Goal: Use online tool/utility: Utilize a website feature to perform a specific function

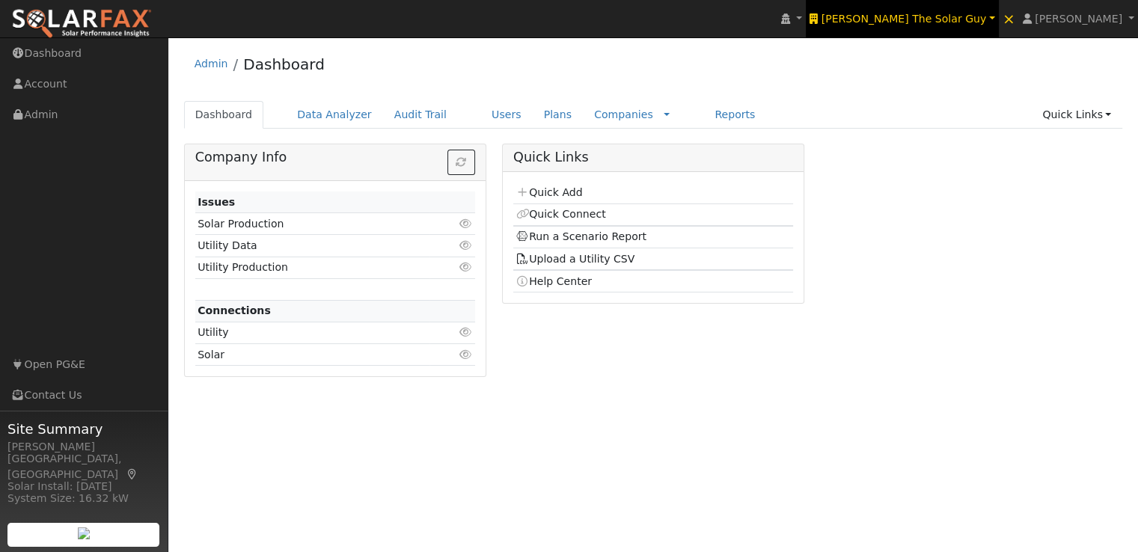
click at [985, 17] on span "Tom The Solar Guy" at bounding box center [903, 19] width 165 height 12
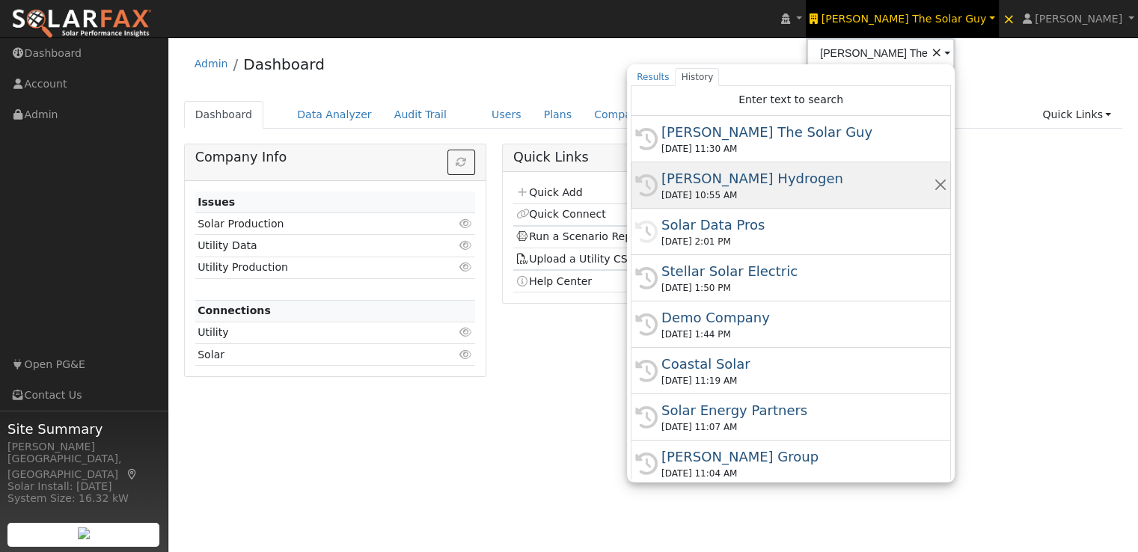
click at [833, 179] on div "[PERSON_NAME] Hydrogen" at bounding box center [797, 178] width 272 height 20
type input "[PERSON_NAME] Hydrogen"
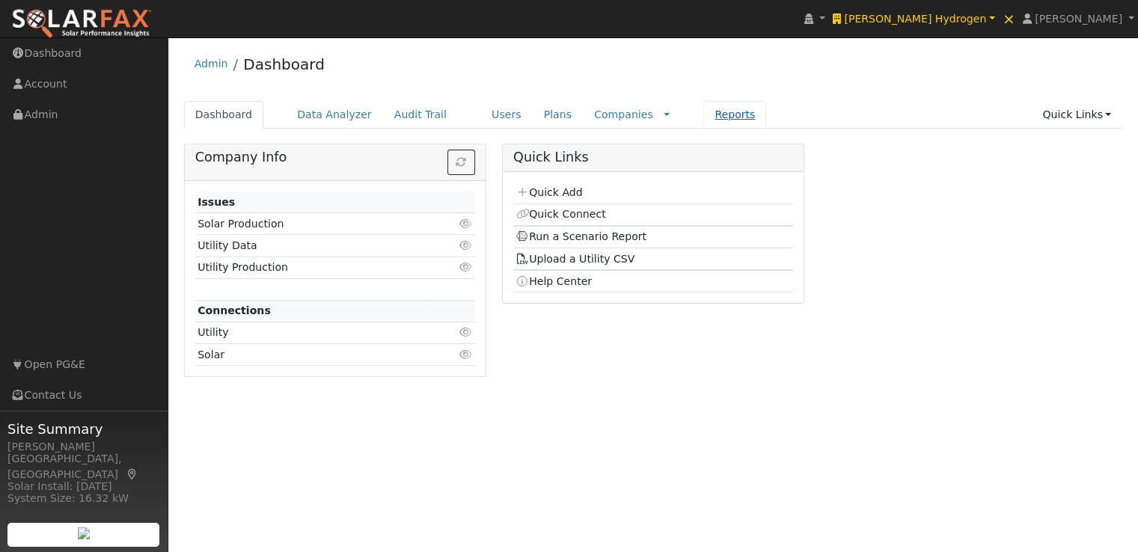
click at [703, 111] on link "Reports" at bounding box center [734, 115] width 63 height 28
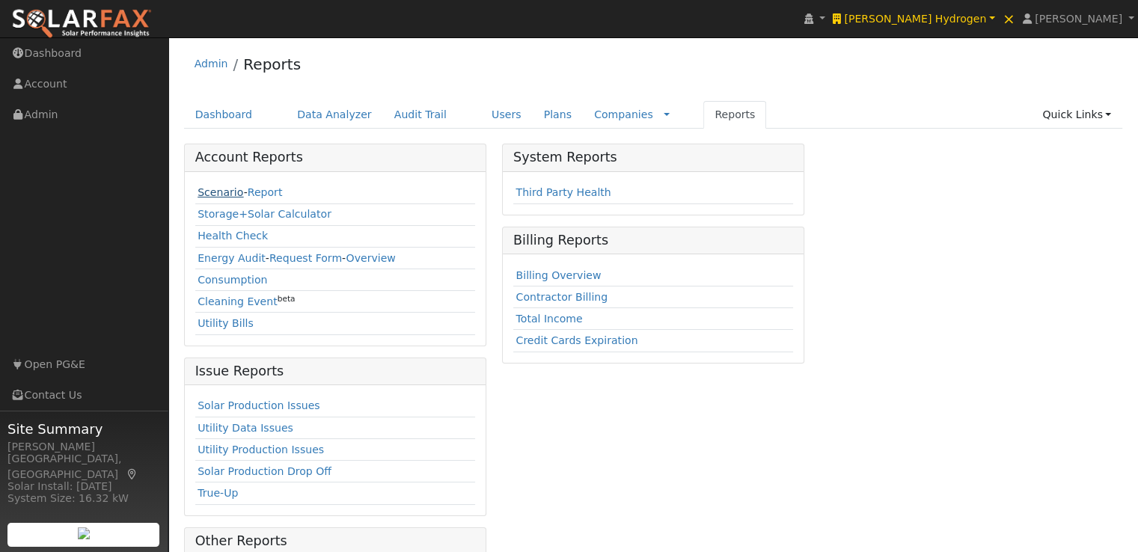
click at [216, 193] on link "Scenario" at bounding box center [220, 192] width 46 height 12
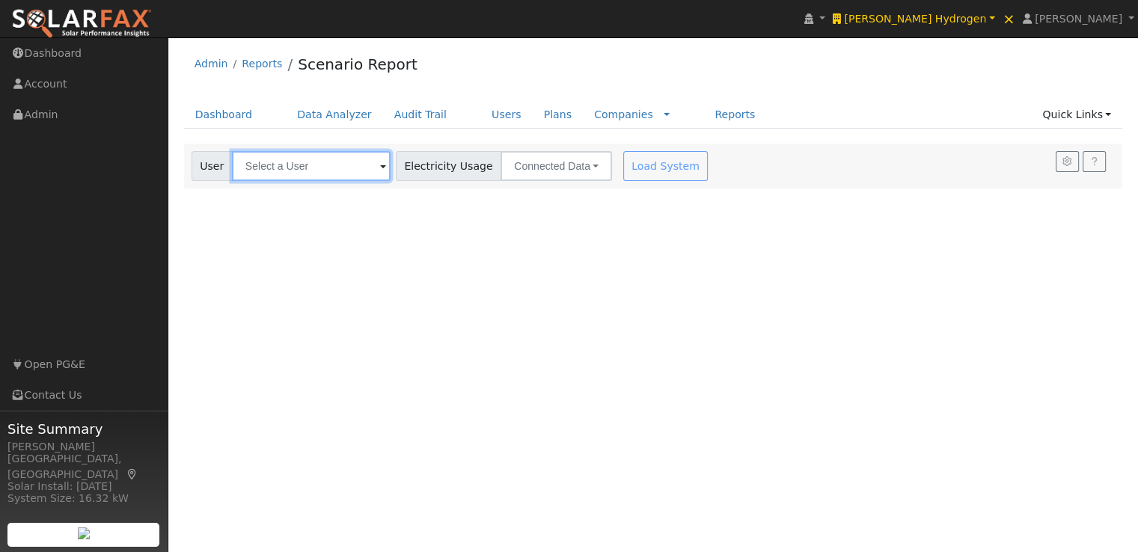
click at [350, 164] on input "text" at bounding box center [311, 166] width 159 height 30
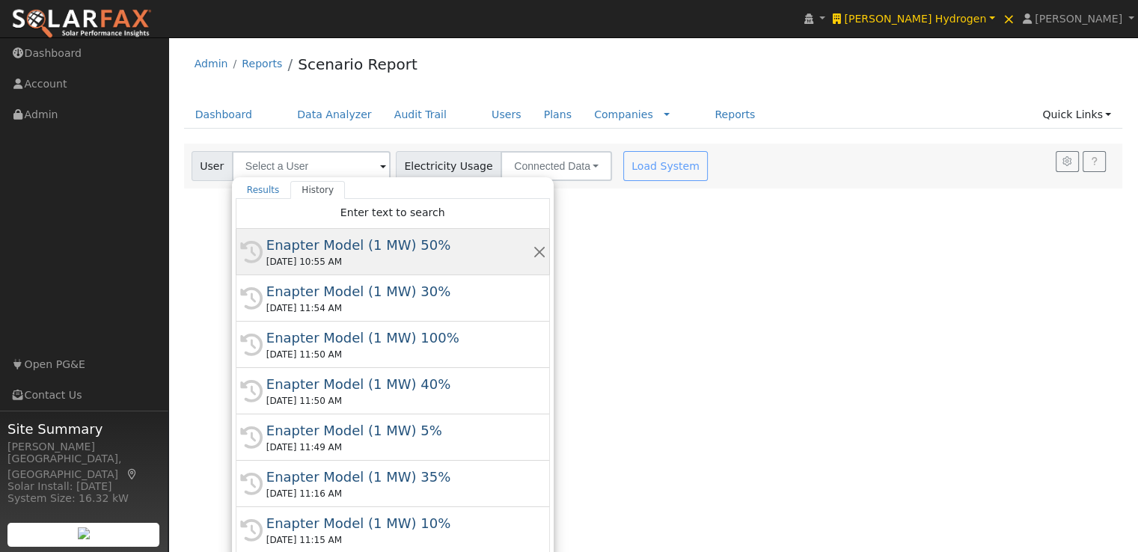
click at [284, 240] on div "Enapter Model (1 MW) 50%" at bounding box center [399, 245] width 266 height 20
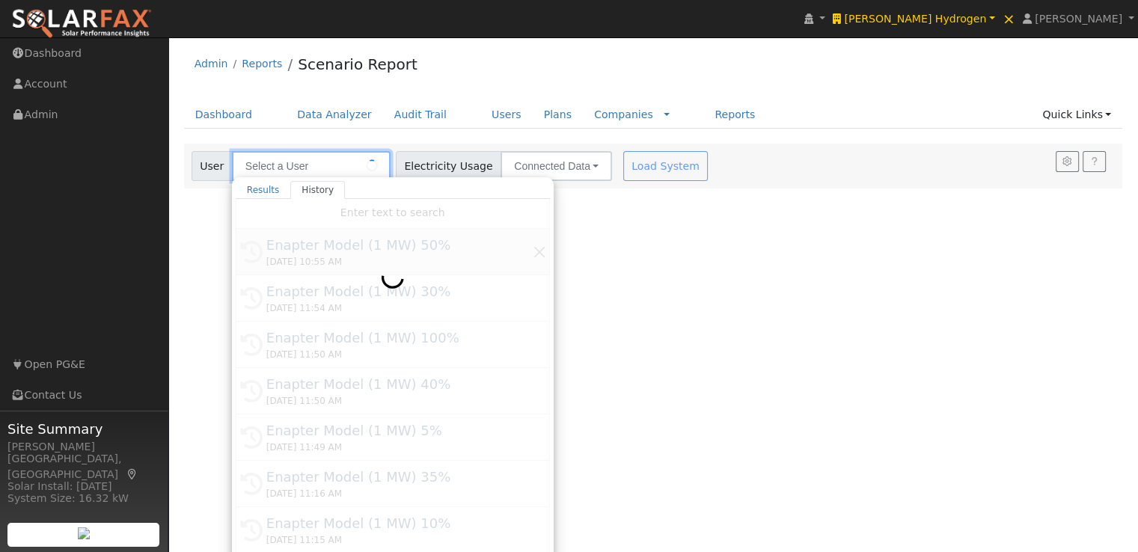
type input "Enapter Model (1 MW) 50%"
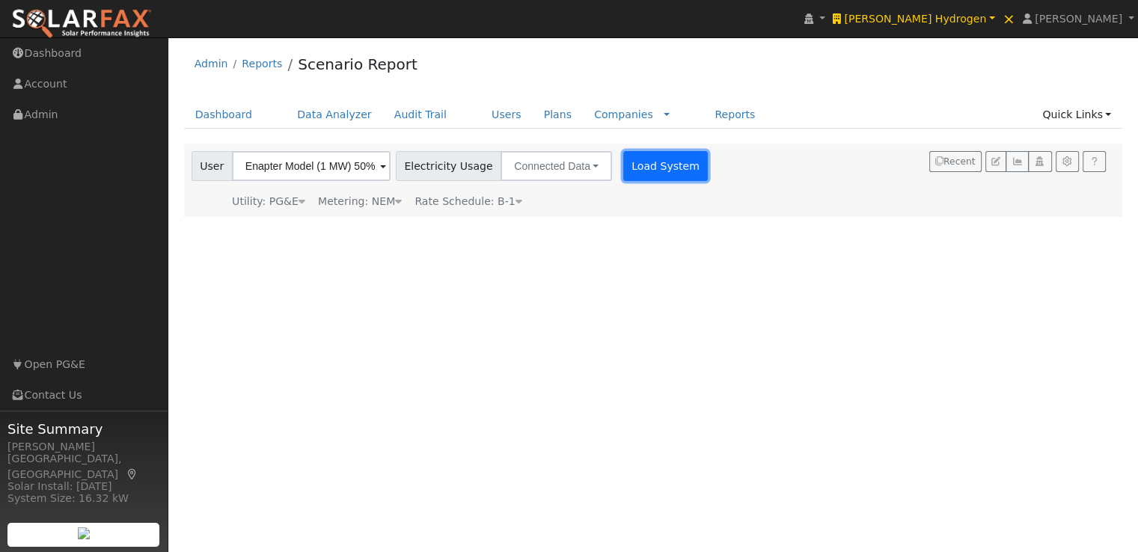
click at [636, 165] on button "Load System" at bounding box center [665, 166] width 85 height 30
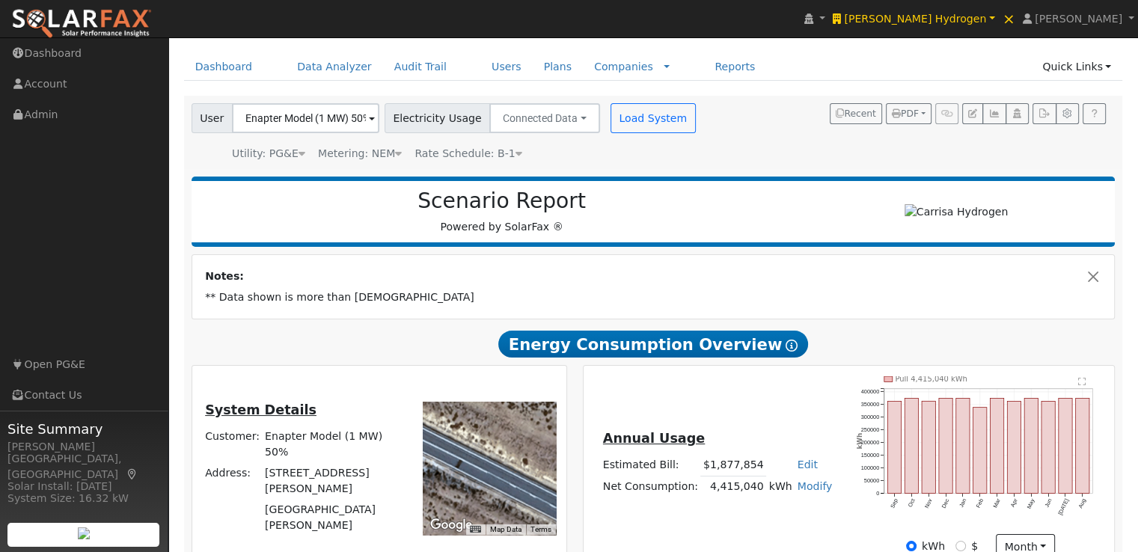
scroll to position [45, 0]
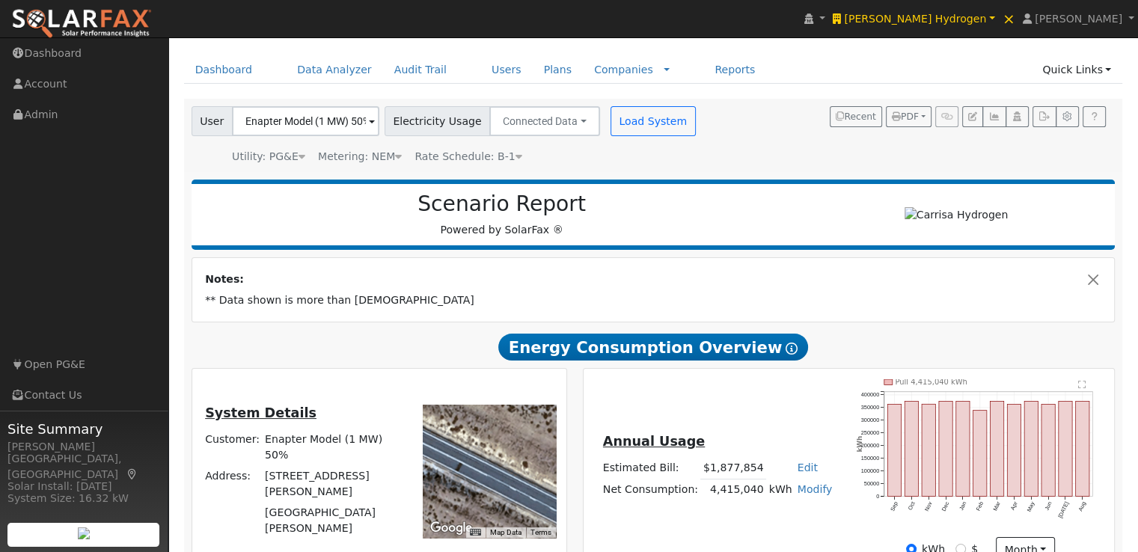
click at [369, 120] on span at bounding box center [372, 122] width 6 height 17
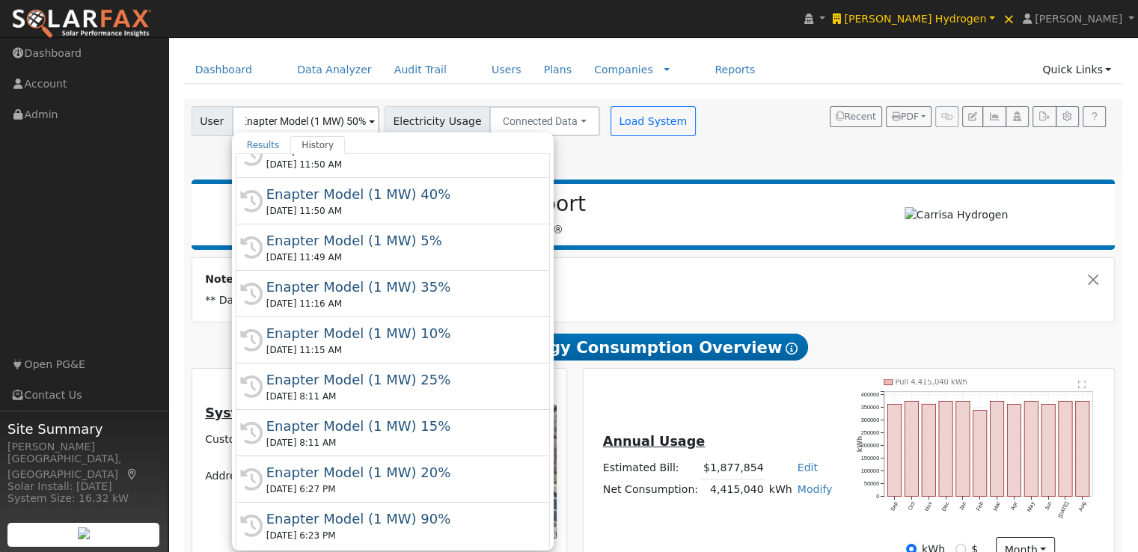
scroll to position [0, 0]
click at [766, 281] on td "Notes:" at bounding box center [653, 279] width 901 height 21
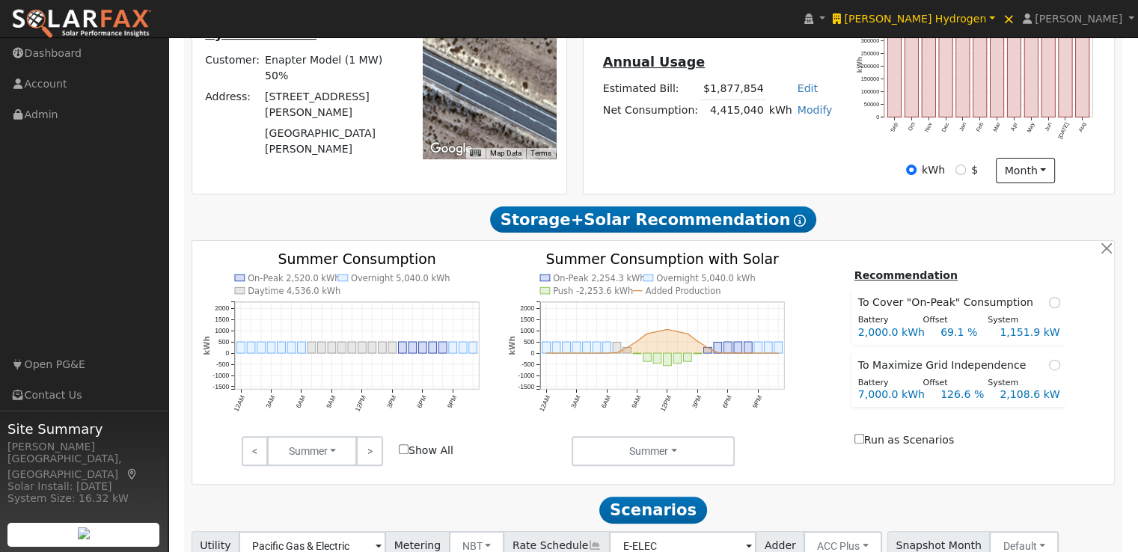
scroll to position [545, 0]
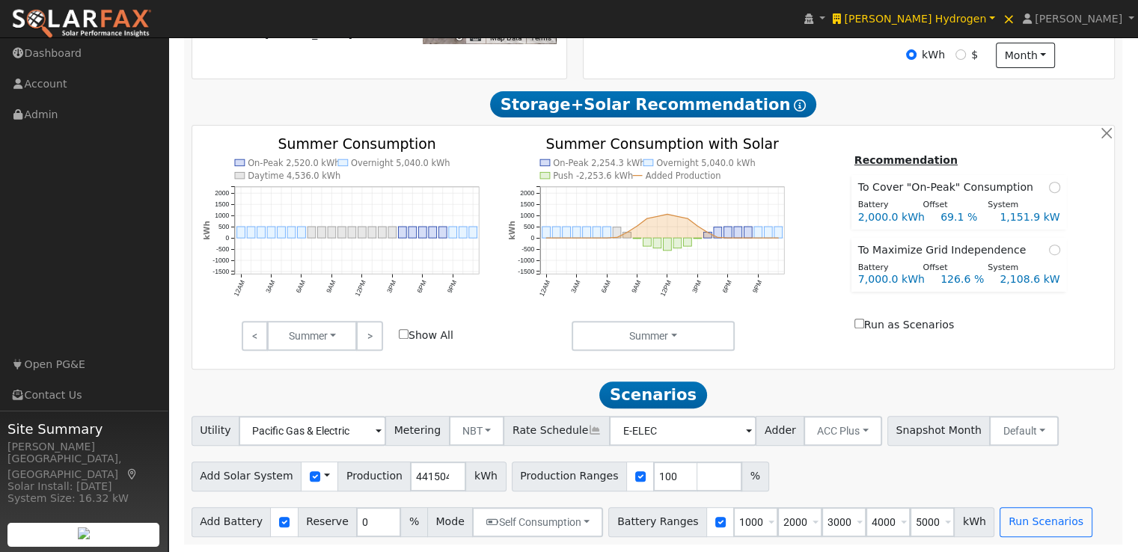
click at [324, 472] on span at bounding box center [327, 476] width 6 height 16
click at [332, 501] on link "Use CSV Data" at bounding box center [365, 502] width 104 height 21
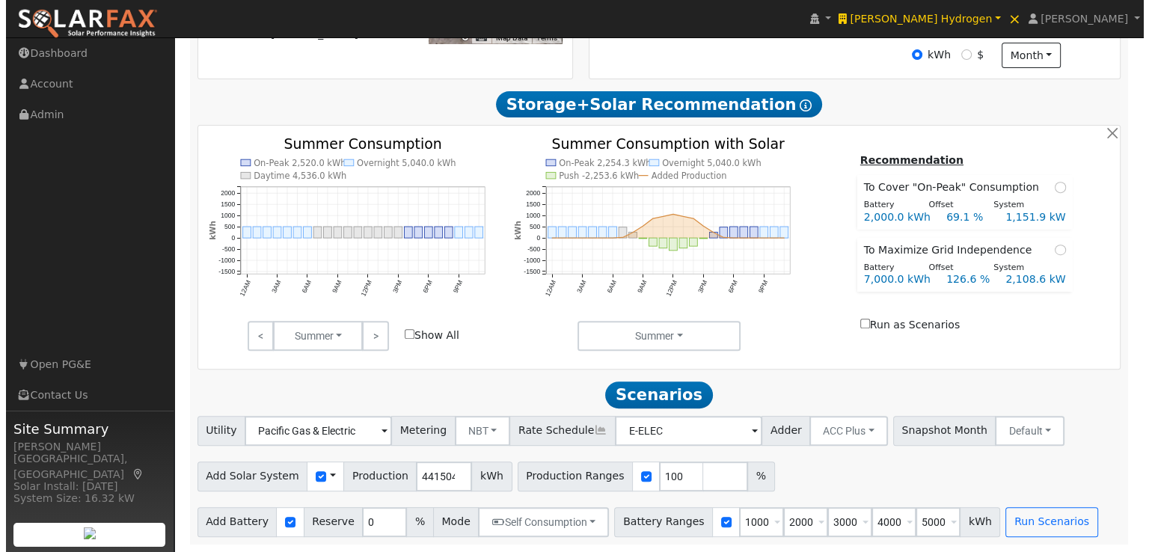
scroll to position [545, 0]
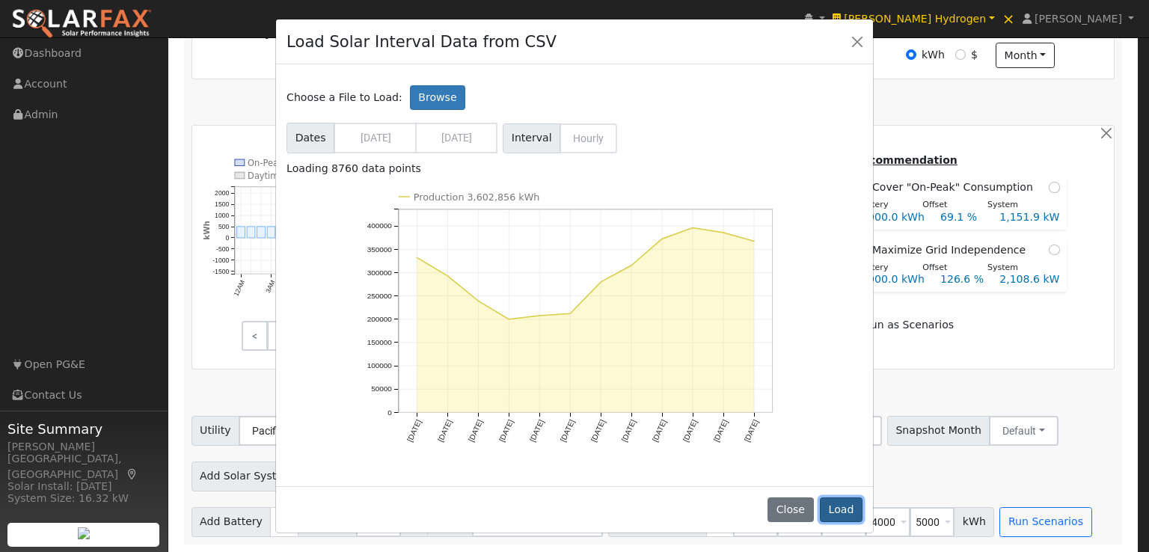
click at [841, 509] on button "Load" at bounding box center [841, 509] width 43 height 25
type input "3602856"
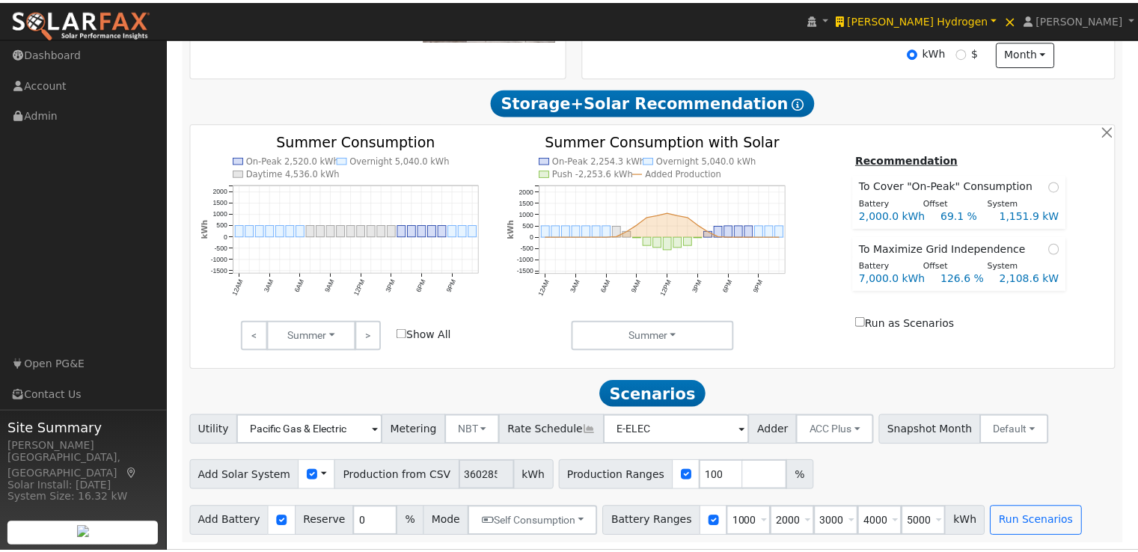
scroll to position [545, 0]
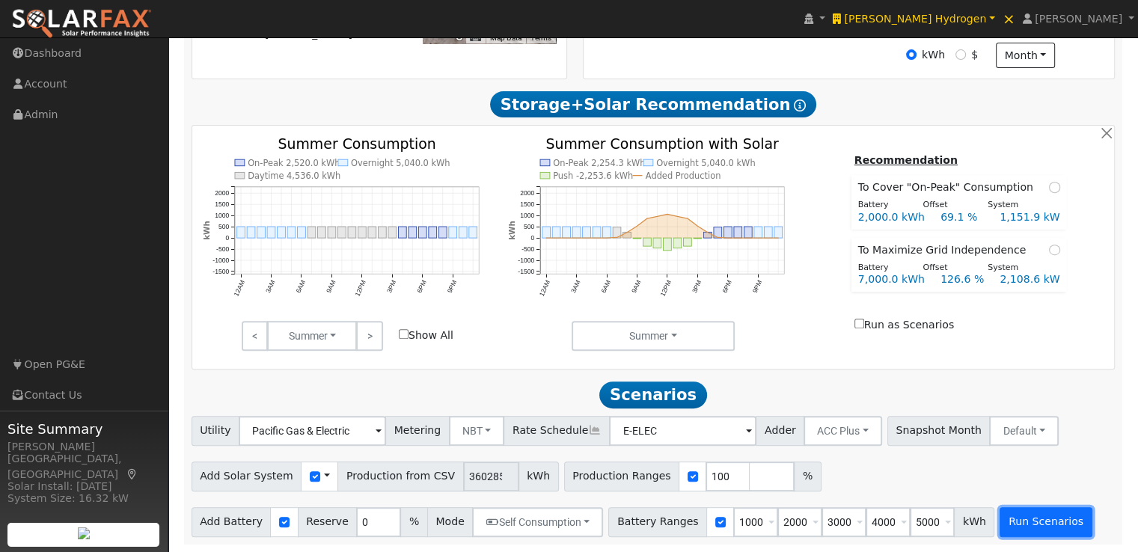
click at [999, 524] on button "Run Scenarios" at bounding box center [1045, 522] width 92 height 30
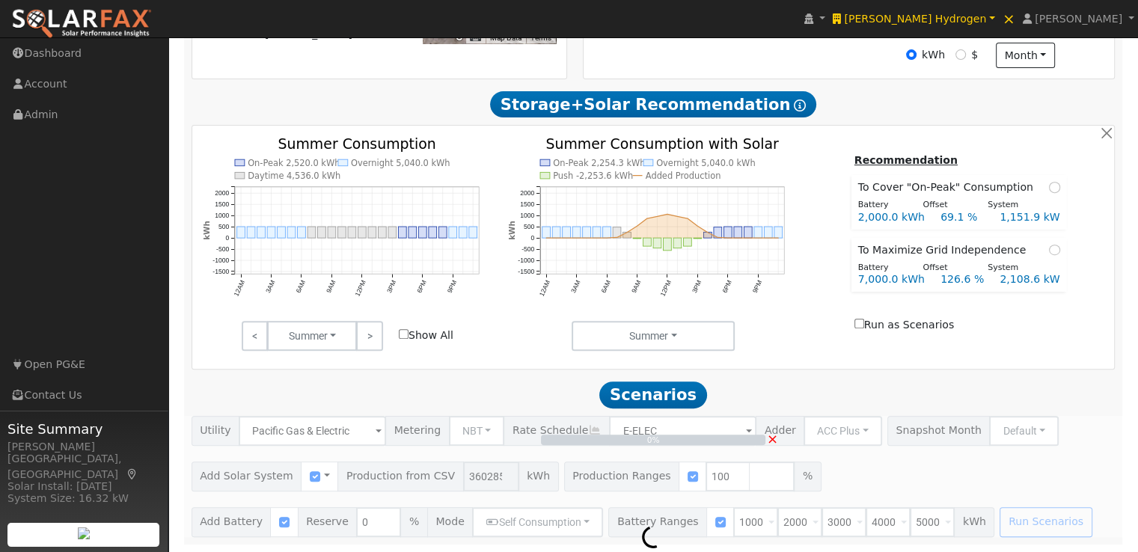
click at [996, 524] on div "0% ×" at bounding box center [653, 476] width 940 height 121
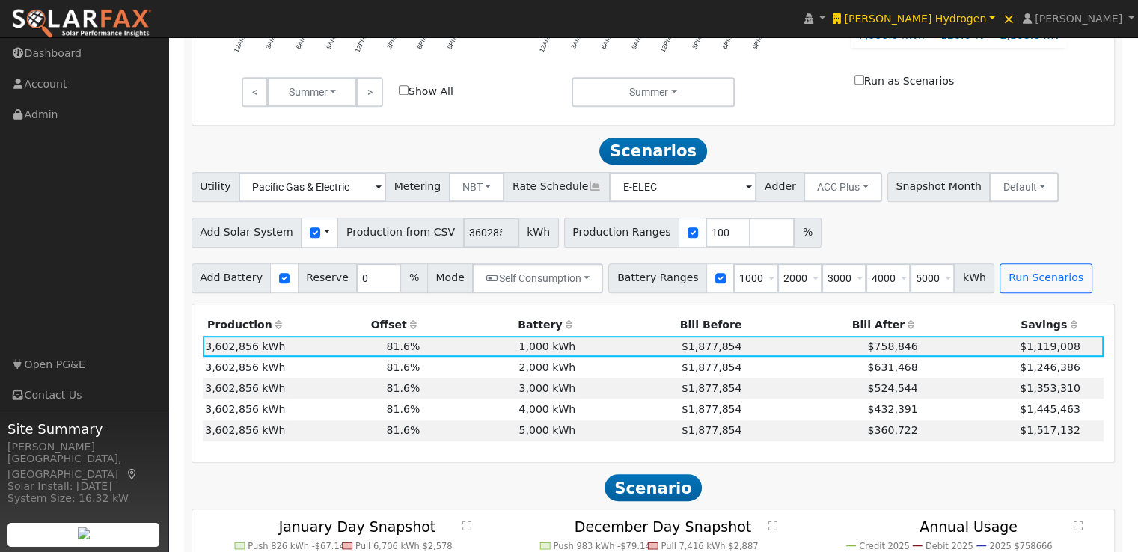
scroll to position [781, 0]
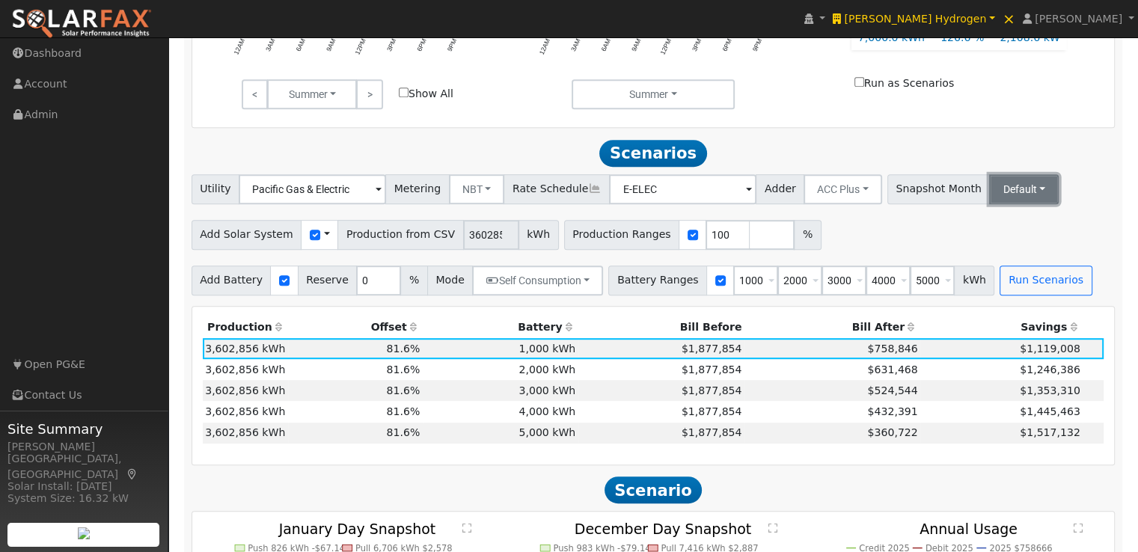
click at [996, 194] on button "Default" at bounding box center [1024, 189] width 70 height 30
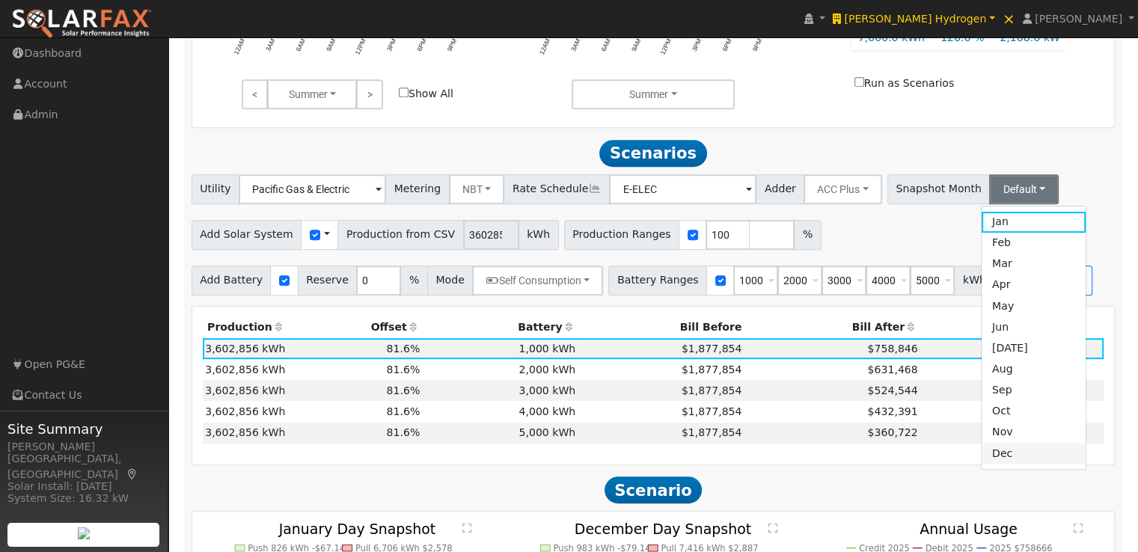
click at [990, 462] on link "Dec" at bounding box center [1033, 453] width 104 height 21
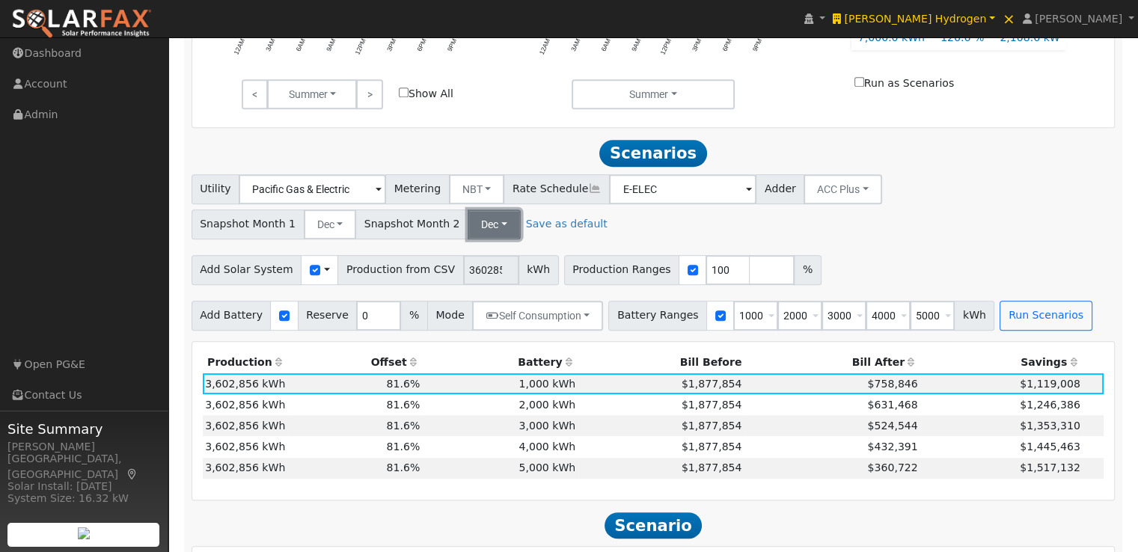
click at [478, 226] on button "Dec" at bounding box center [494, 224] width 53 height 30
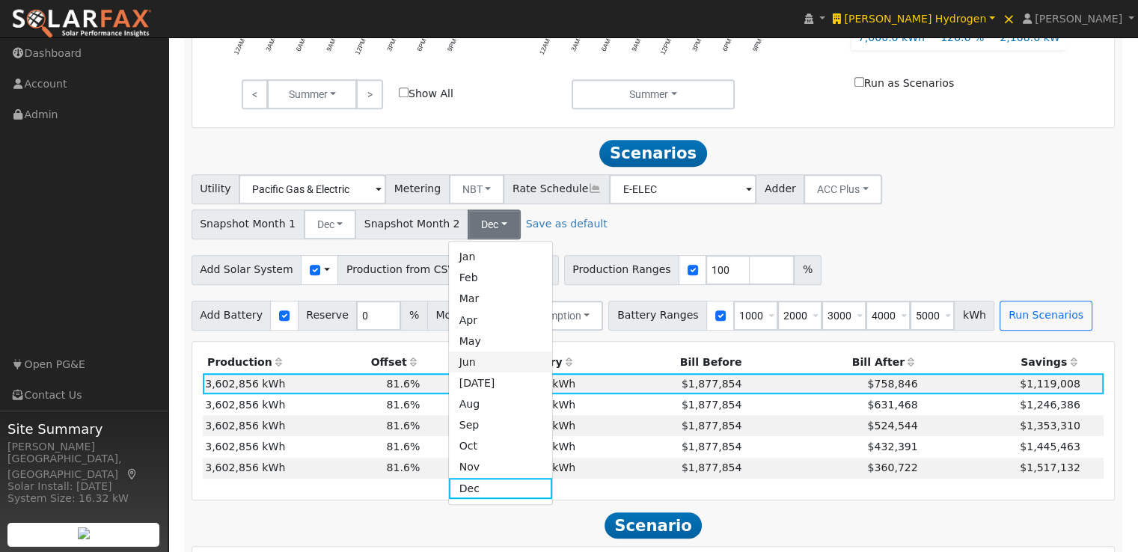
click at [480, 372] on link "Jun" at bounding box center [501, 362] width 104 height 21
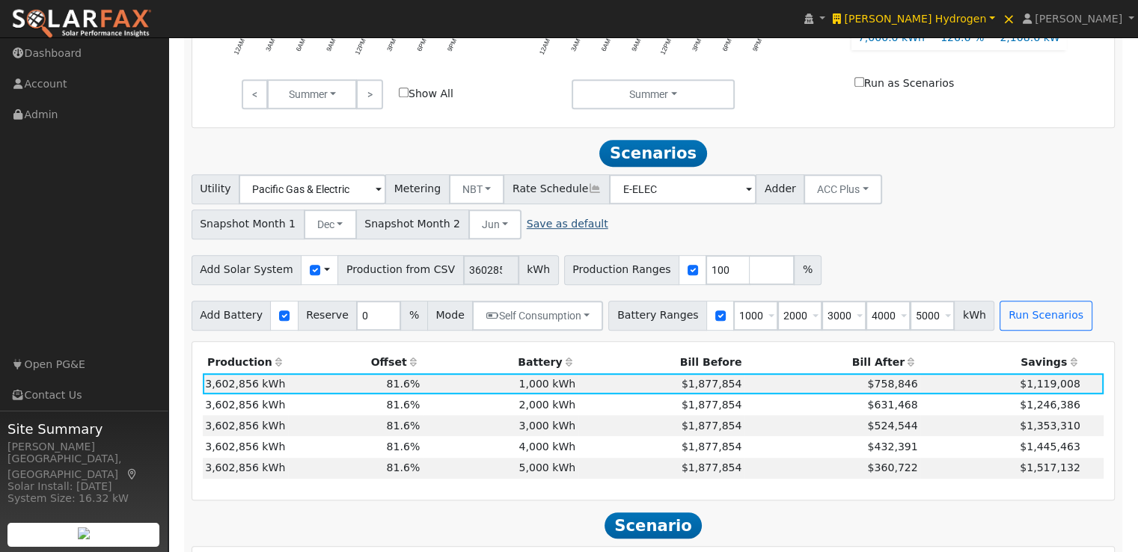
click at [538, 229] on link "Save as default" at bounding box center [568, 224] width 82 height 16
click at [1014, 313] on button "Run Scenarios" at bounding box center [1045, 316] width 92 height 30
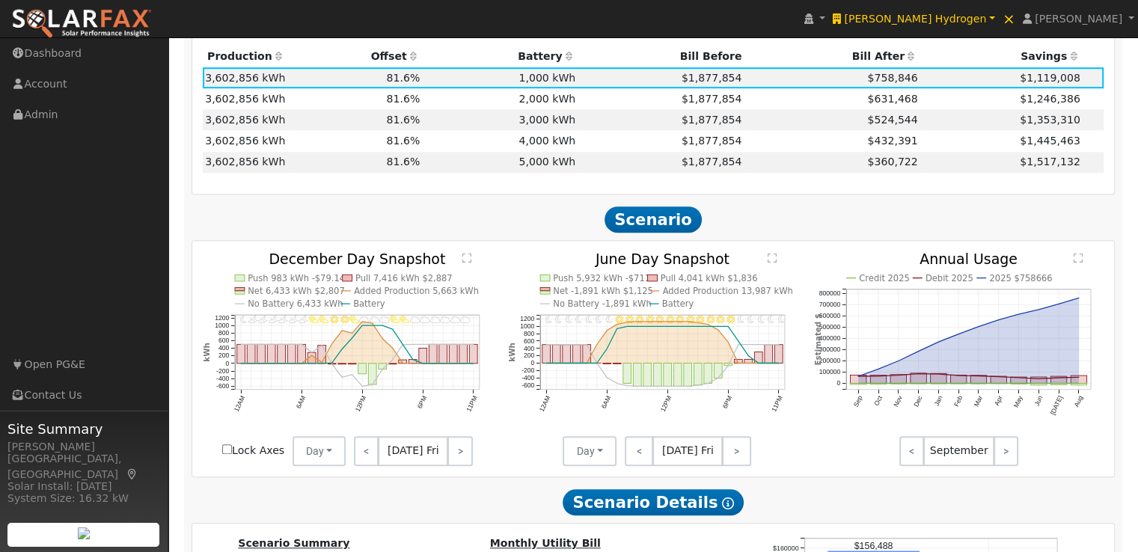
scroll to position [1086, 0]
click at [450, 457] on link ">" at bounding box center [459, 452] width 25 height 30
click at [450, 457] on link ">" at bounding box center [461, 452] width 22 height 30
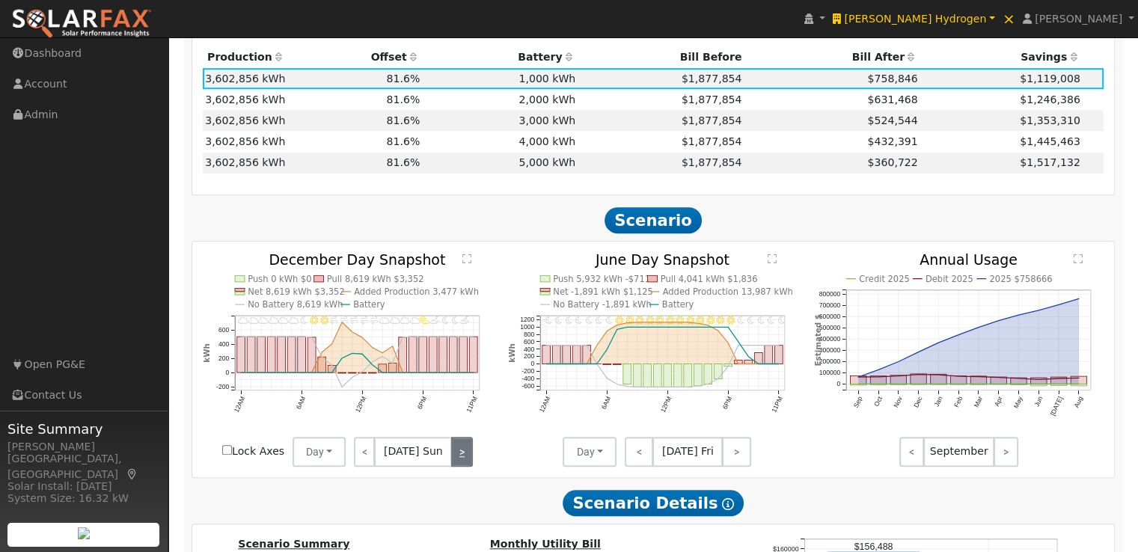
click at [451, 457] on link ">" at bounding box center [461, 452] width 21 height 30
click at [453, 457] on link ">" at bounding box center [463, 452] width 20 height 30
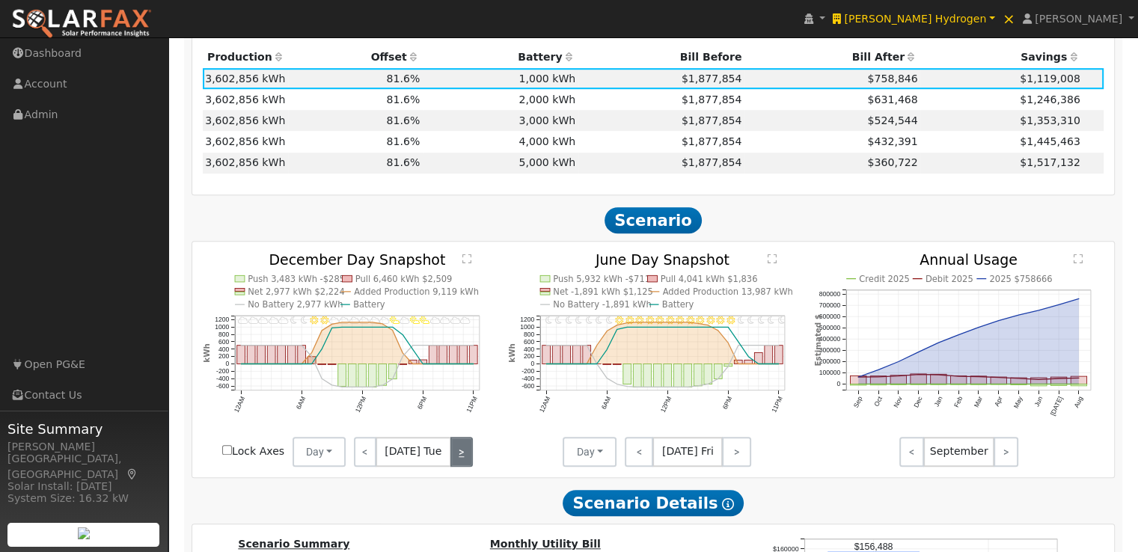
click at [450, 457] on link ">" at bounding box center [461, 452] width 22 height 30
click at [453, 457] on link ">" at bounding box center [463, 452] width 20 height 30
click at [451, 457] on link ">" at bounding box center [462, 452] width 22 height 30
click at [729, 453] on link ">" at bounding box center [736, 452] width 29 height 30
click at [729, 453] on link ">" at bounding box center [737, 452] width 27 height 30
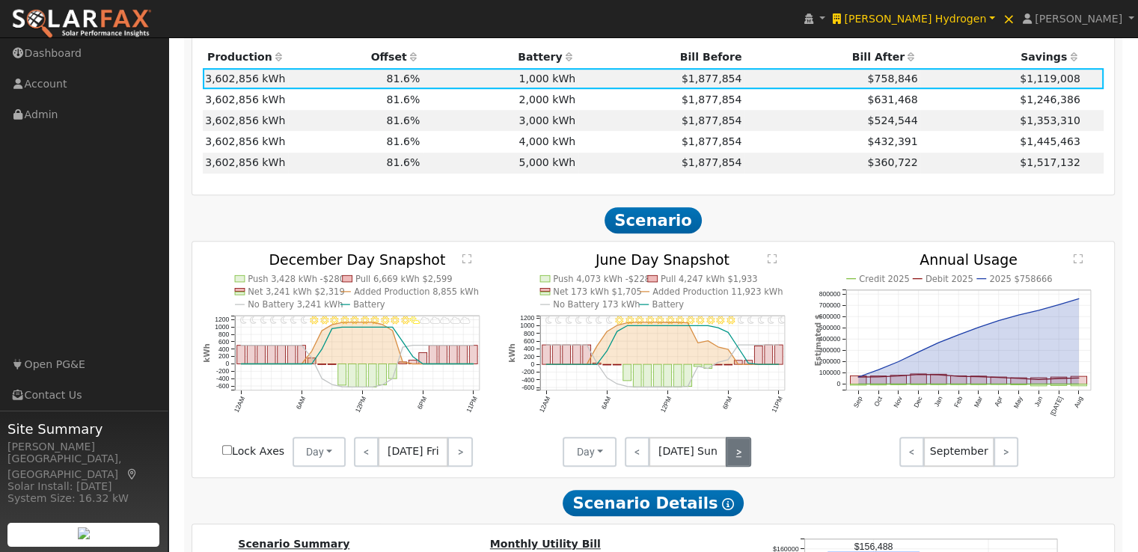
click at [729, 453] on link ">" at bounding box center [738, 452] width 25 height 30
click at [729, 453] on link ">" at bounding box center [739, 452] width 24 height 30
click at [729, 453] on link ">" at bounding box center [738, 452] width 25 height 30
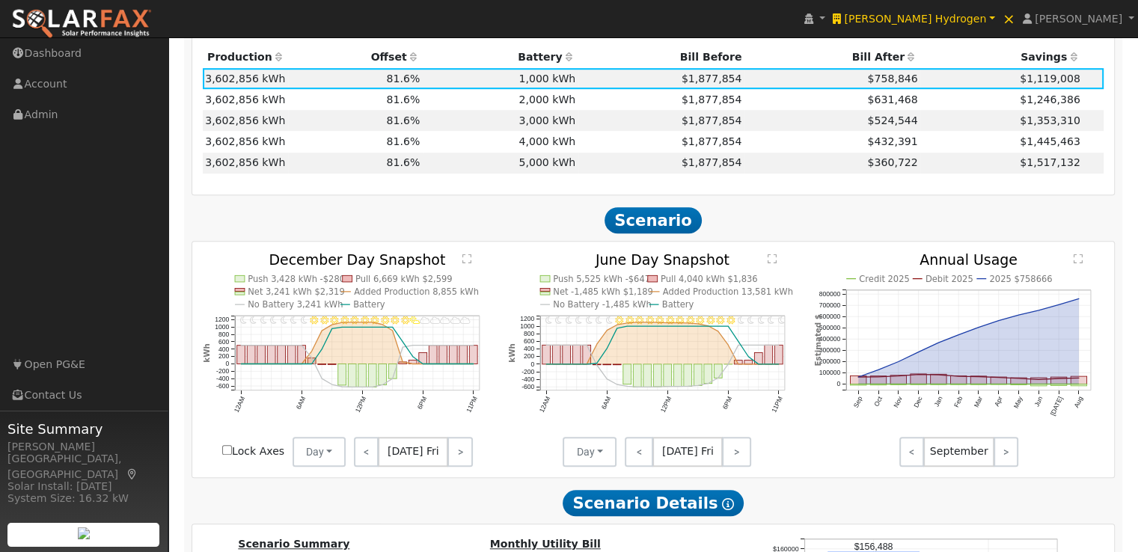
click at [771, 263] on text "" at bounding box center [772, 258] width 9 height 10
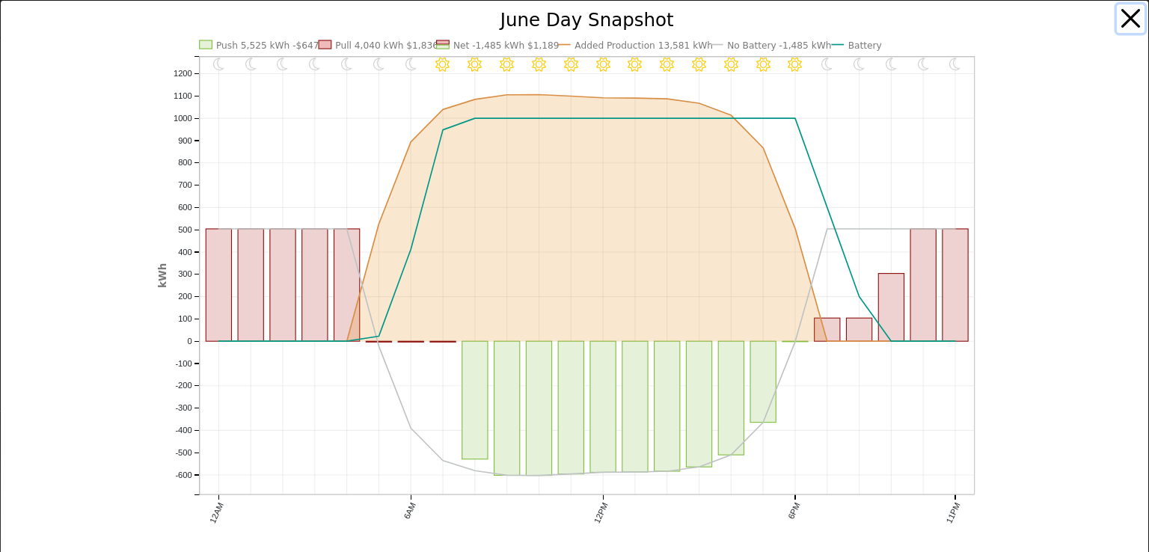
click at [1118, 14] on button "button" at bounding box center [1131, 18] width 28 height 28
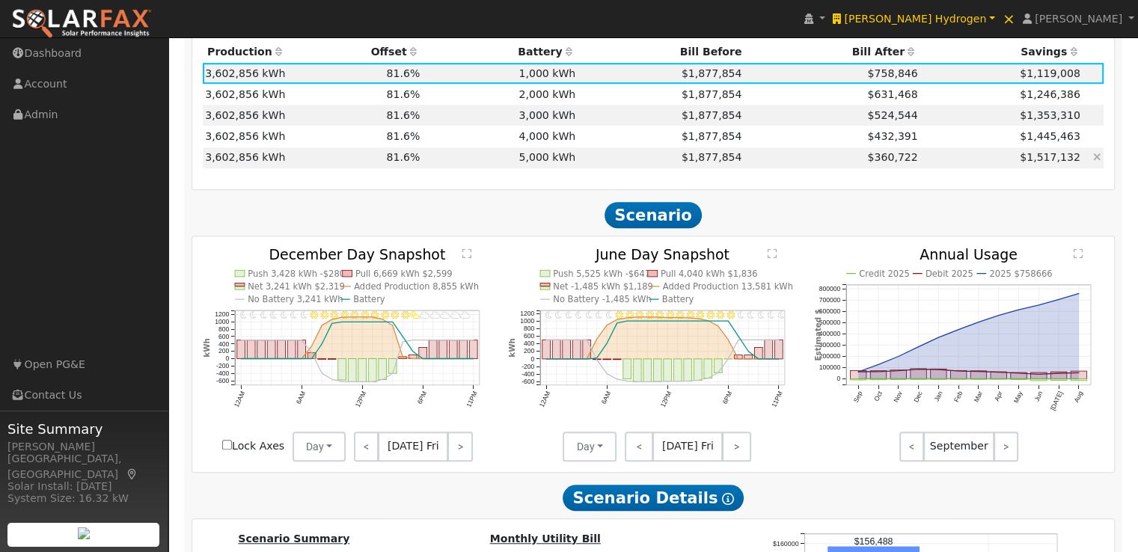
click at [534, 162] on td "5,000 kWh" at bounding box center [501, 157] width 156 height 21
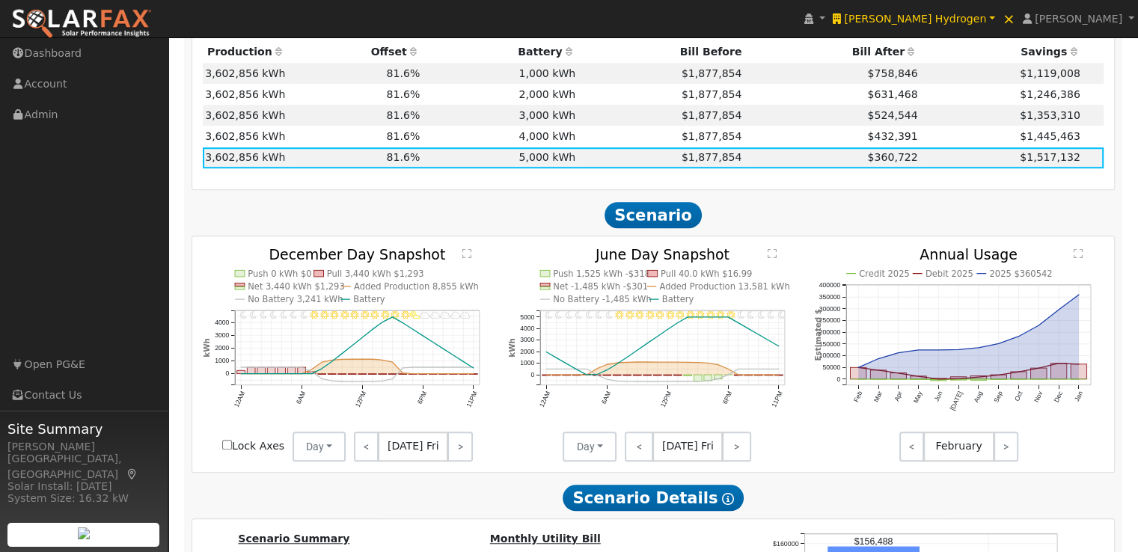
click at [773, 257] on text "" at bounding box center [772, 253] width 9 height 10
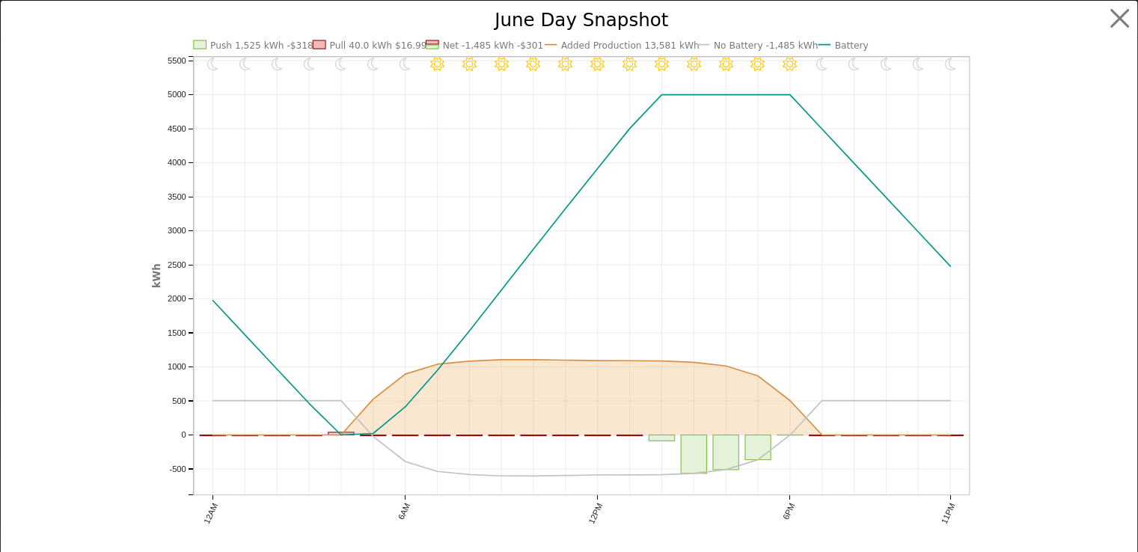
scroll to position [1095, 0]
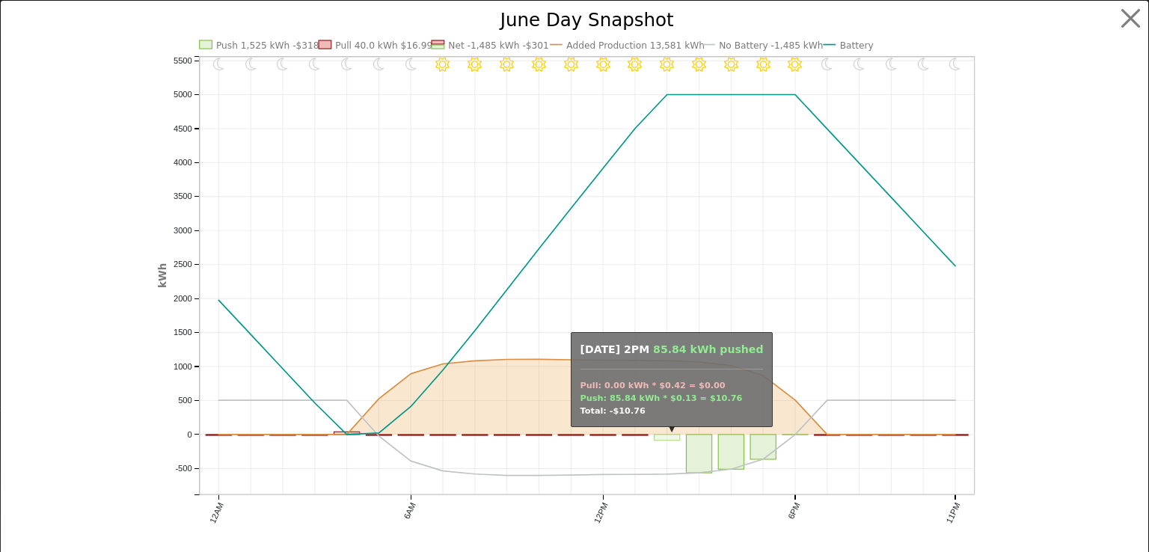
click at [661, 437] on rect "onclick=""" at bounding box center [667, 438] width 25 height 6
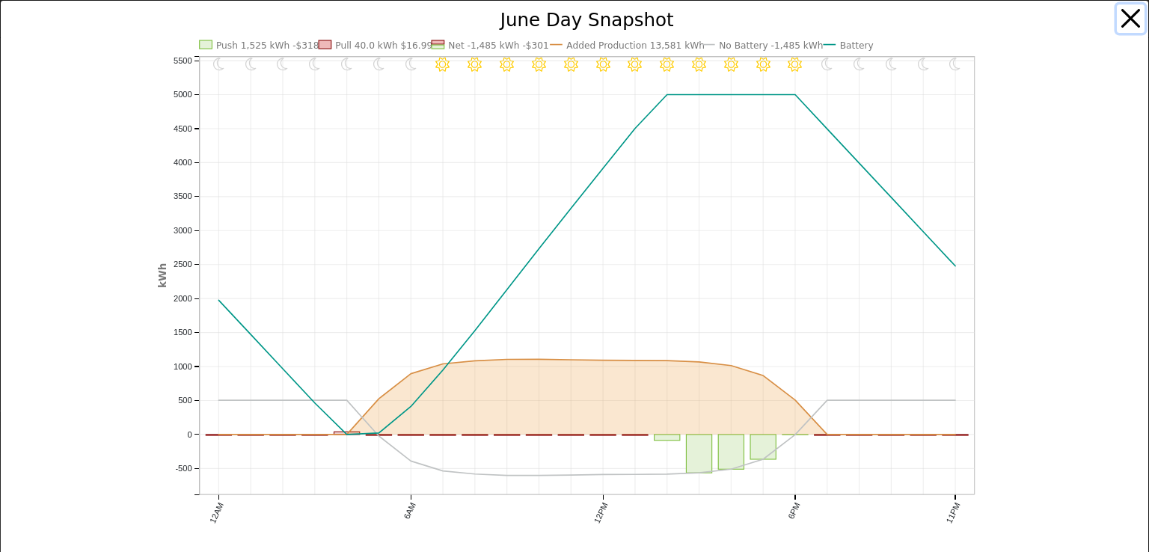
click at [1123, 16] on button "button" at bounding box center [1131, 18] width 28 height 28
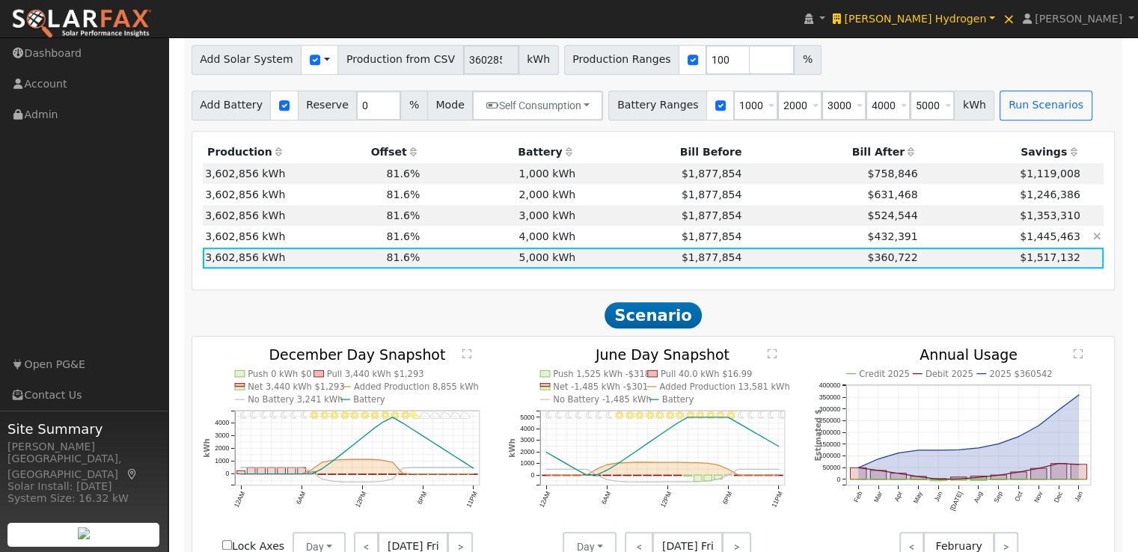
scroll to position [990, 0]
click at [736, 111] on input "1000" at bounding box center [755, 106] width 45 height 30
type input "2000"
type input "3000"
type input "4000"
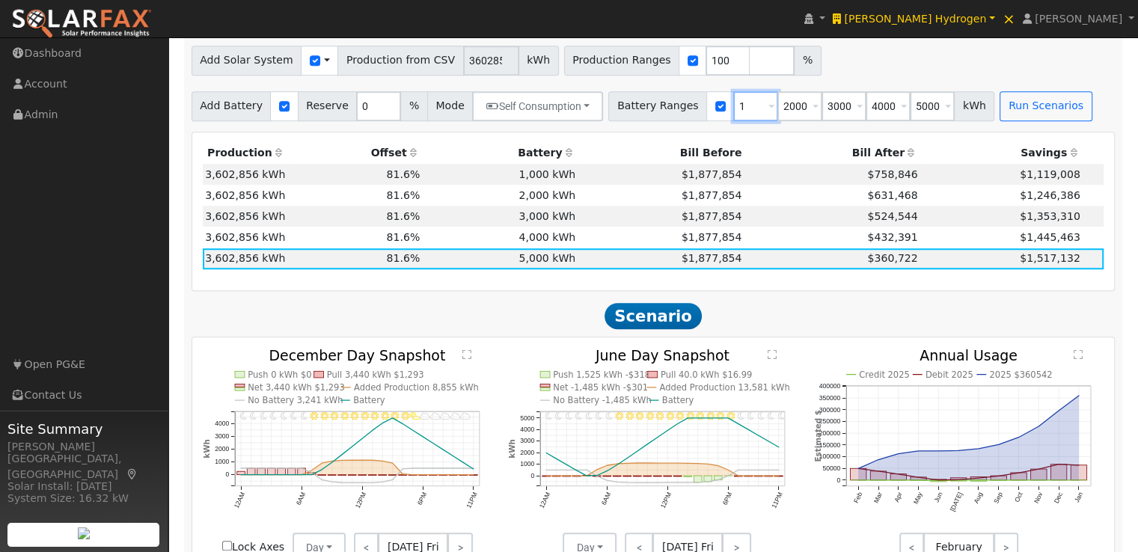
type input "5000"
type input "3000"
type input "4000"
type input "5000"
type input "3000"
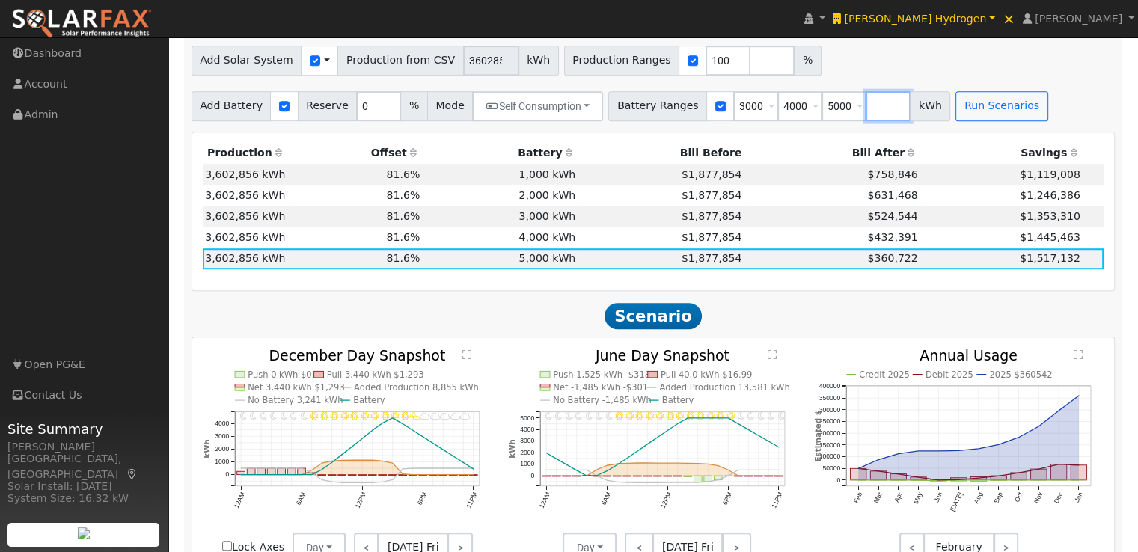
click at [866, 110] on input "number" at bounding box center [888, 106] width 45 height 30
type input "6000"
click at [910, 109] on input "number" at bounding box center [932, 106] width 45 height 30
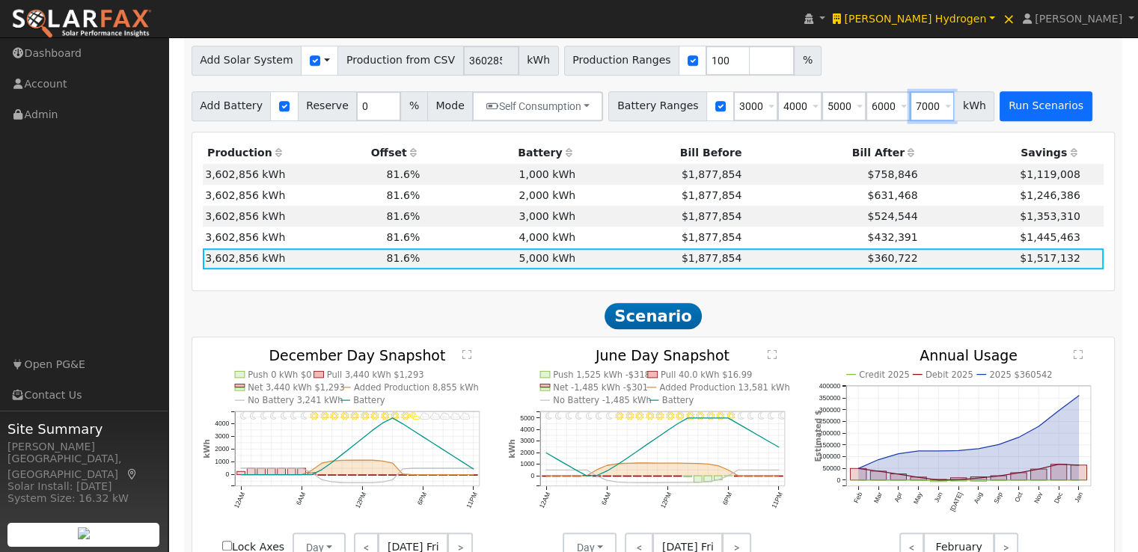
type input "7000"
click at [999, 111] on button "Run Scenarios" at bounding box center [1045, 106] width 92 height 30
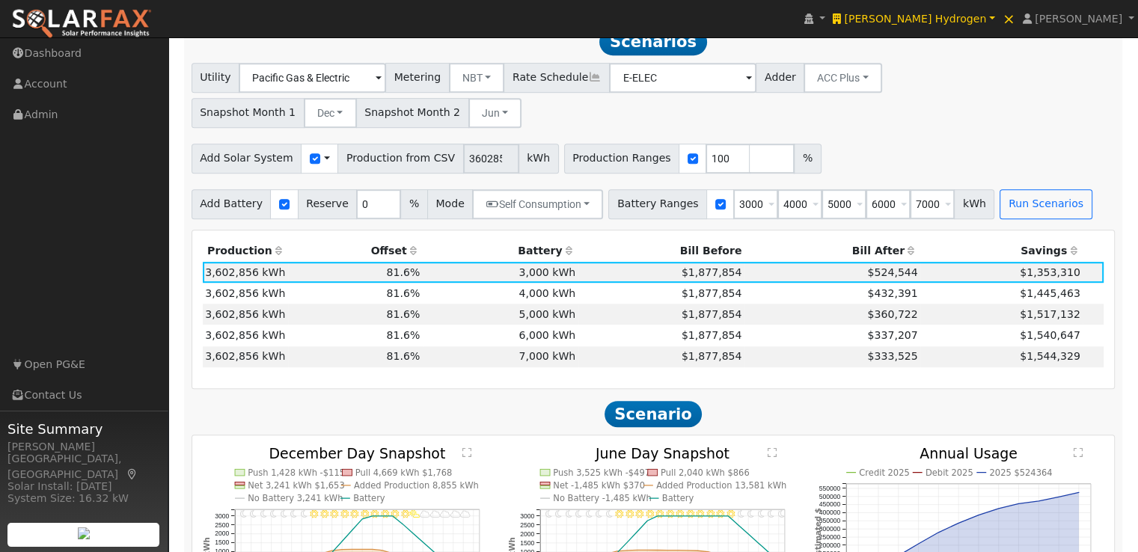
scroll to position [880, 0]
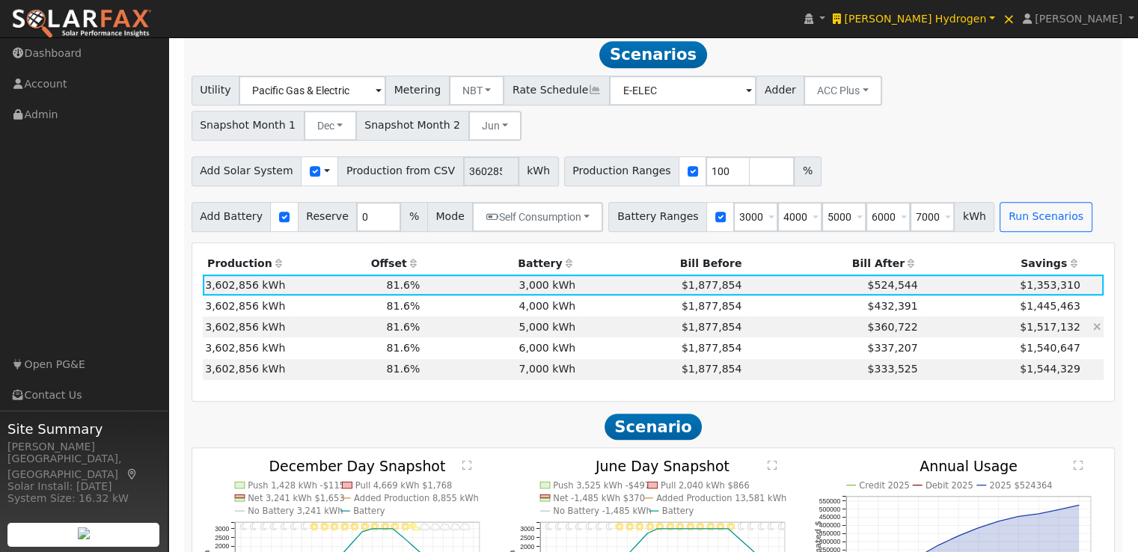
click at [551, 327] on td "5,000 kWh" at bounding box center [501, 326] width 156 height 21
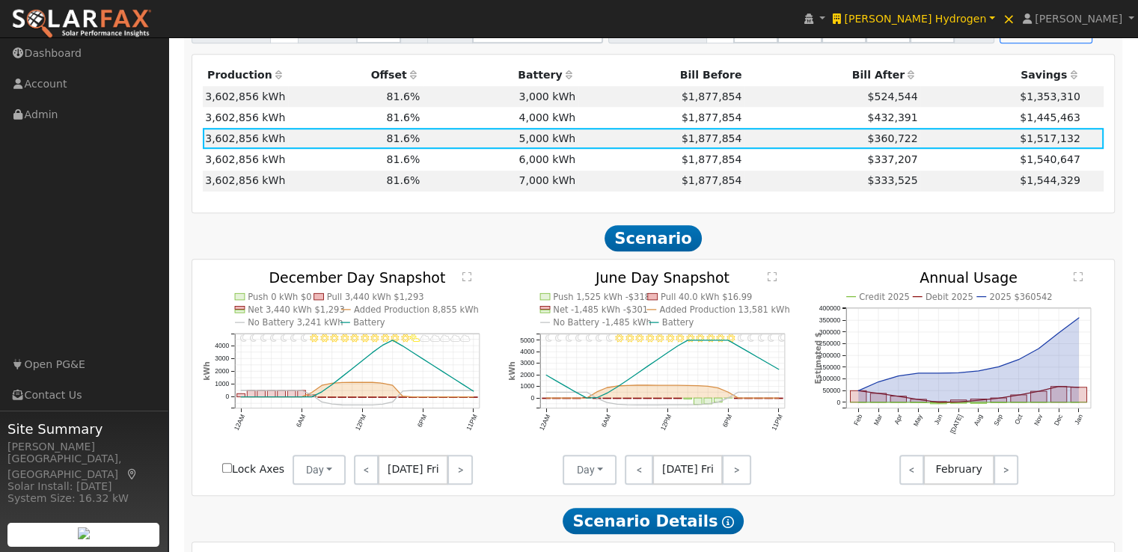
scroll to position [1086, 0]
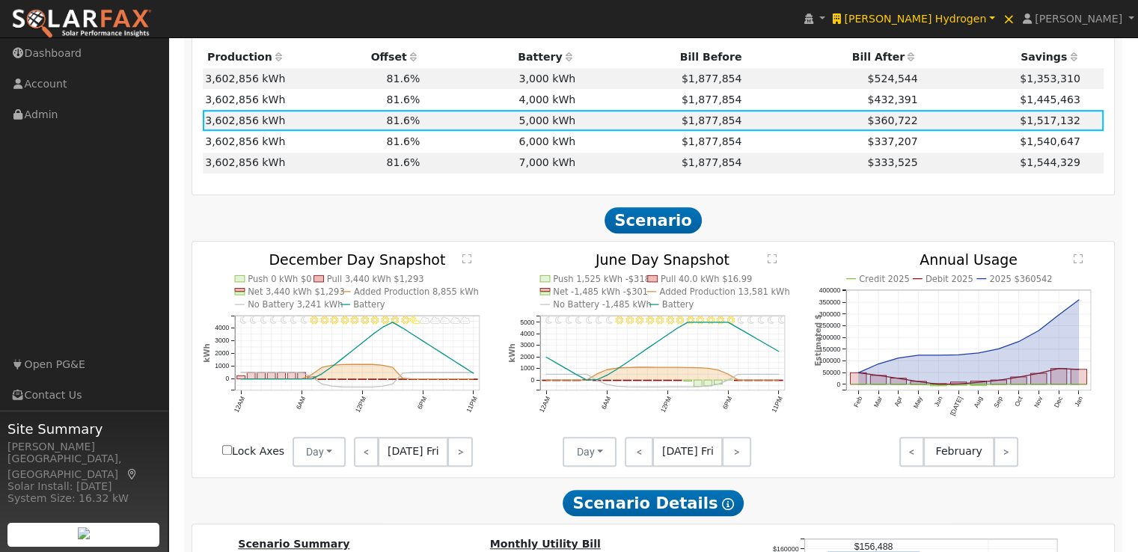
click at [774, 263] on text "" at bounding box center [772, 258] width 9 height 10
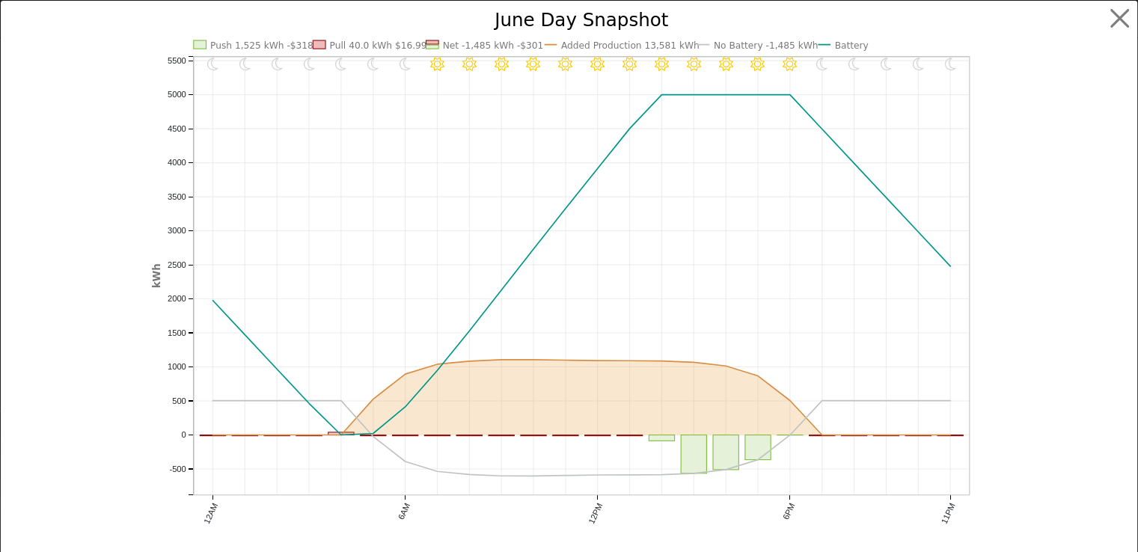
scroll to position [1091, 0]
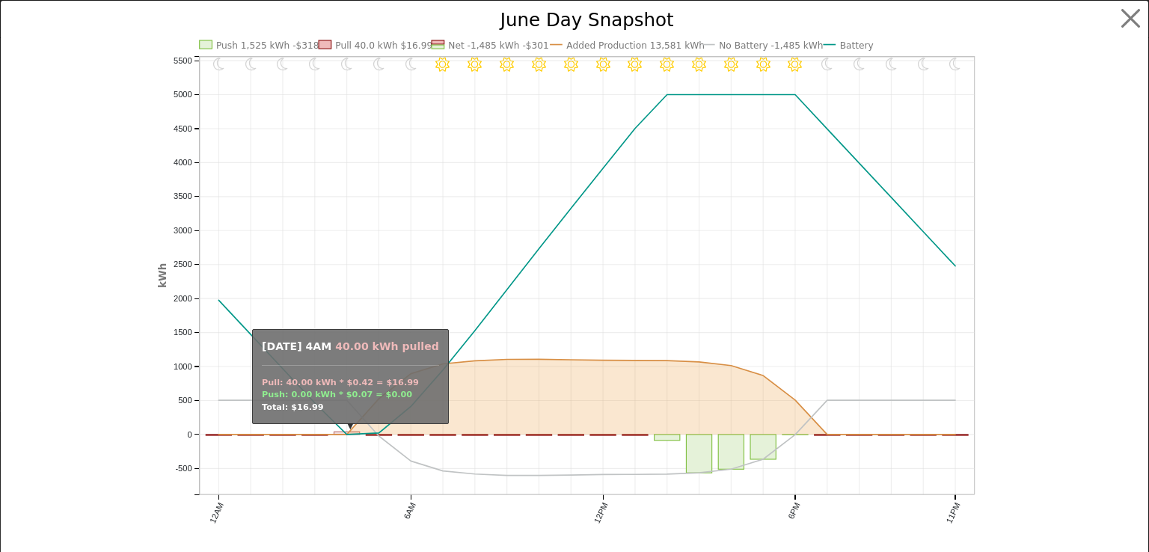
click at [334, 432] on rect "onclick=""" at bounding box center [346, 433] width 25 height 3
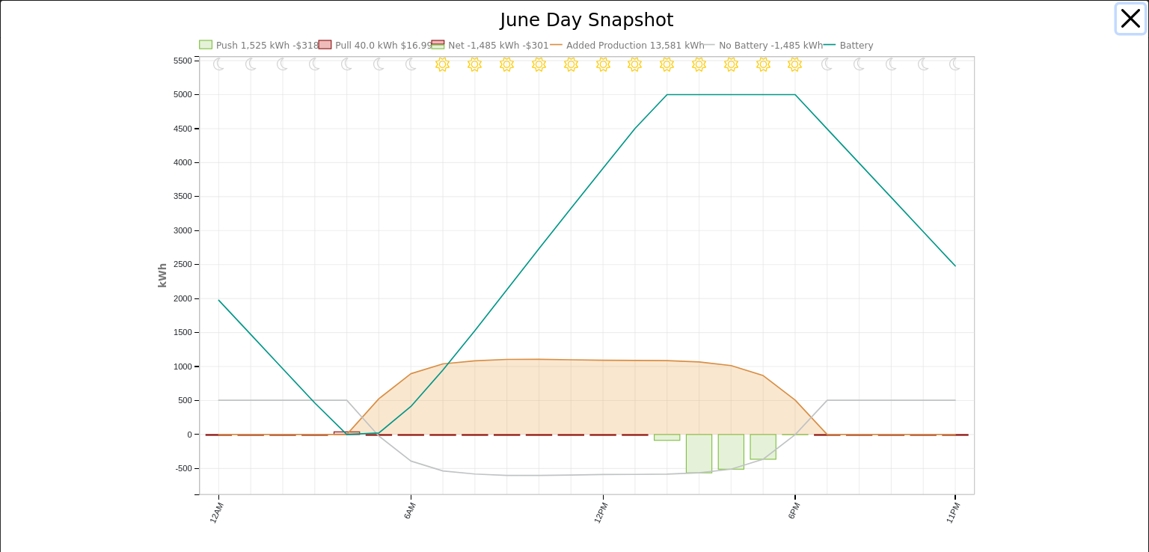
click at [1120, 22] on button "button" at bounding box center [1131, 18] width 28 height 28
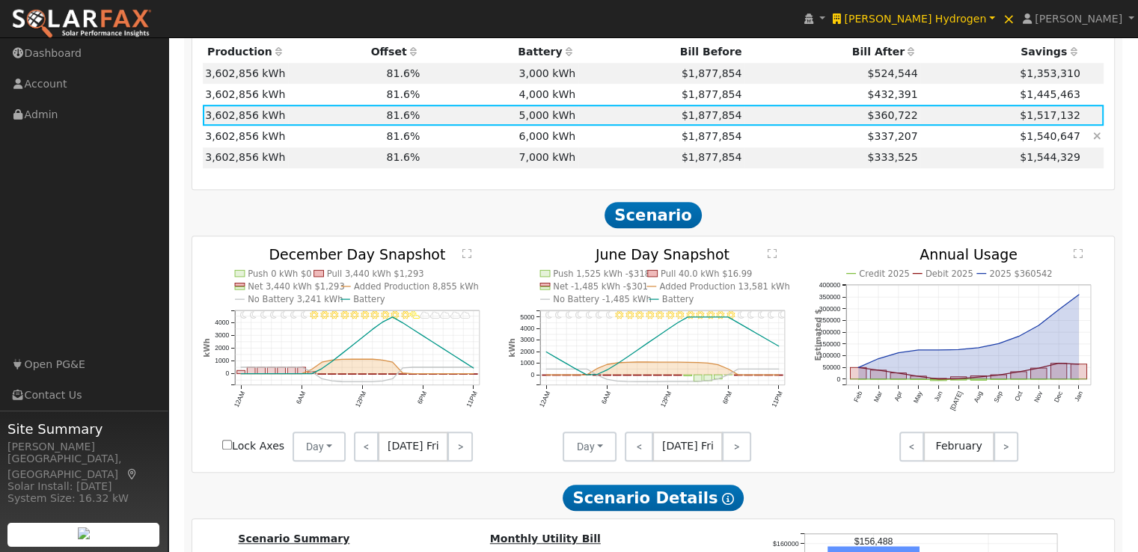
click at [548, 141] on td "6,000 kWh" at bounding box center [501, 136] width 156 height 21
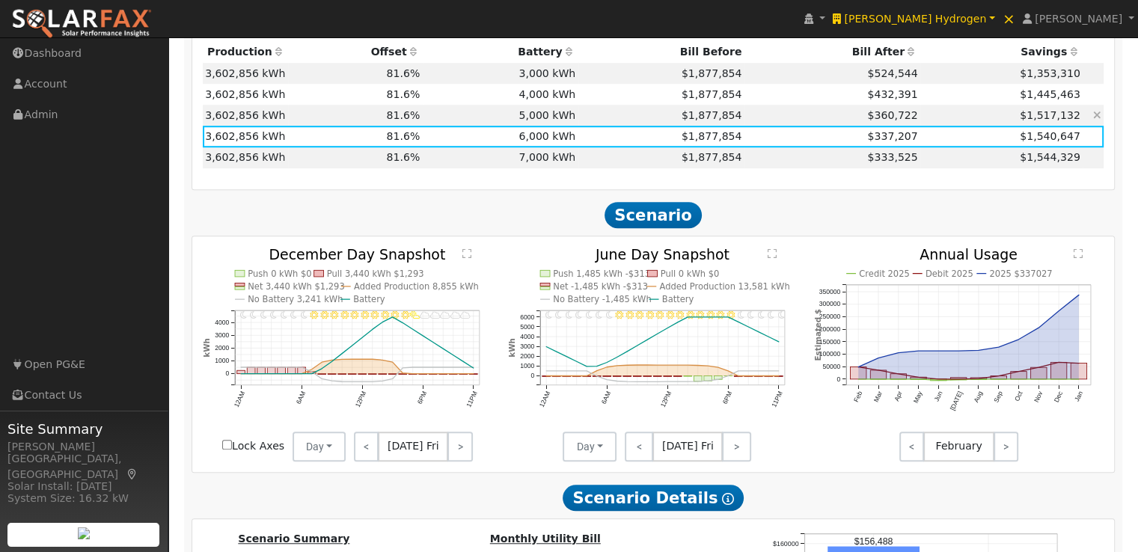
click at [545, 120] on td "5,000 kWh" at bounding box center [501, 115] width 156 height 21
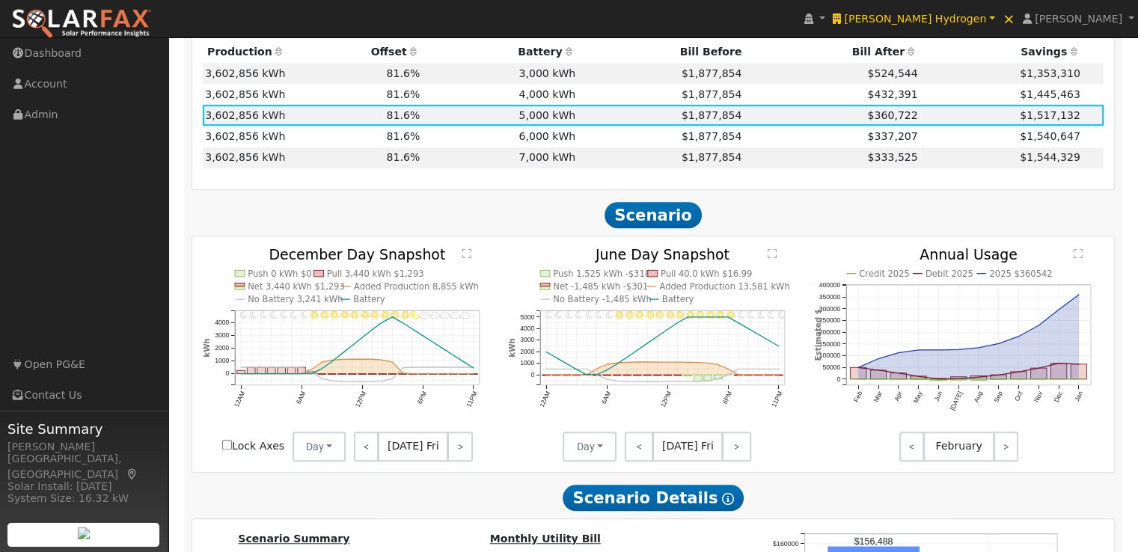
click at [771, 258] on text "" at bounding box center [772, 253] width 9 height 10
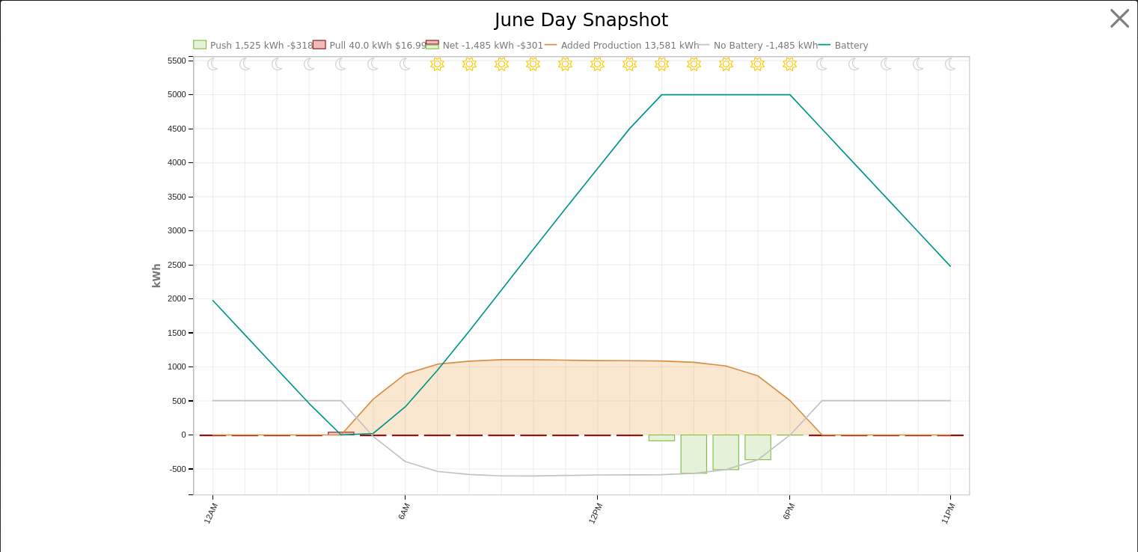
scroll to position [1095, 0]
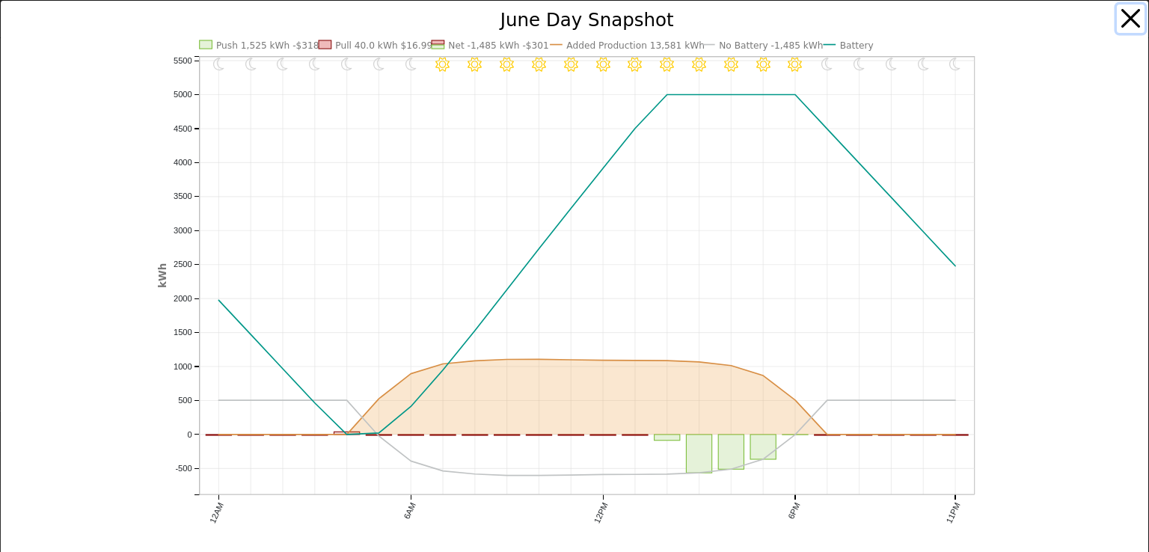
click at [1118, 16] on button "button" at bounding box center [1131, 18] width 28 height 28
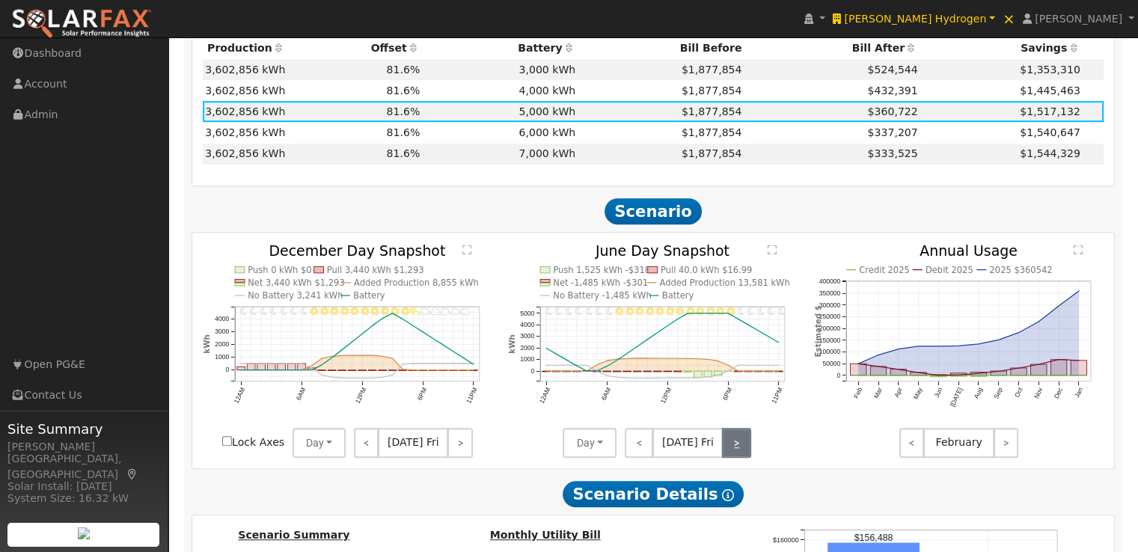
click at [731, 441] on link ">" at bounding box center [736, 443] width 29 height 30
click at [731, 441] on link ">" at bounding box center [737, 443] width 27 height 30
click at [731, 441] on link ">" at bounding box center [738, 443] width 25 height 30
click at [731, 441] on link ">" at bounding box center [739, 443] width 24 height 30
click at [731, 441] on link ">" at bounding box center [738, 443] width 26 height 30
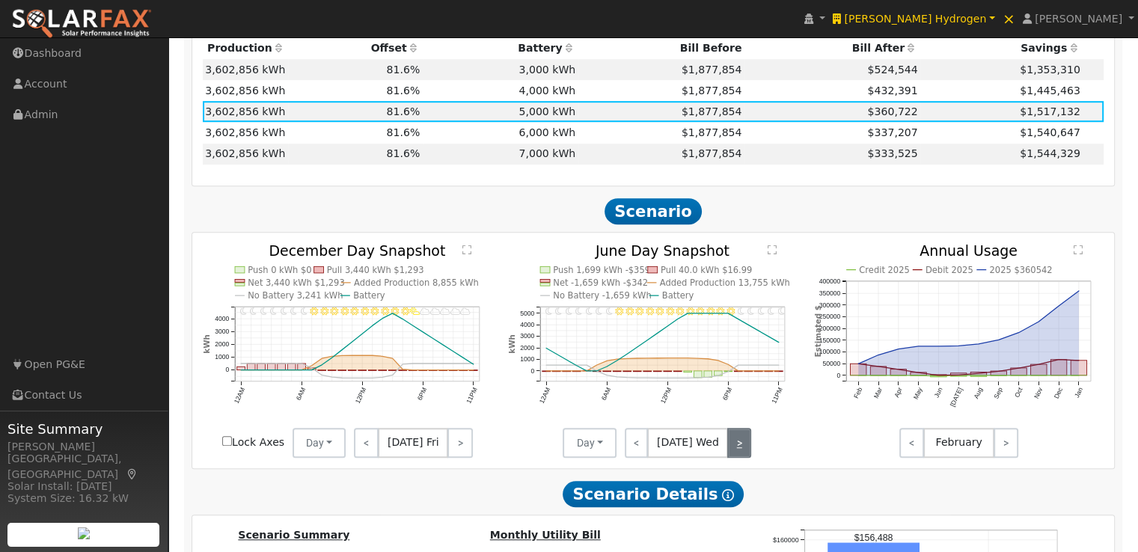
click at [731, 441] on link ">" at bounding box center [739, 443] width 24 height 30
click at [731, 441] on link ">" at bounding box center [738, 443] width 25 height 30
click at [735, 444] on link ">" at bounding box center [736, 443] width 29 height 30
click at [735, 444] on link ">" at bounding box center [737, 443] width 27 height 30
click at [531, 138] on td "6,000 kWh" at bounding box center [501, 132] width 156 height 21
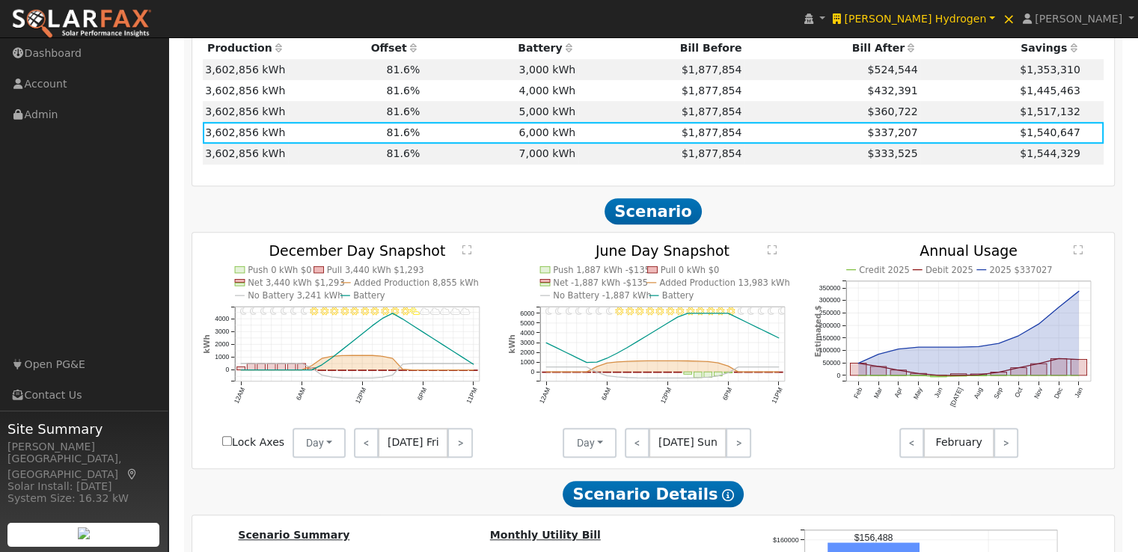
click at [772, 254] on text "" at bounding box center [772, 249] width 9 height 10
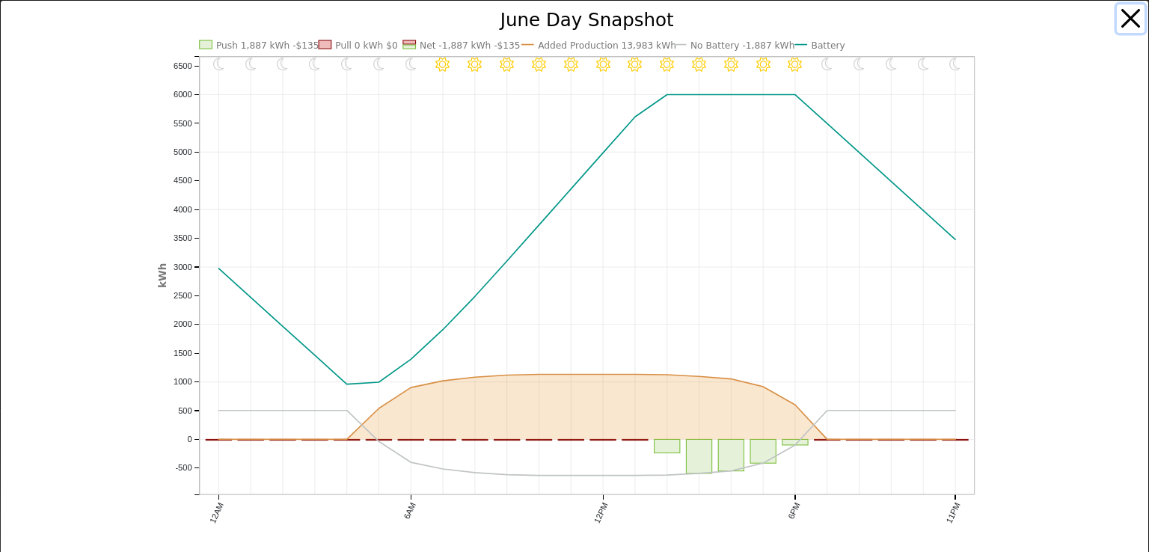
click at [1119, 16] on button "button" at bounding box center [1131, 18] width 28 height 28
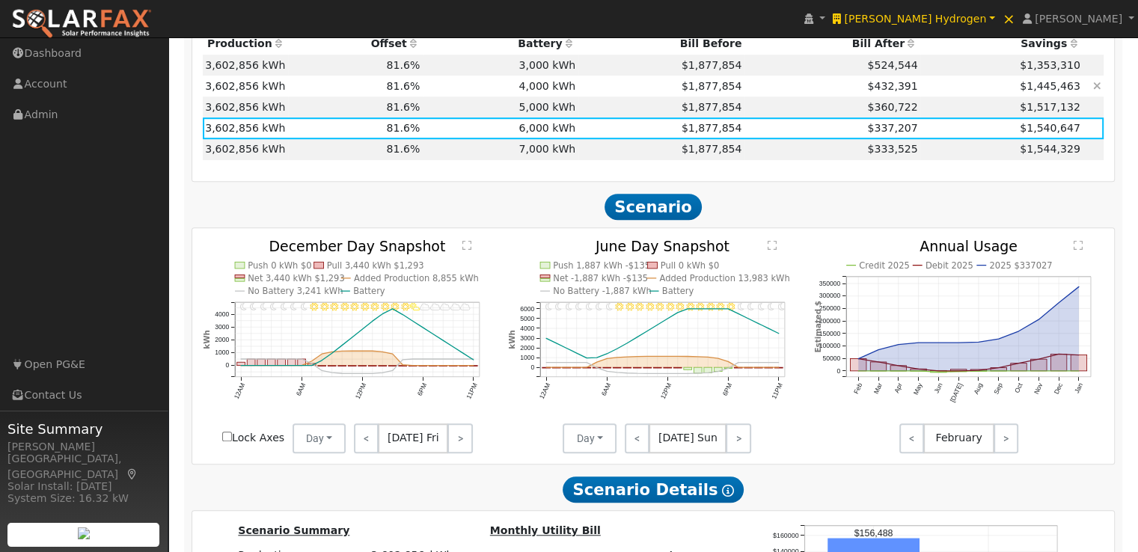
click at [555, 89] on td "4,000 kWh" at bounding box center [501, 86] width 156 height 21
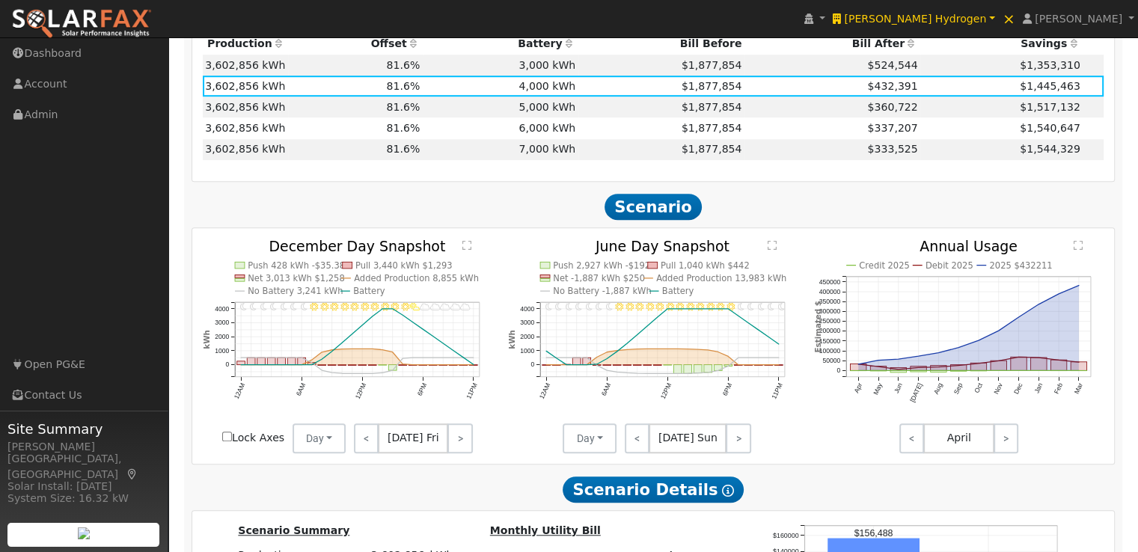
click at [769, 250] on text "" at bounding box center [772, 244] width 9 height 10
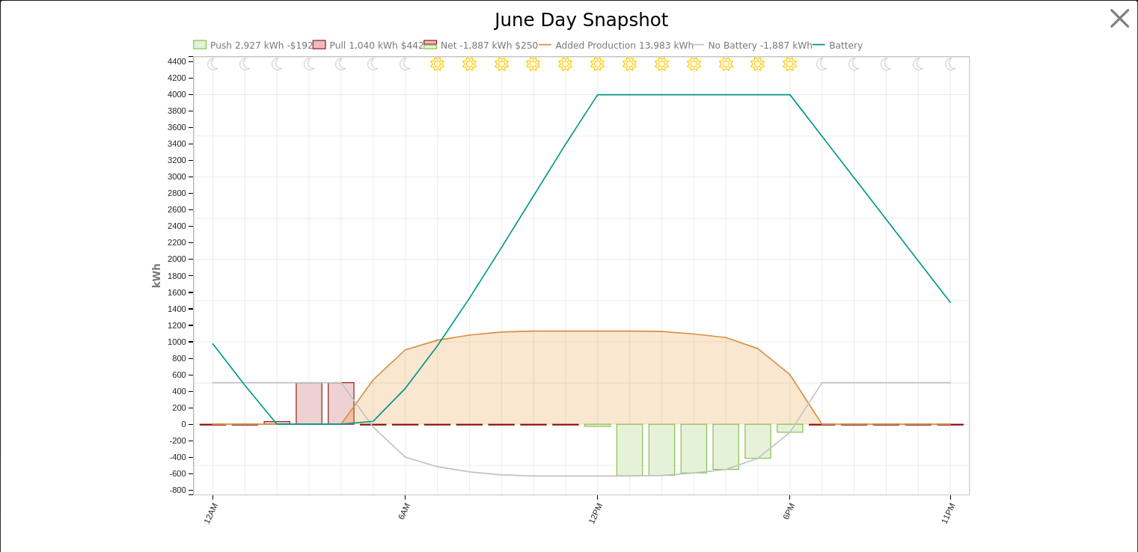
scroll to position [1104, 0]
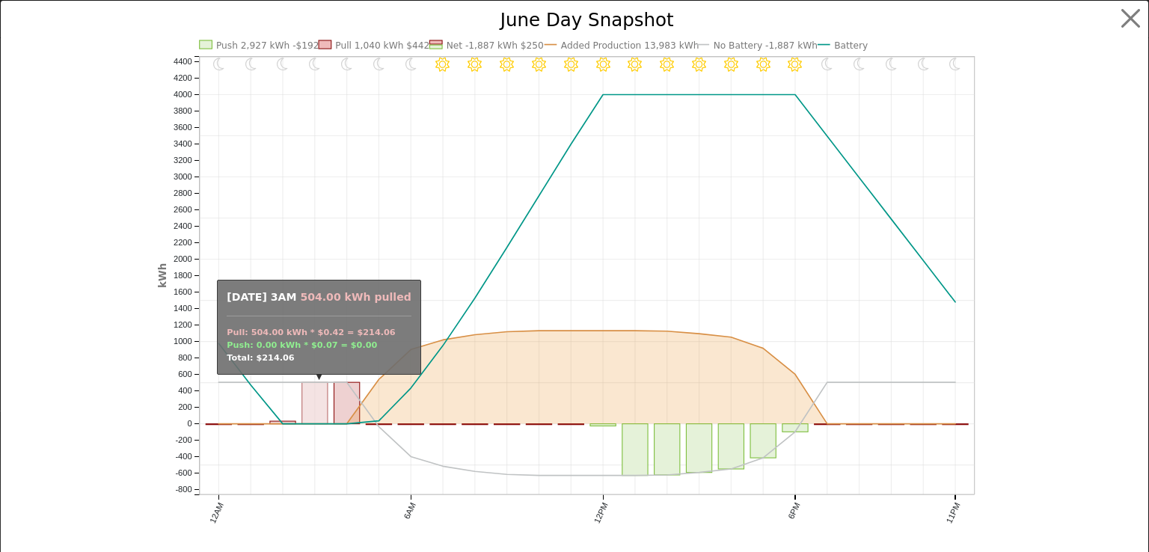
click at [305, 399] on rect "onclick=""" at bounding box center [314, 402] width 25 height 41
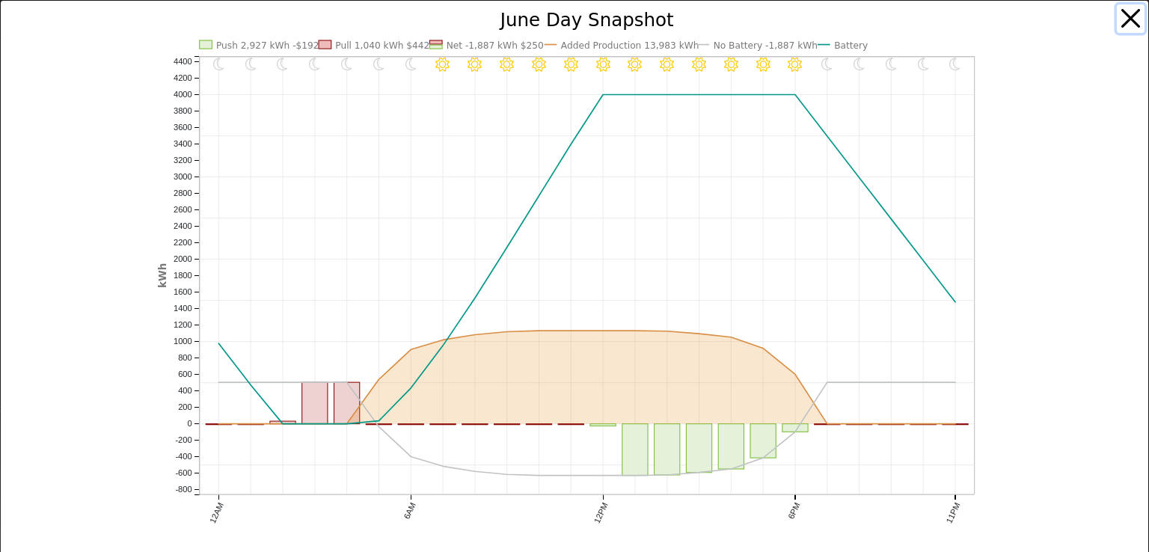
click at [1118, 16] on button "button" at bounding box center [1131, 18] width 28 height 28
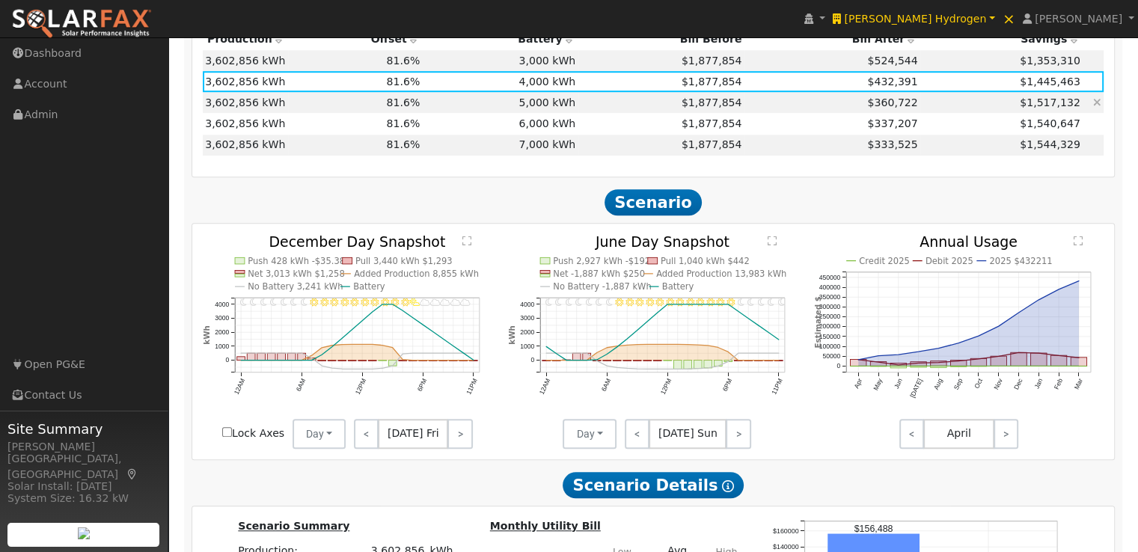
click at [554, 108] on td "5,000 kWh" at bounding box center [501, 102] width 156 height 21
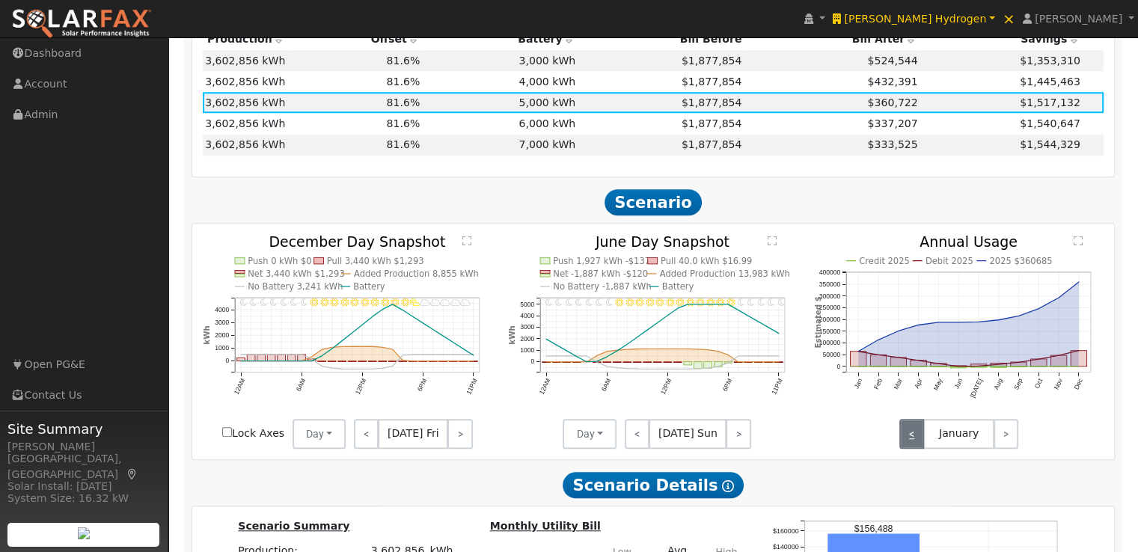
click at [916, 438] on link "<" at bounding box center [911, 434] width 25 height 30
click at [1017, 262] on text "2025 $360685" at bounding box center [1021, 260] width 63 height 10
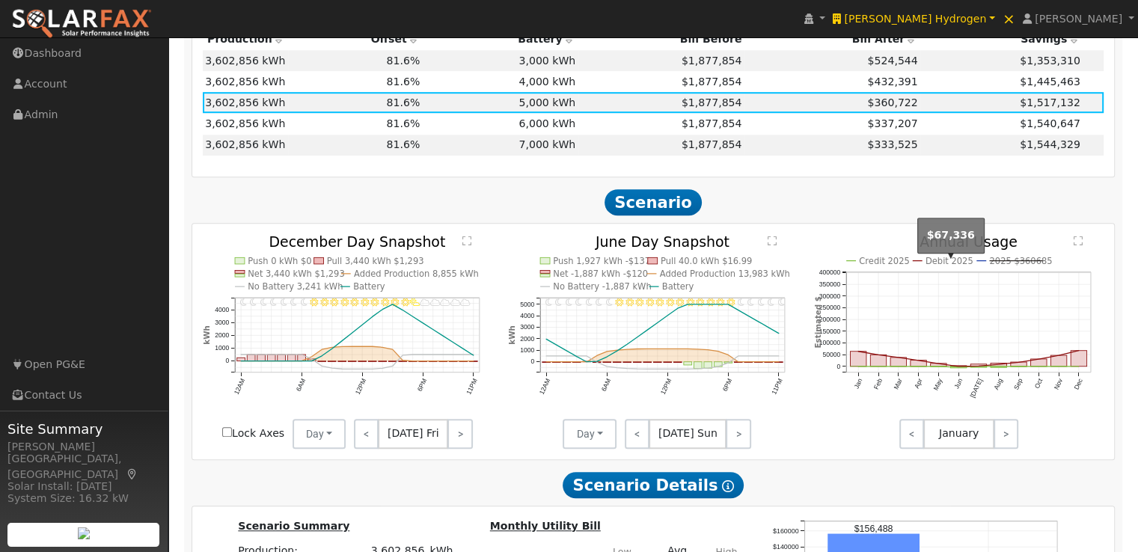
click at [945, 266] on text "Debit 2025" at bounding box center [949, 260] width 48 height 10
click at [885, 266] on text "Credit 2025" at bounding box center [884, 260] width 51 height 10
click at [1078, 245] on text "" at bounding box center [1077, 240] width 9 height 10
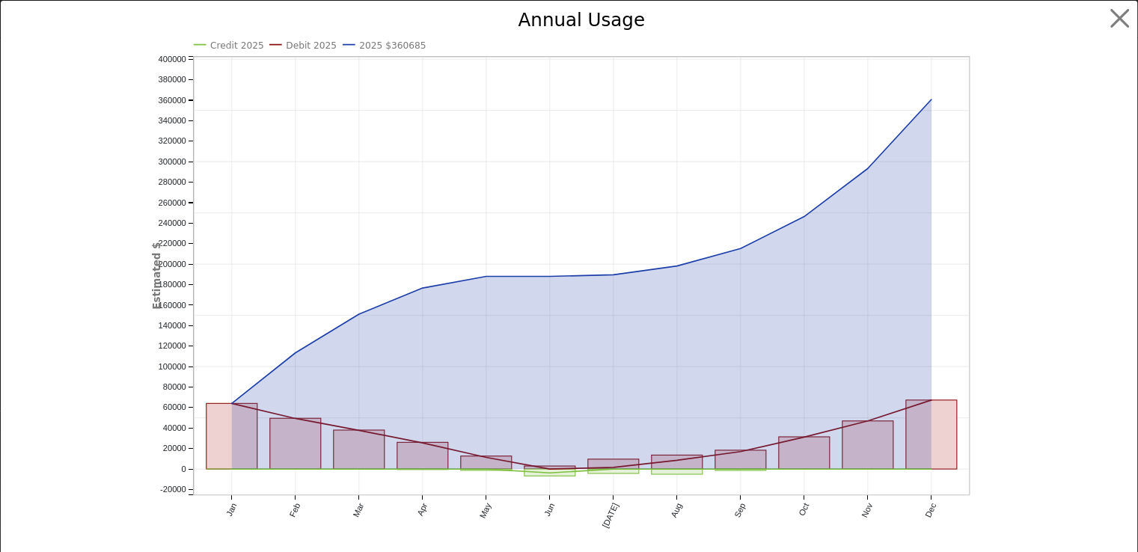
scroll to position [1108, 0]
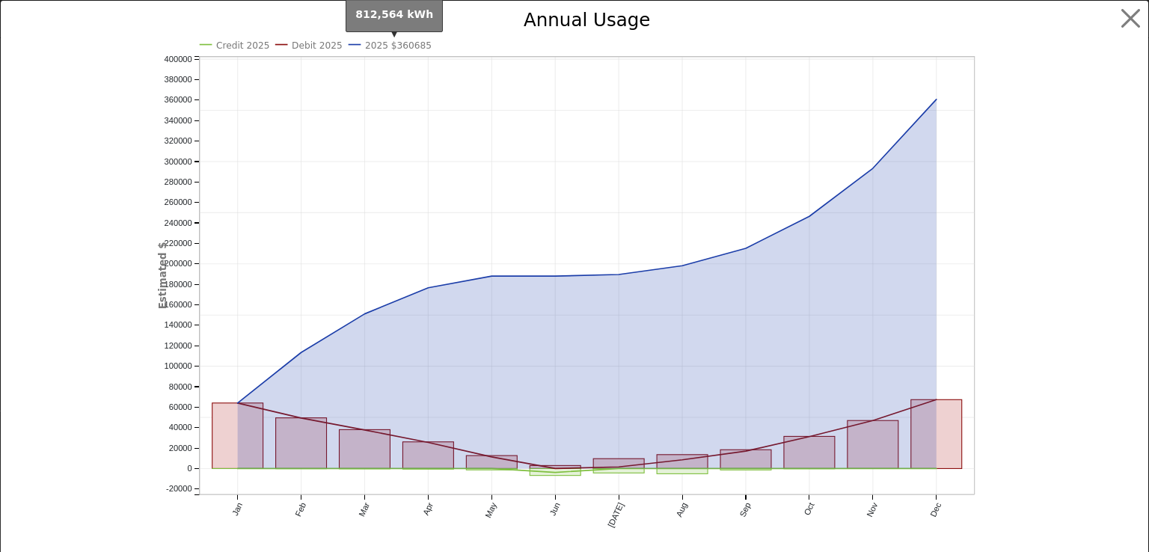
click at [365, 46] on text "2025 $360685" at bounding box center [398, 45] width 67 height 10
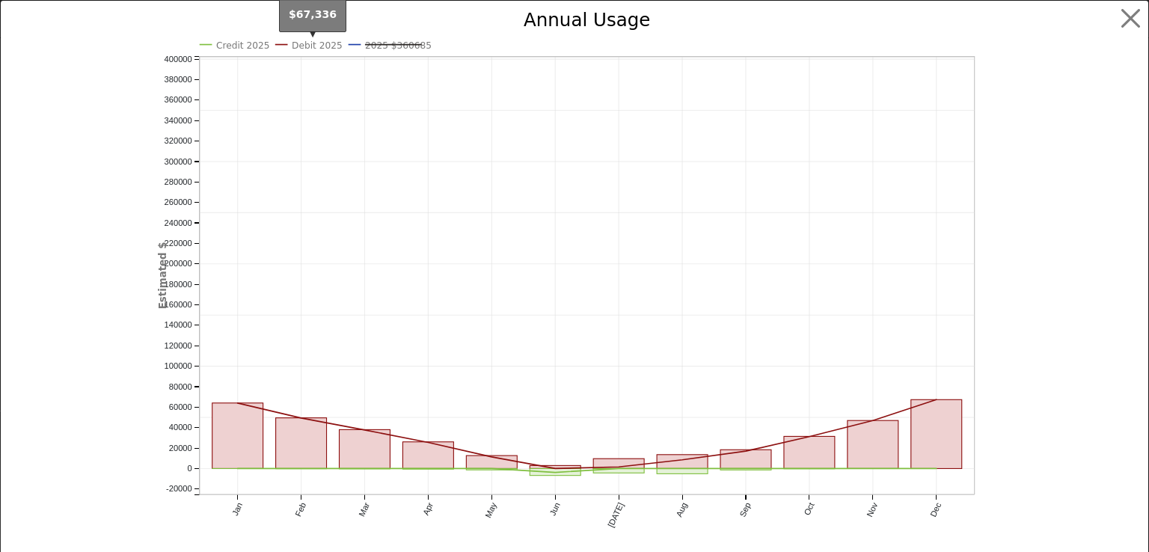
click at [307, 46] on text "Debit 2025" at bounding box center [317, 45] width 51 height 10
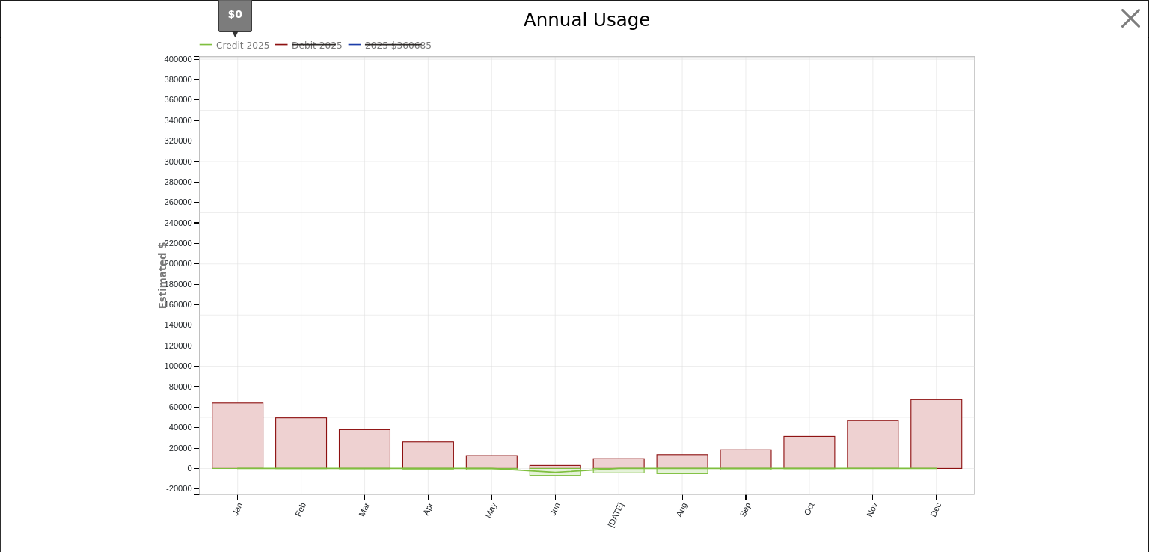
click at [236, 47] on text "Credit 2025" at bounding box center [243, 45] width 54 height 10
click at [1118, 13] on button "button" at bounding box center [1131, 18] width 28 height 28
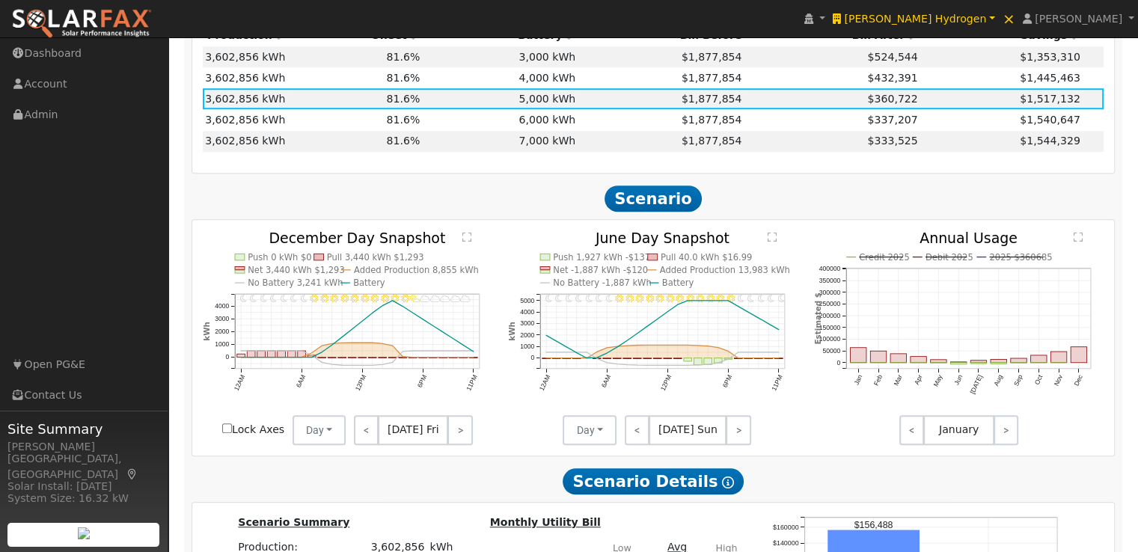
click at [773, 242] on text "" at bounding box center [772, 236] width 9 height 10
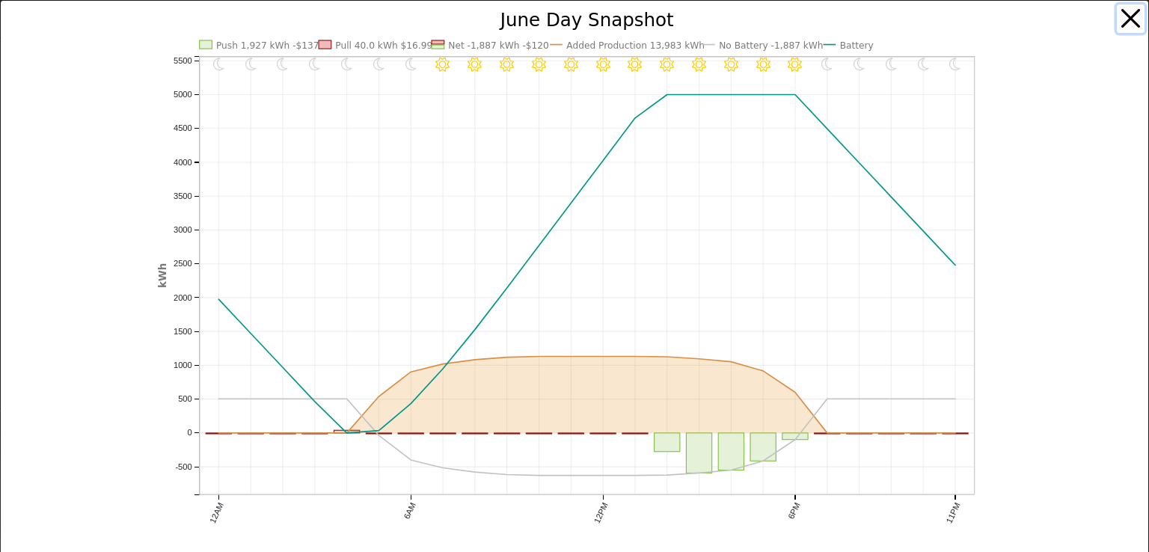
click at [1118, 11] on button "button" at bounding box center [1131, 18] width 28 height 28
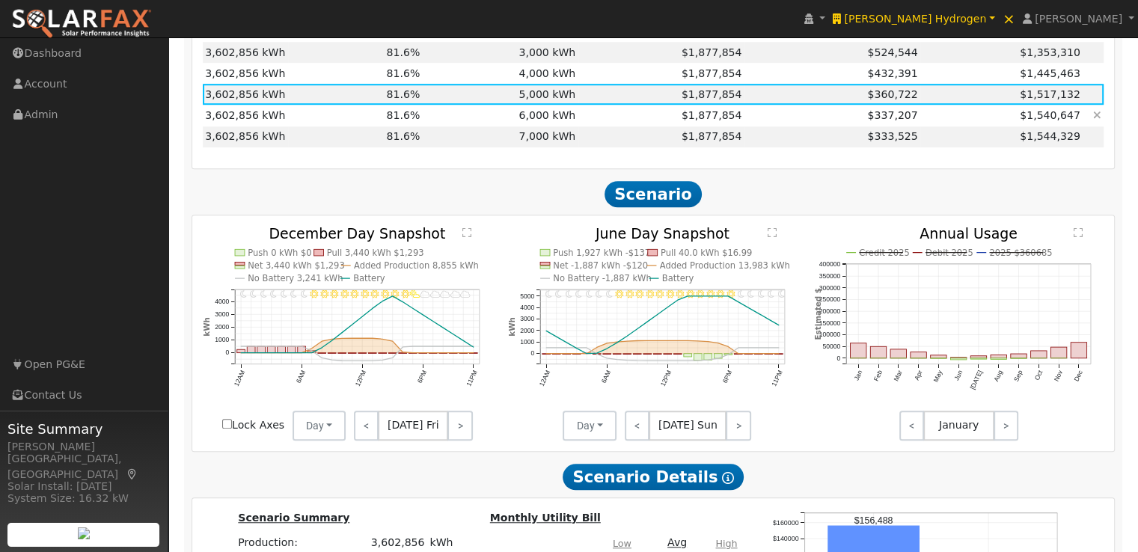
click at [551, 123] on td "6,000 kWh" at bounding box center [501, 115] width 156 height 21
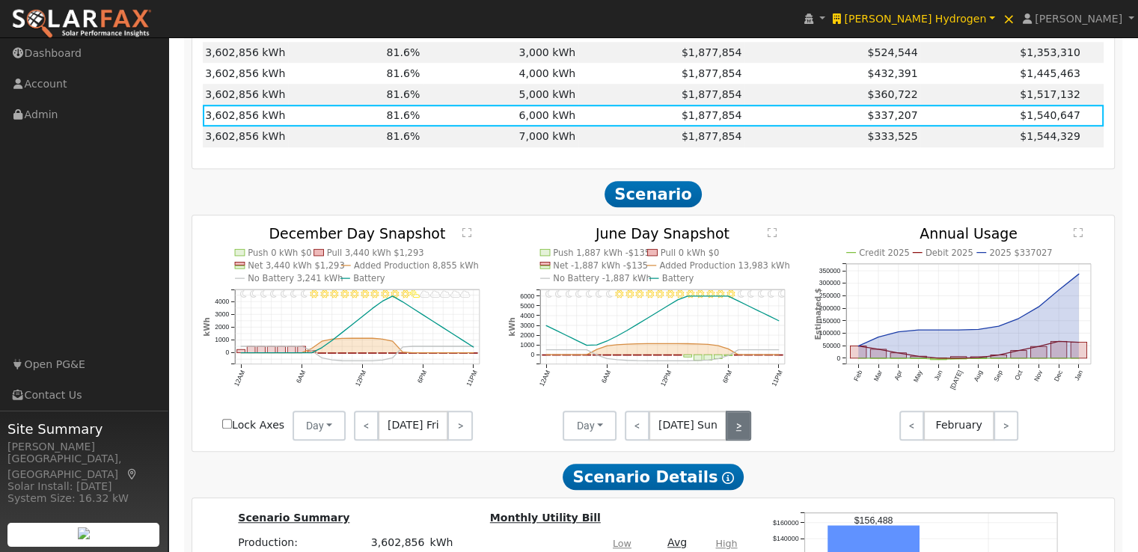
click at [738, 430] on link ">" at bounding box center [738, 426] width 25 height 30
click at [738, 430] on div "< [DATE] Mon >" at bounding box center [683, 426] width 135 height 30
click at [637, 431] on link "<" at bounding box center [637, 426] width 24 height 30
click at [637, 431] on link "<" at bounding box center [637, 426] width 25 height 30
click at [637, 431] on link "<" at bounding box center [638, 426] width 27 height 30
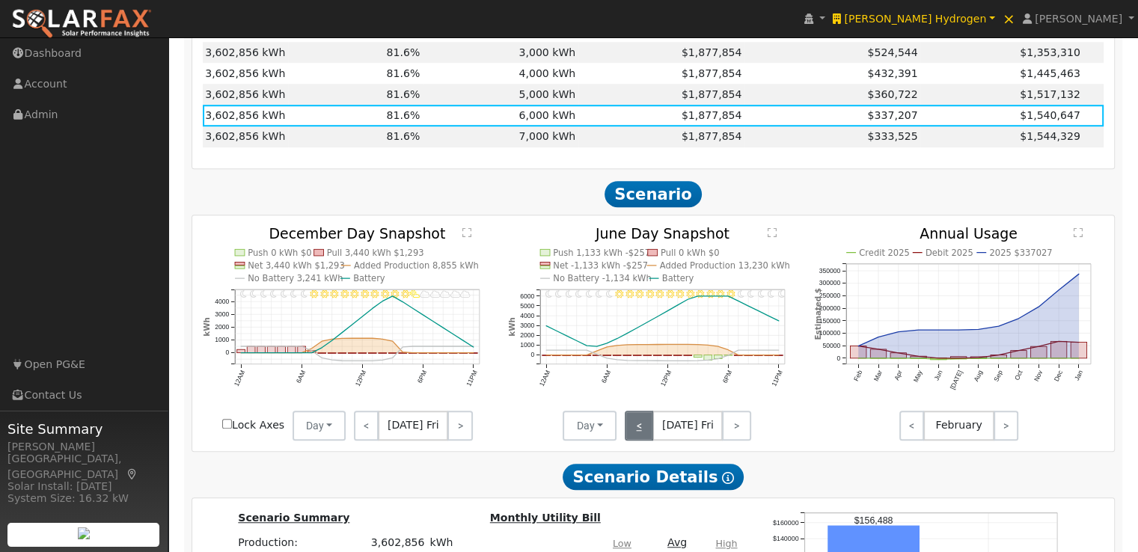
click at [637, 431] on link "<" at bounding box center [639, 426] width 29 height 30
click at [637, 431] on link "<" at bounding box center [637, 426] width 25 height 30
click at [637, 431] on link "<" at bounding box center [637, 426] width 24 height 30
click at [637, 431] on link "<" at bounding box center [638, 426] width 26 height 30
click at [637, 431] on link "<" at bounding box center [637, 426] width 24 height 30
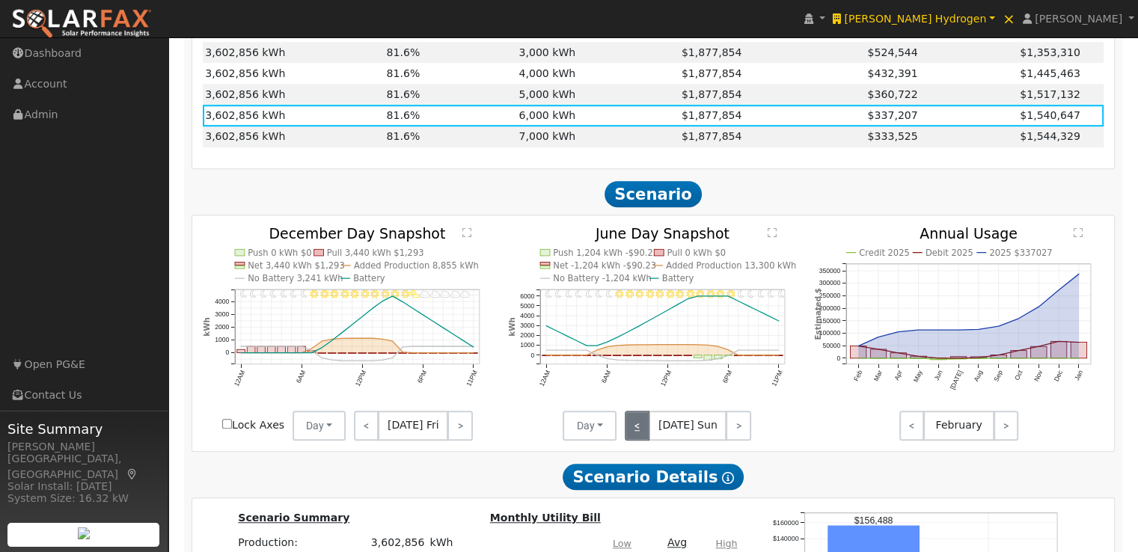
click at [637, 431] on link "<" at bounding box center [637, 426] width 25 height 30
click at [637, 431] on link "<" at bounding box center [638, 426] width 27 height 30
click at [368, 429] on link "<" at bounding box center [366, 426] width 25 height 30
click at [368, 429] on link "<" at bounding box center [365, 426] width 22 height 30
click at [368, 429] on link "<" at bounding box center [364, 426] width 20 height 30
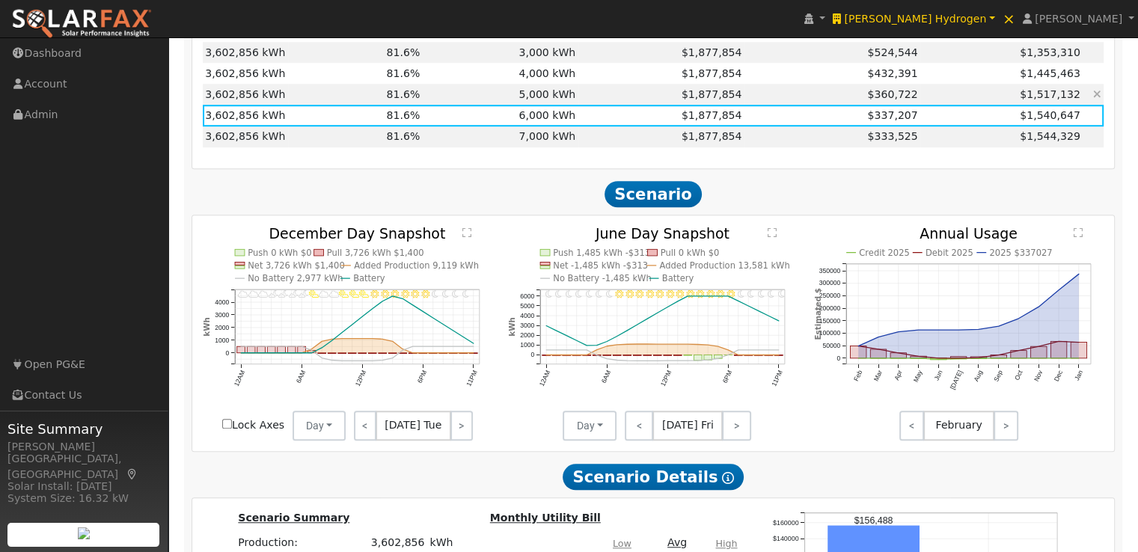
click at [534, 99] on td "5,000 kWh" at bounding box center [501, 94] width 156 height 21
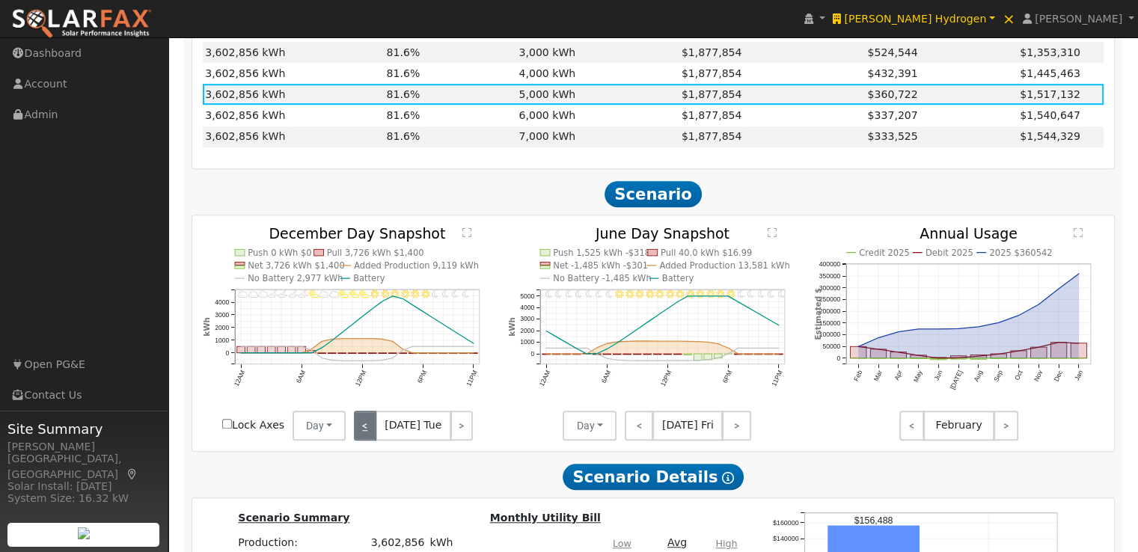
click at [364, 431] on link "<" at bounding box center [365, 426] width 22 height 30
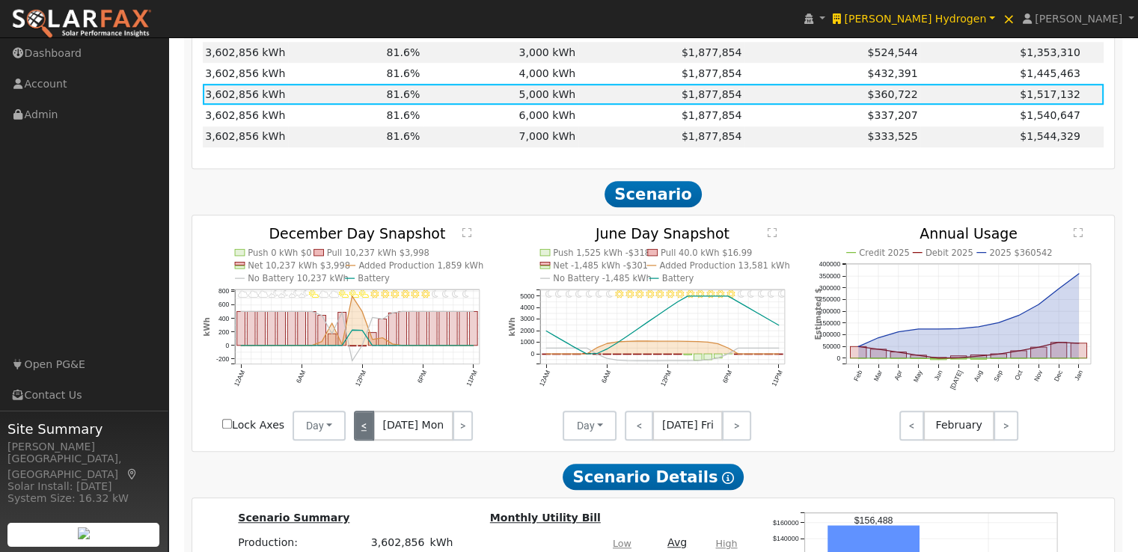
click at [364, 431] on link "<" at bounding box center [364, 426] width 20 height 30
click at [455, 432] on link ">" at bounding box center [461, 426] width 21 height 30
click at [456, 432] on link ">" at bounding box center [463, 426] width 20 height 30
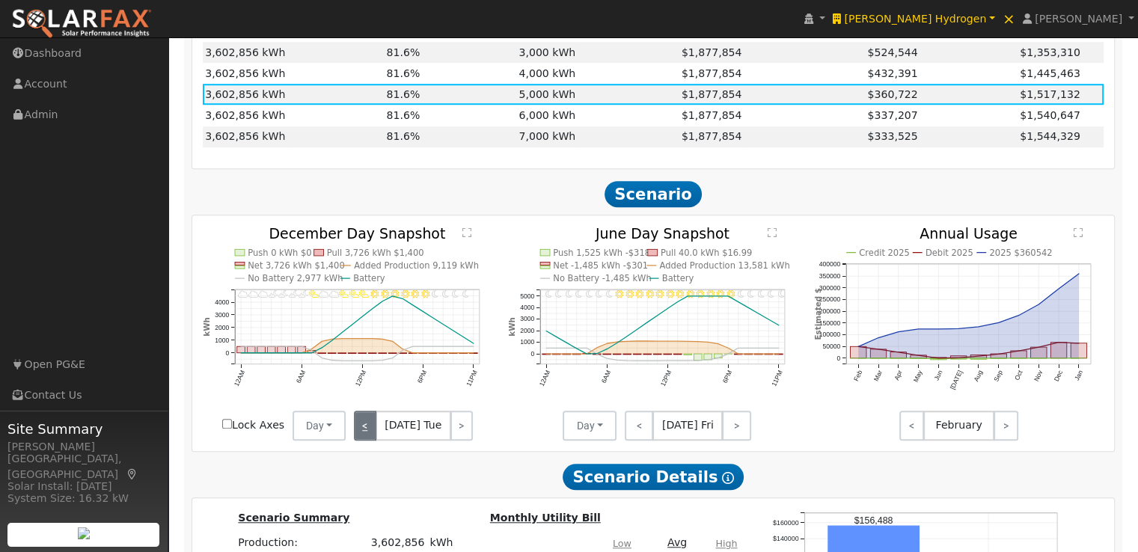
click at [361, 429] on link "<" at bounding box center [365, 426] width 22 height 30
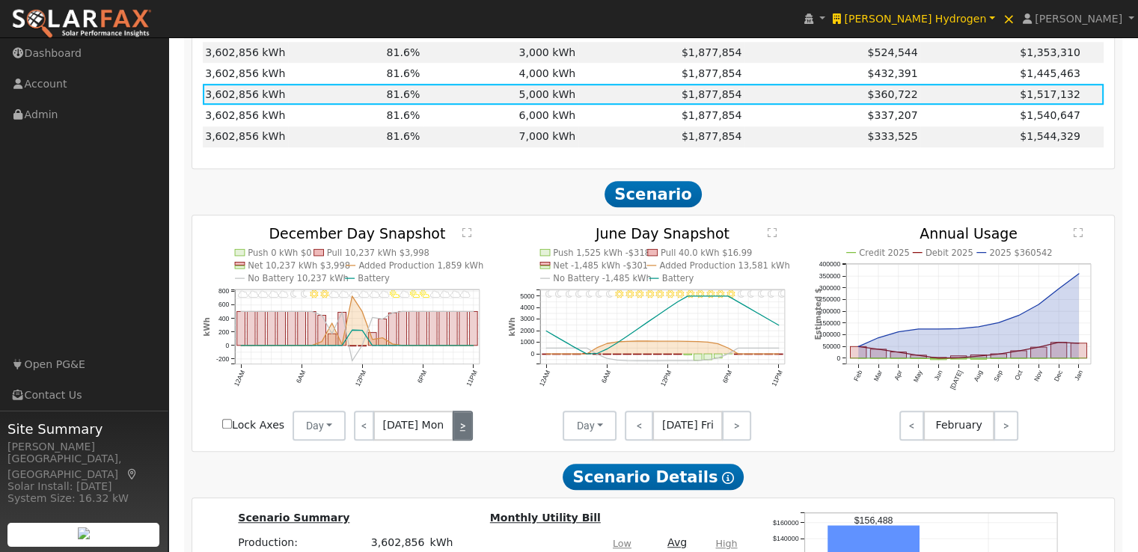
click at [458, 429] on link ">" at bounding box center [463, 426] width 20 height 30
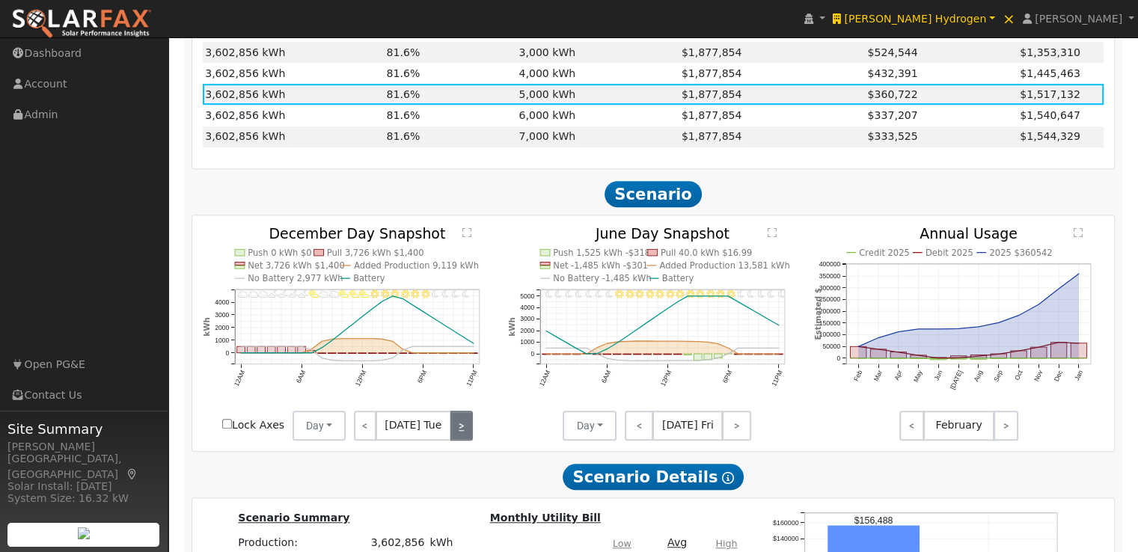
click at [460, 427] on link ">" at bounding box center [461, 426] width 22 height 30
click at [466, 237] on text "" at bounding box center [466, 232] width 9 height 10
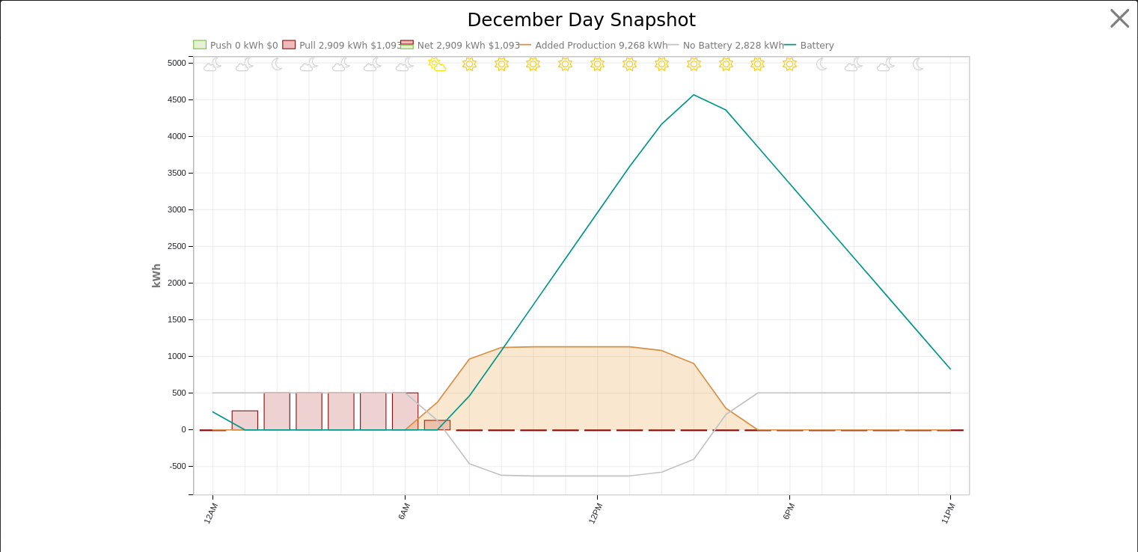
scroll to position [1117, 0]
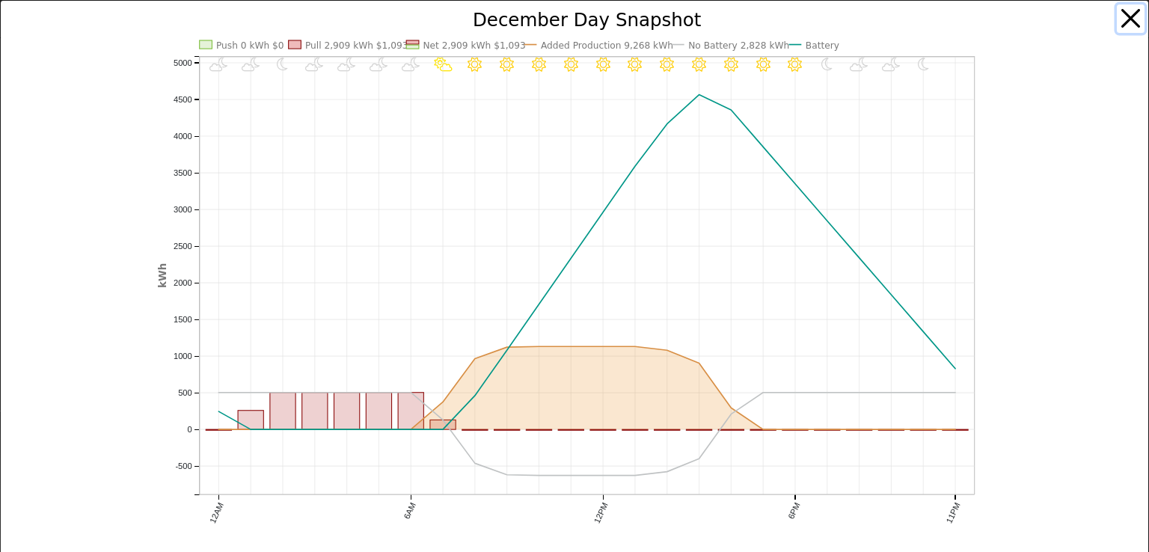
click at [1121, 16] on button "button" at bounding box center [1131, 18] width 28 height 28
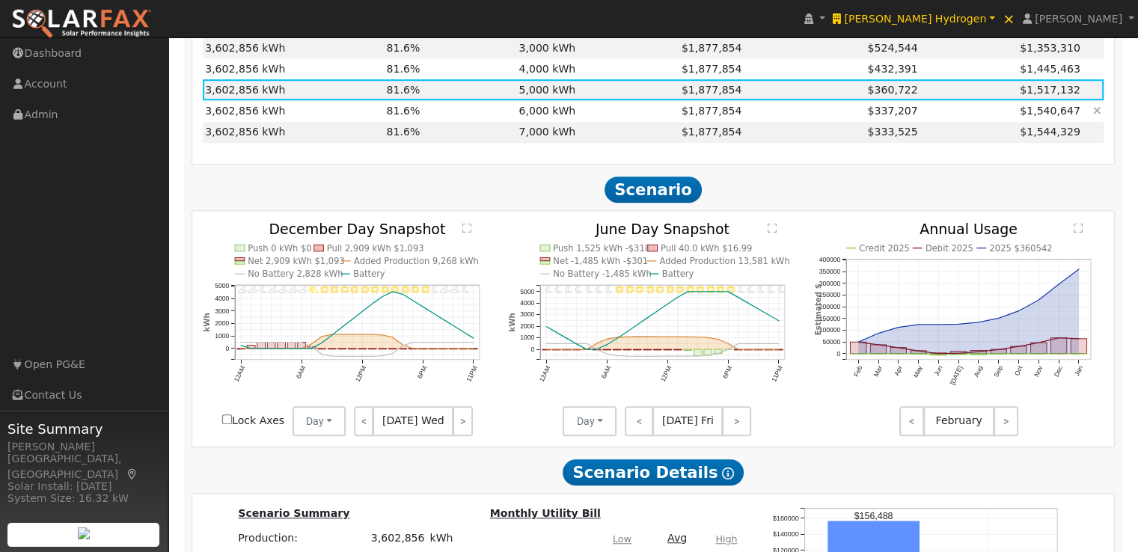
click at [561, 114] on td "6,000 kWh" at bounding box center [501, 110] width 156 height 21
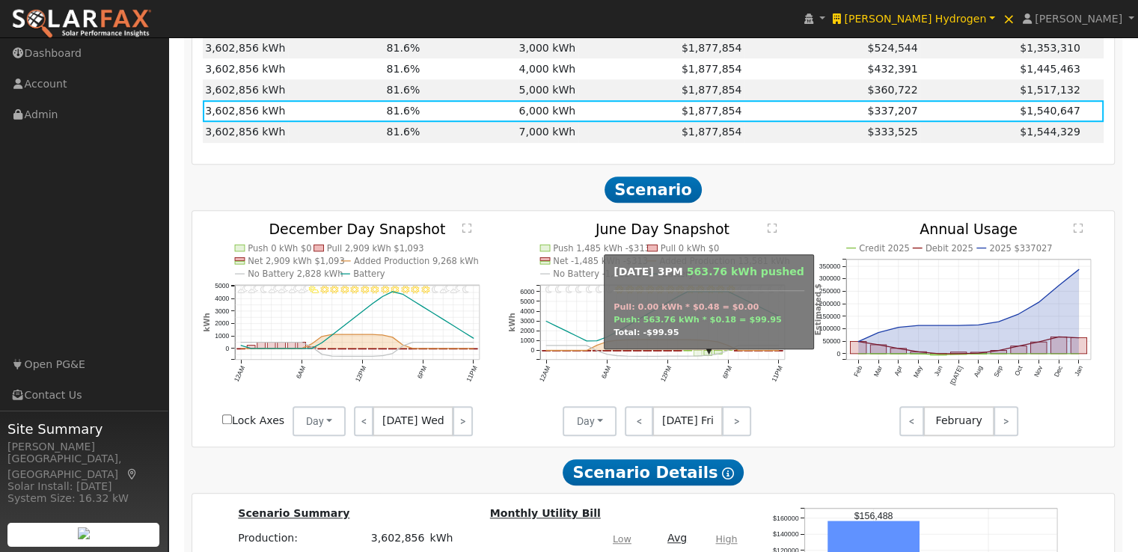
click at [699, 355] on rect "onclick=""" at bounding box center [698, 352] width 8 height 5
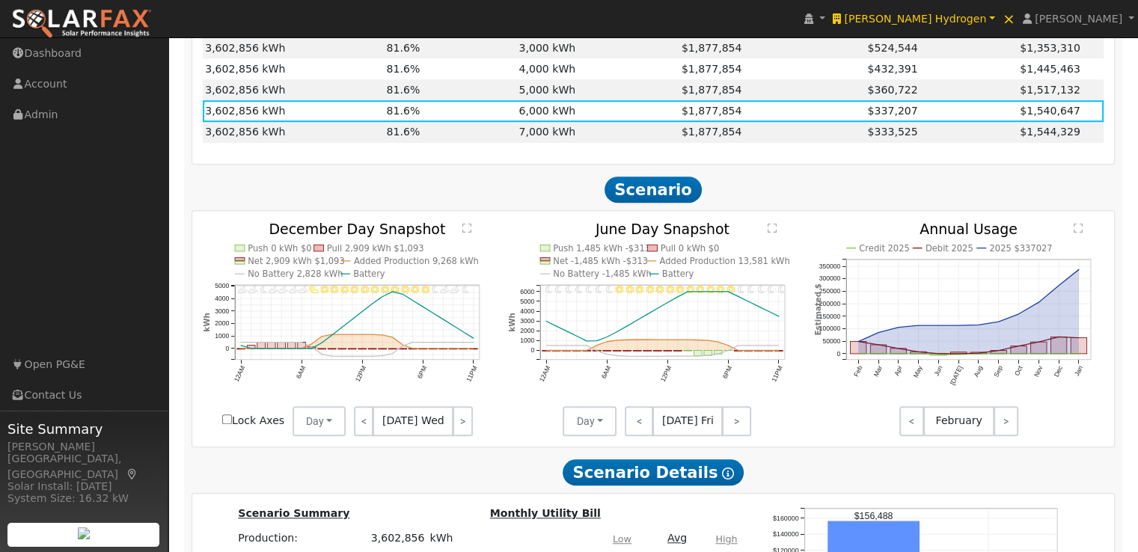
click at [772, 231] on text "" at bounding box center [772, 227] width 9 height 10
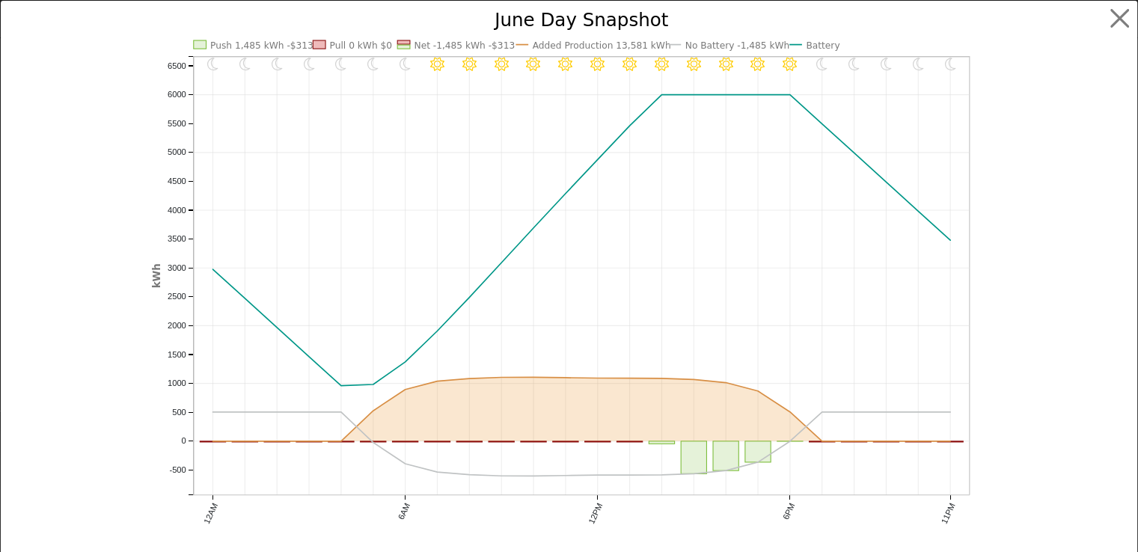
scroll to position [1122, 0]
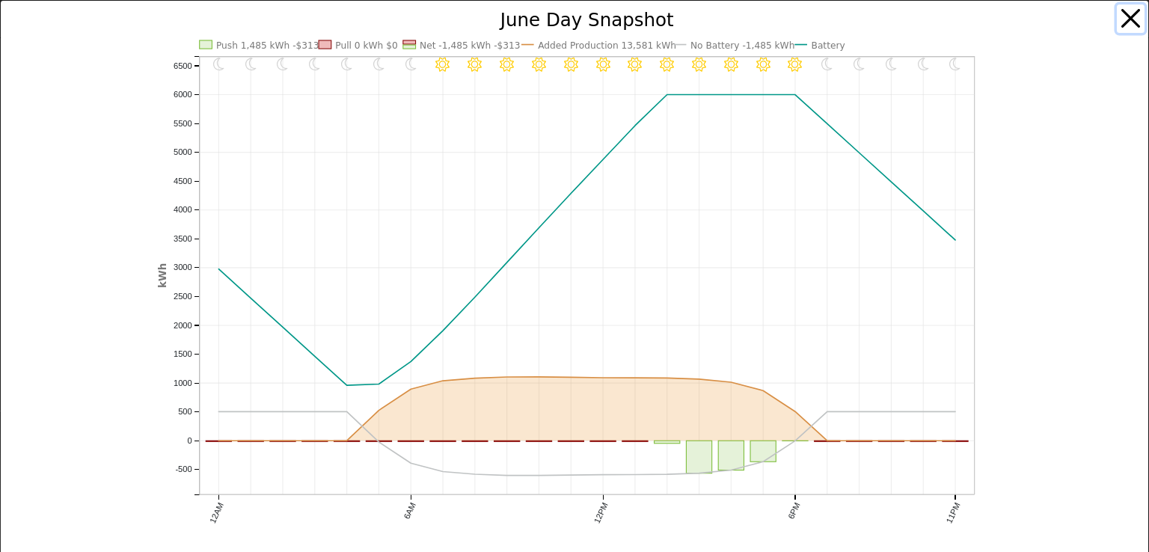
click at [1117, 19] on button "button" at bounding box center [1131, 18] width 28 height 28
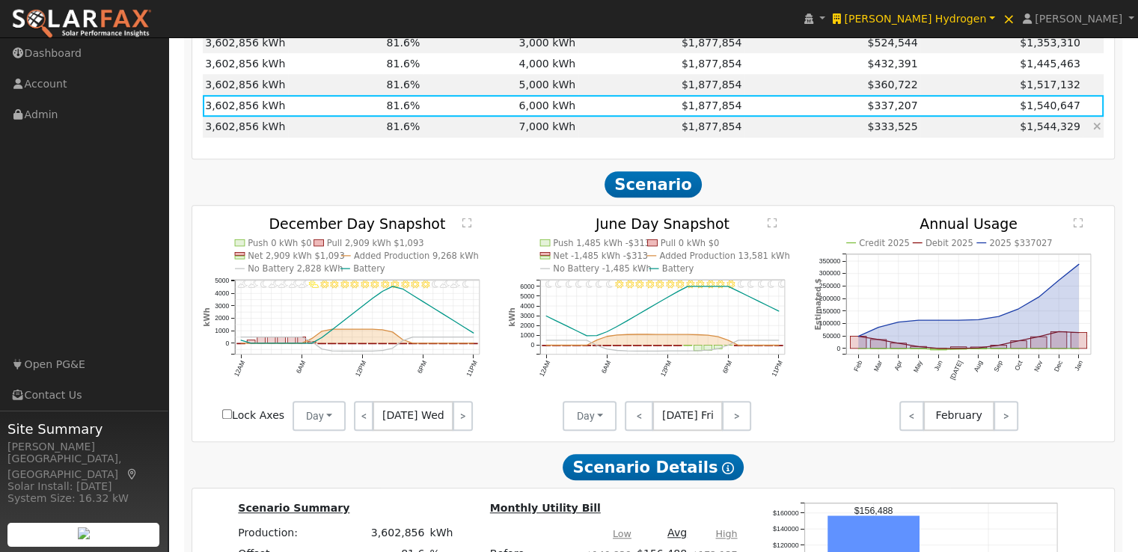
click at [522, 130] on td "7,000 kWh" at bounding box center [501, 127] width 156 height 21
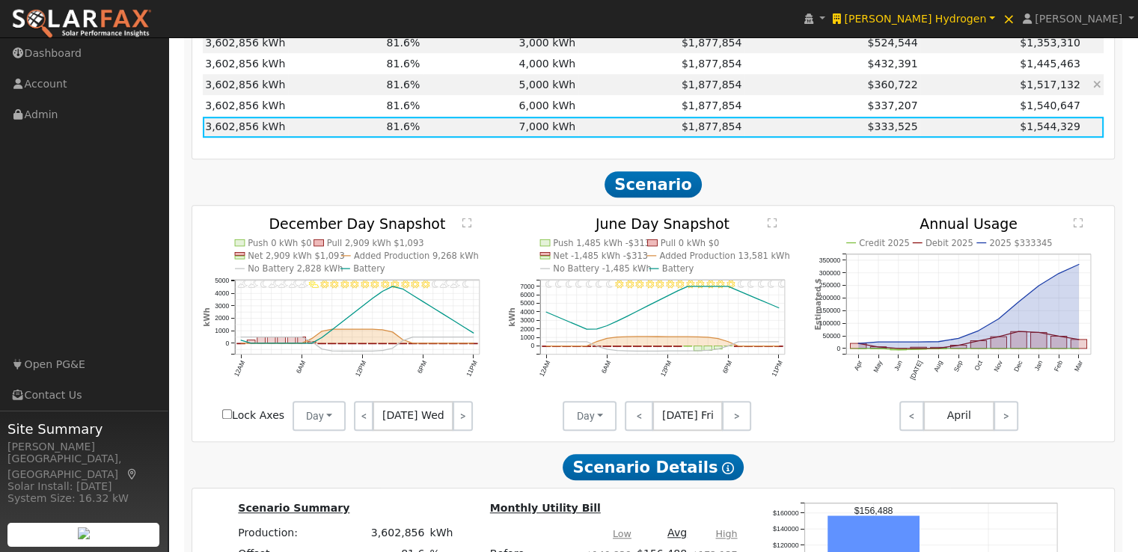
click at [536, 88] on td "5,000 kWh" at bounding box center [501, 84] width 156 height 21
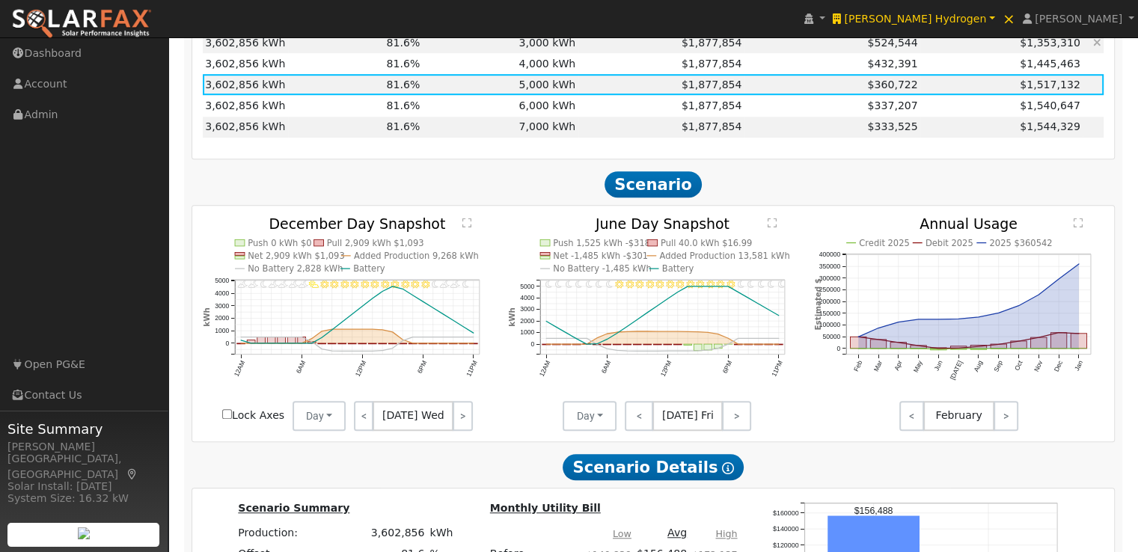
click at [560, 46] on td "3,000 kWh" at bounding box center [501, 42] width 156 height 21
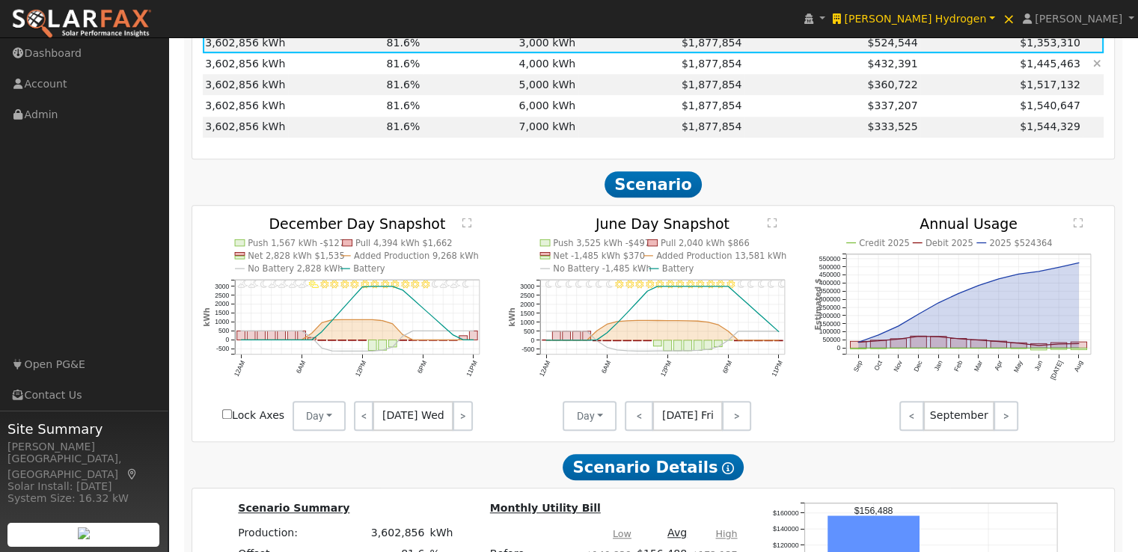
click at [544, 64] on td "4,000 kWh" at bounding box center [501, 63] width 156 height 21
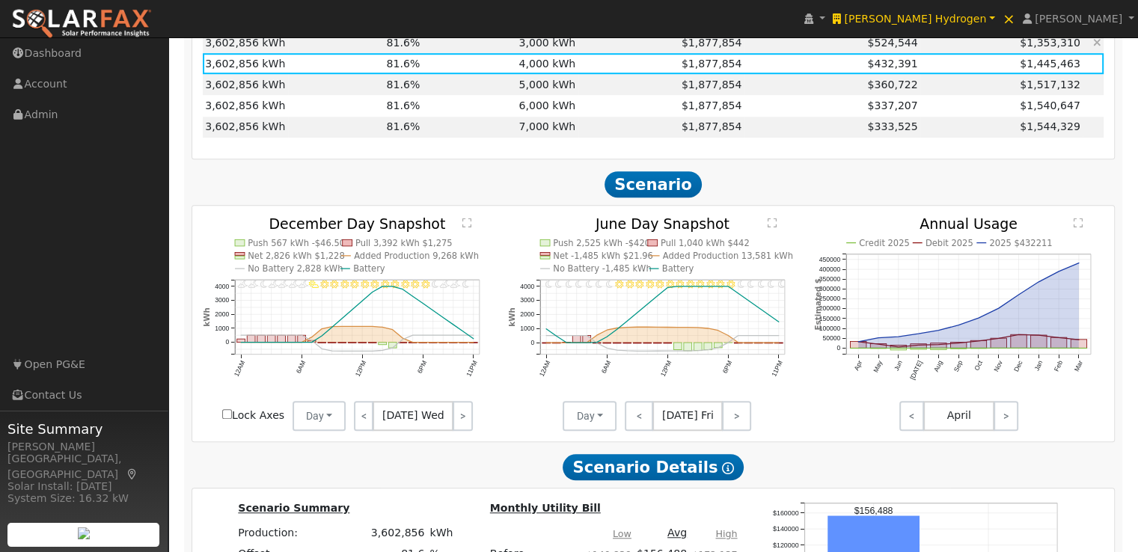
click at [548, 49] on td "3,000 kWh" at bounding box center [501, 42] width 156 height 21
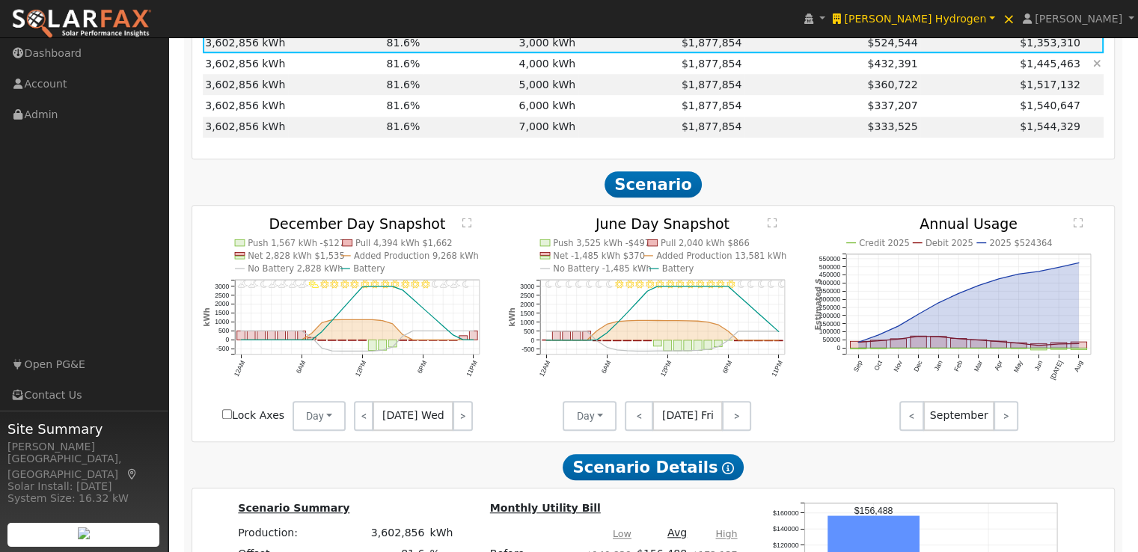
click at [540, 65] on td "4,000 kWh" at bounding box center [501, 63] width 156 height 21
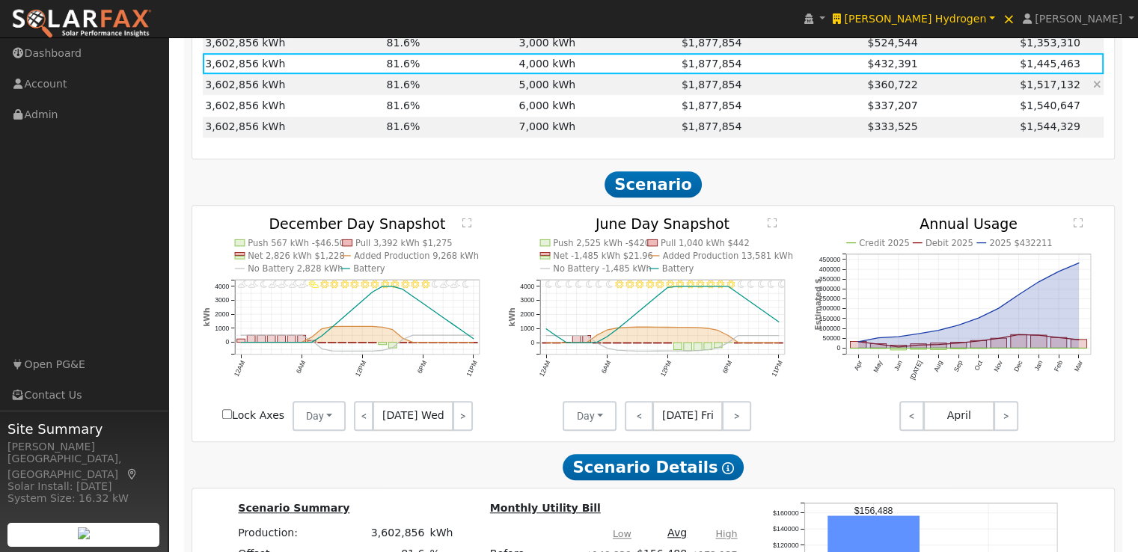
click at [533, 85] on td "5,000 kWh" at bounding box center [501, 84] width 156 height 21
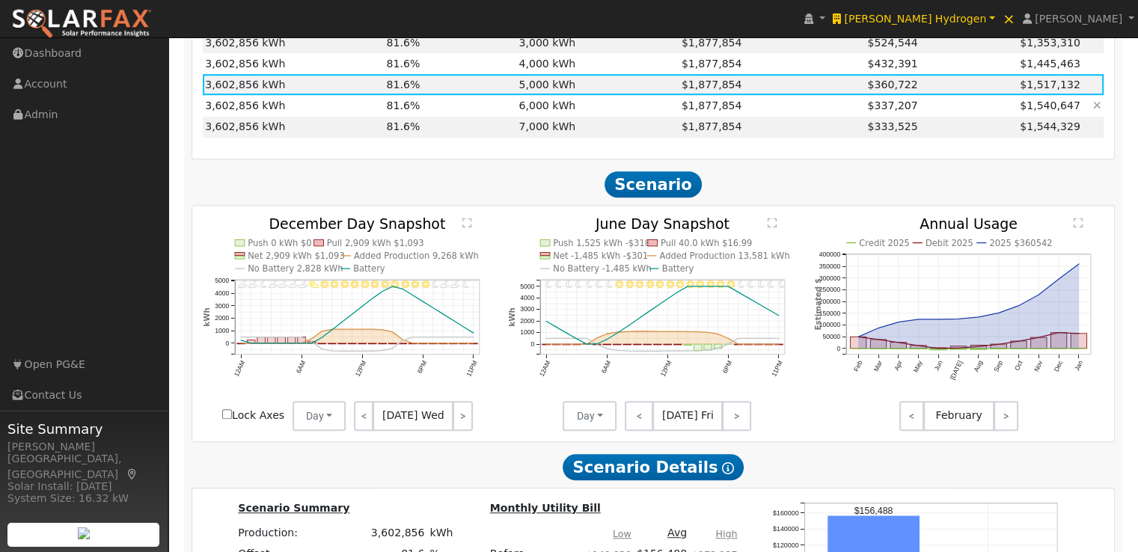
click at [533, 111] on td "6,000 kWh" at bounding box center [501, 105] width 156 height 21
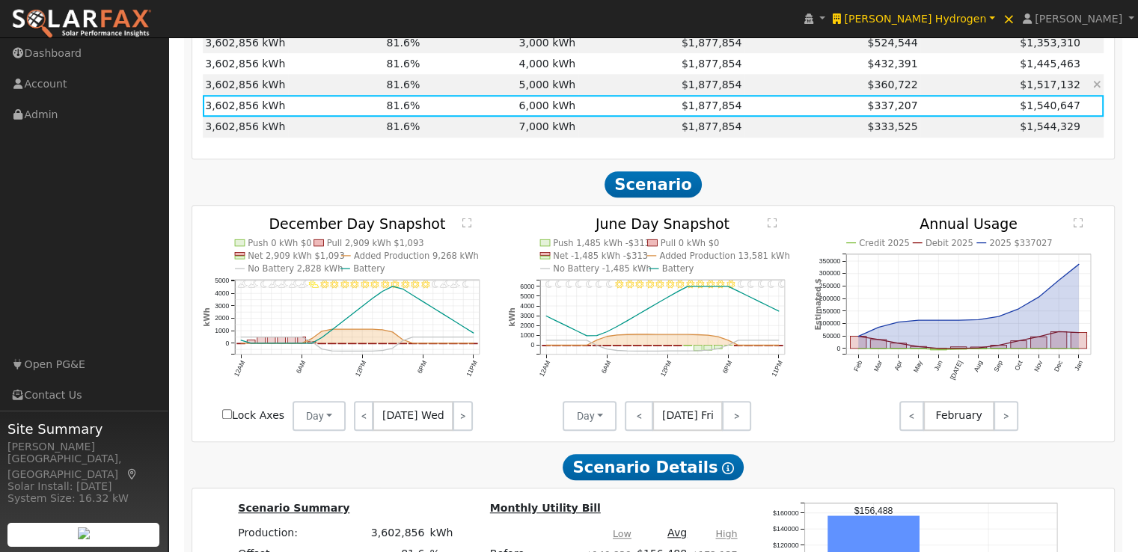
click at [539, 91] on td "5,000 kWh" at bounding box center [501, 84] width 156 height 21
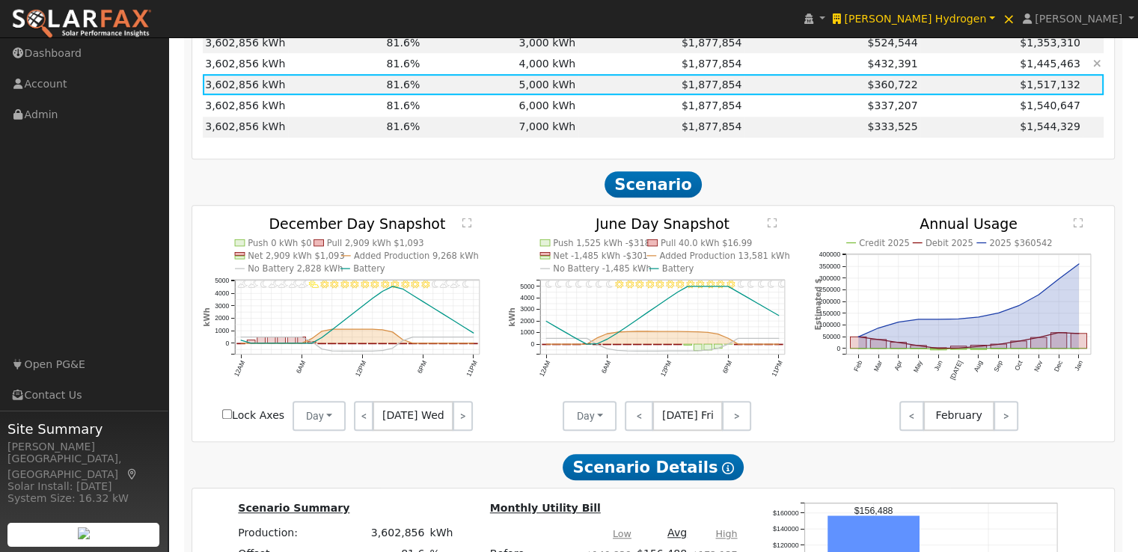
click at [542, 67] on td "4,000 kWh" at bounding box center [501, 63] width 156 height 21
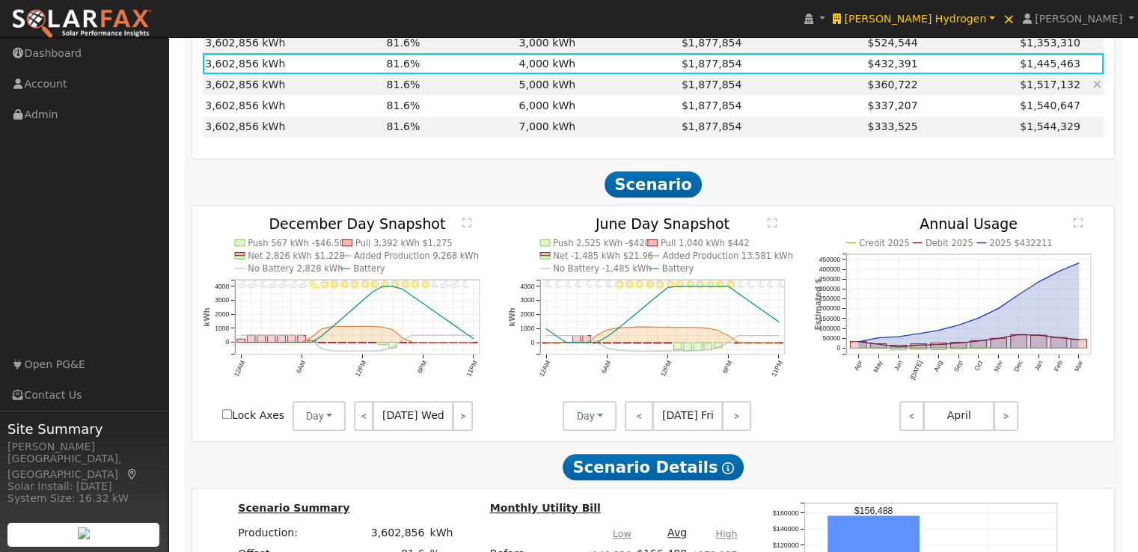
click at [536, 90] on td "5,000 kWh" at bounding box center [501, 84] width 156 height 21
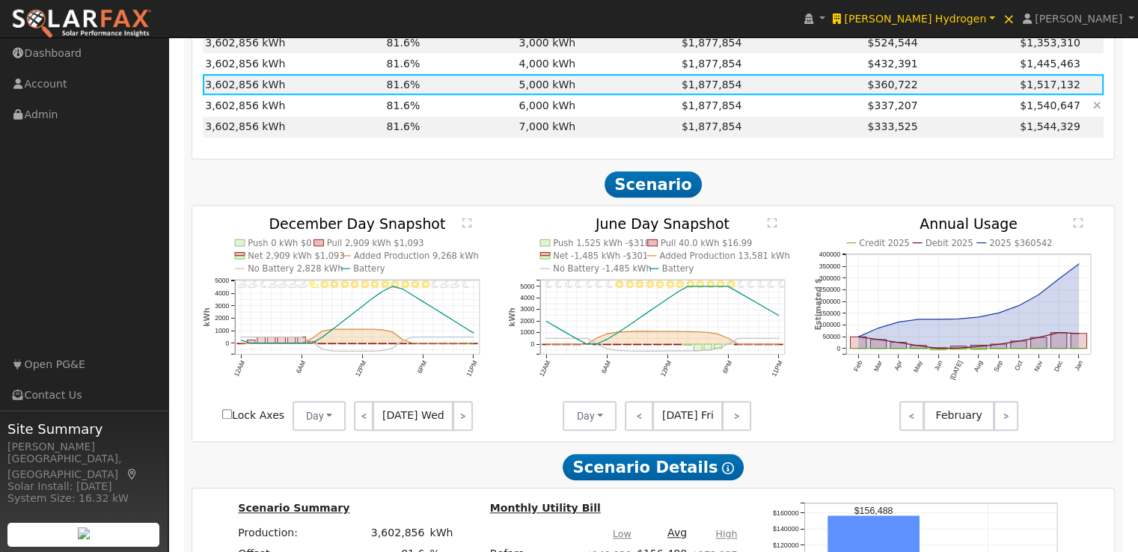
click at [543, 108] on td "6,000 kWh" at bounding box center [501, 105] width 156 height 21
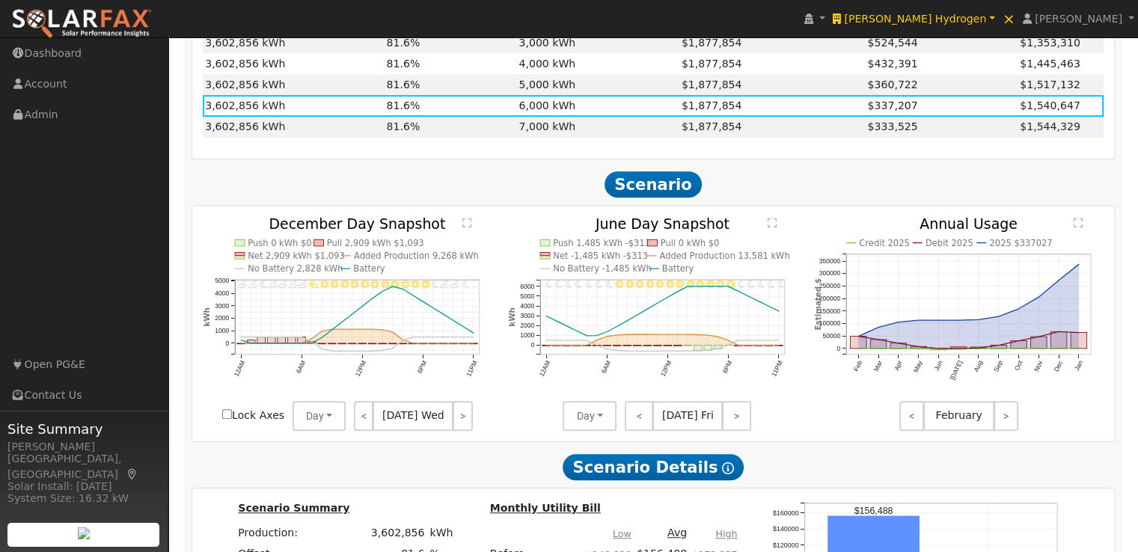
click at [536, 327] on icon "11PM - Clear 10PM - Clear 9PM - Clear 8PM - Clear 7PM - Clear 6PM - Clear 5PM -…" at bounding box center [653, 320] width 290 height 207
click at [560, 85] on td "5,000 kWh" at bounding box center [501, 84] width 156 height 21
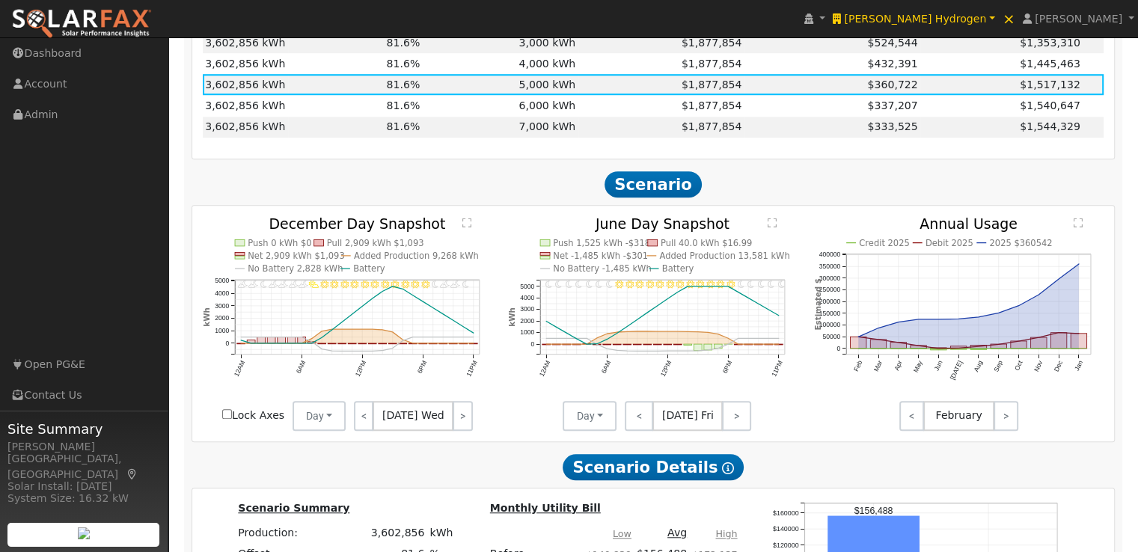
click at [774, 227] on text "" at bounding box center [772, 222] width 9 height 10
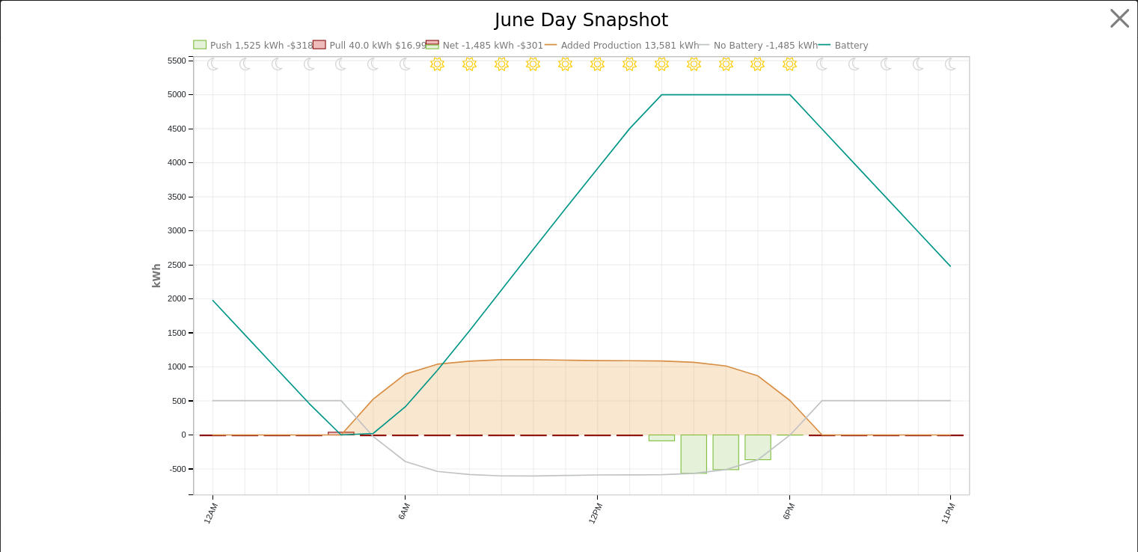
scroll to position [1126, 0]
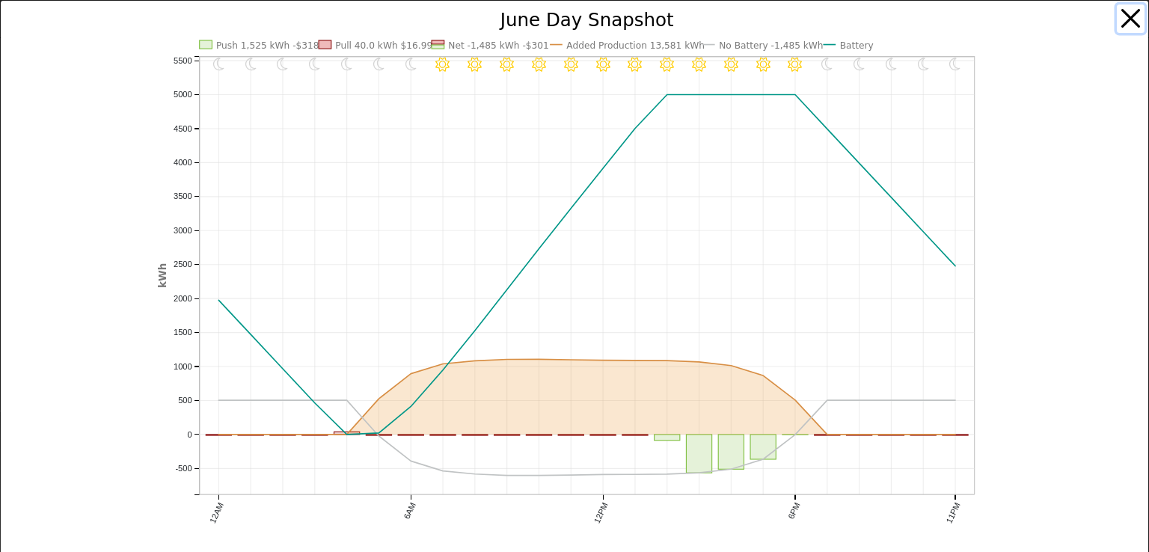
click at [1122, 16] on button "button" at bounding box center [1131, 18] width 28 height 28
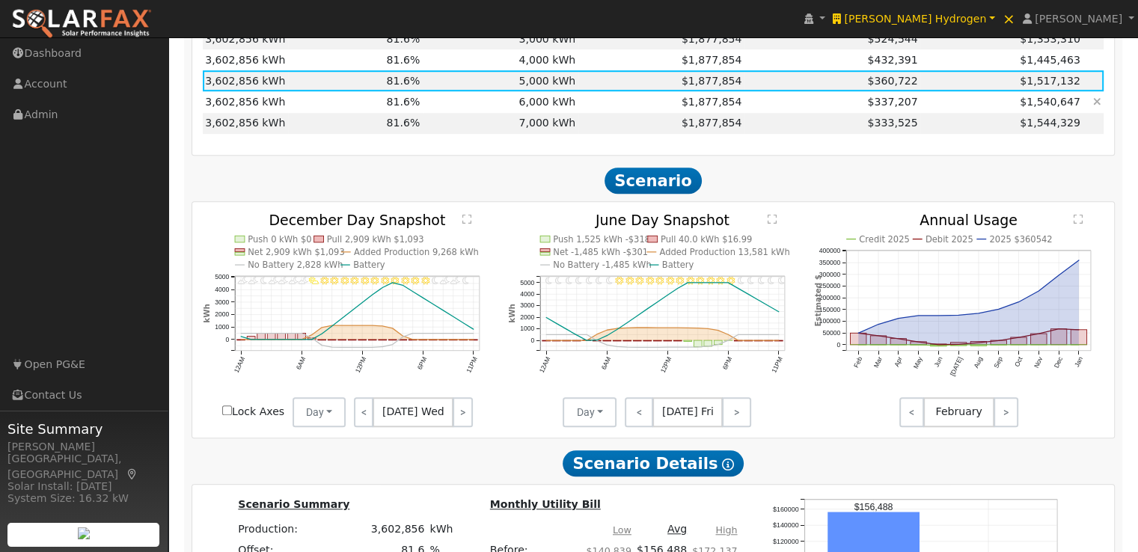
click at [590, 105] on td "$1,877,854" at bounding box center [661, 101] width 166 height 21
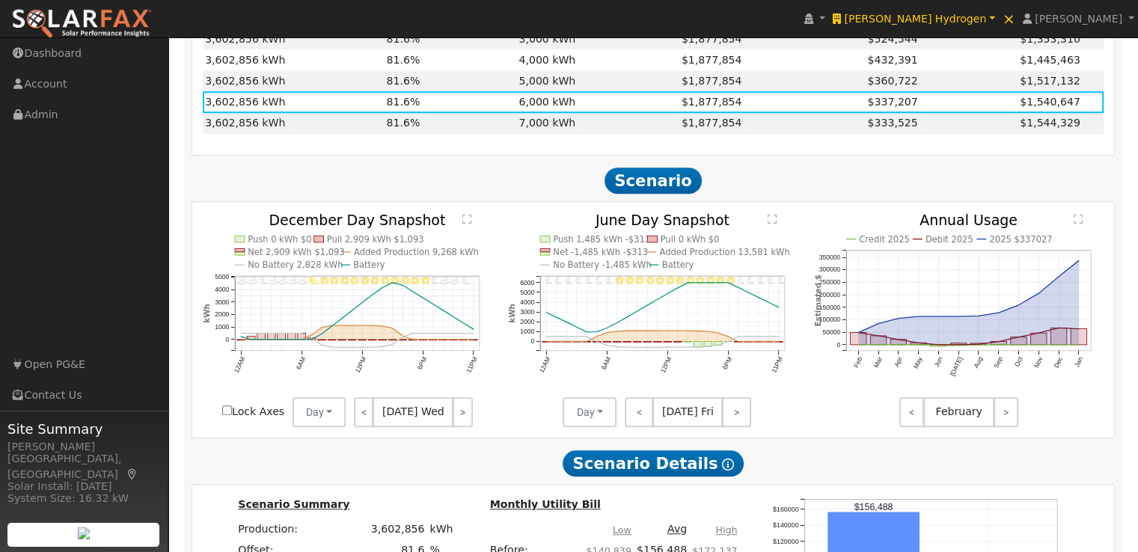
click at [771, 224] on text "" at bounding box center [772, 218] width 9 height 10
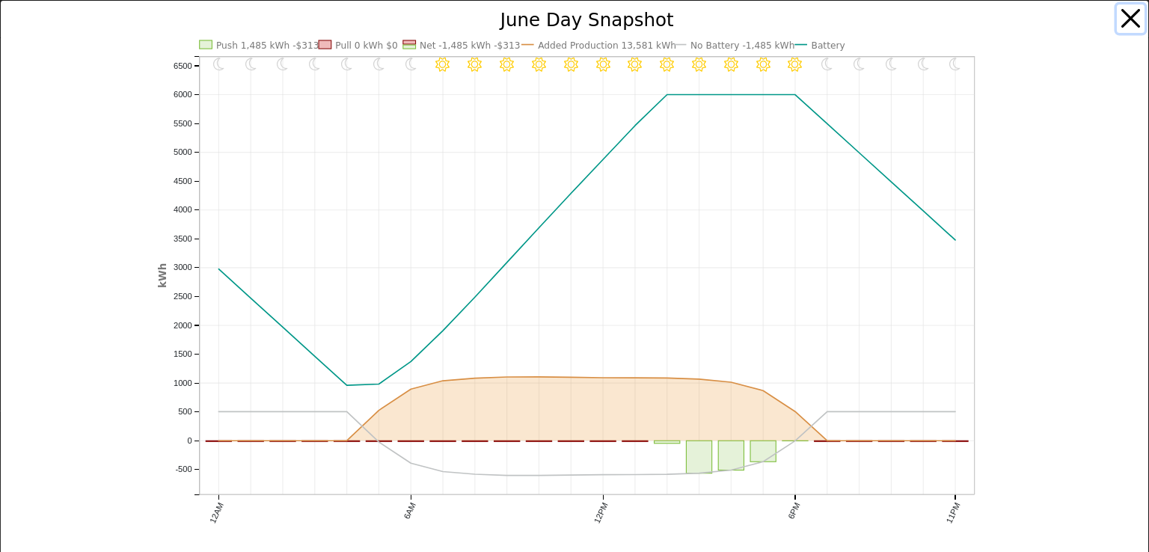
click at [1118, 16] on button "button" at bounding box center [1131, 18] width 28 height 28
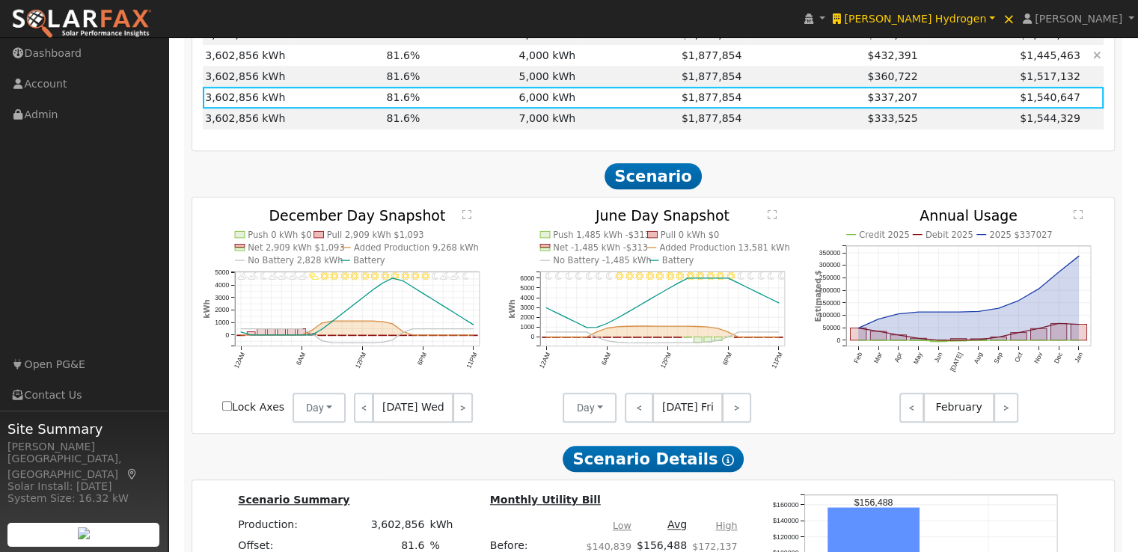
click at [559, 58] on td "4,000 kWh" at bounding box center [501, 55] width 156 height 21
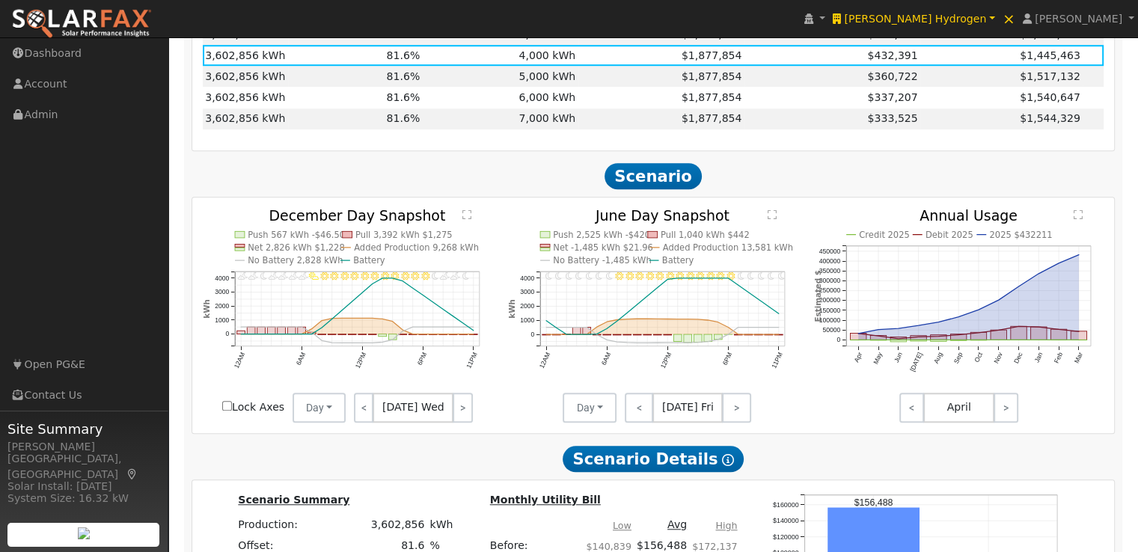
click at [769, 219] on text "" at bounding box center [772, 214] width 9 height 10
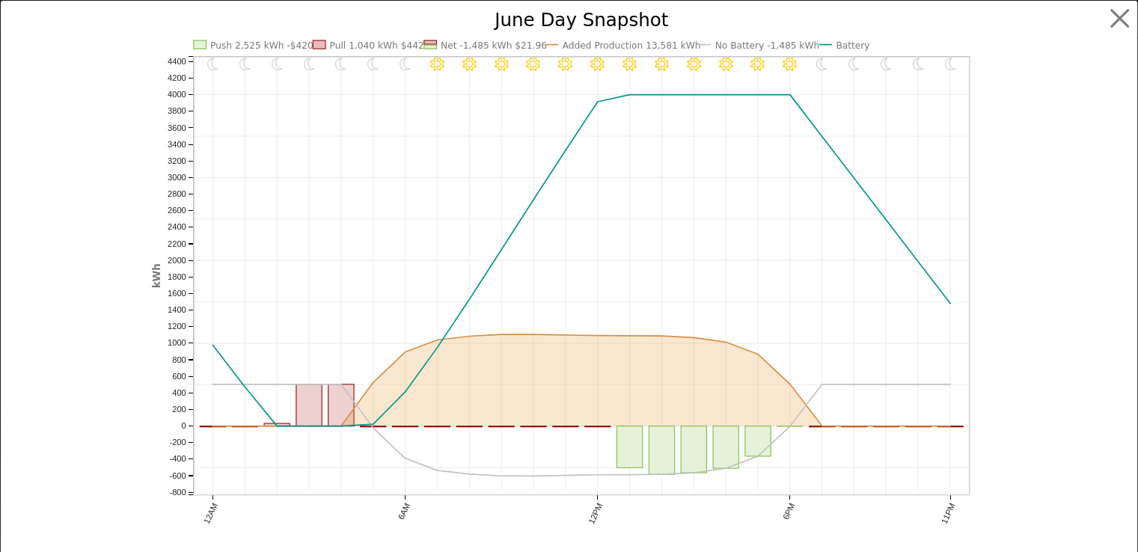
scroll to position [1135, 0]
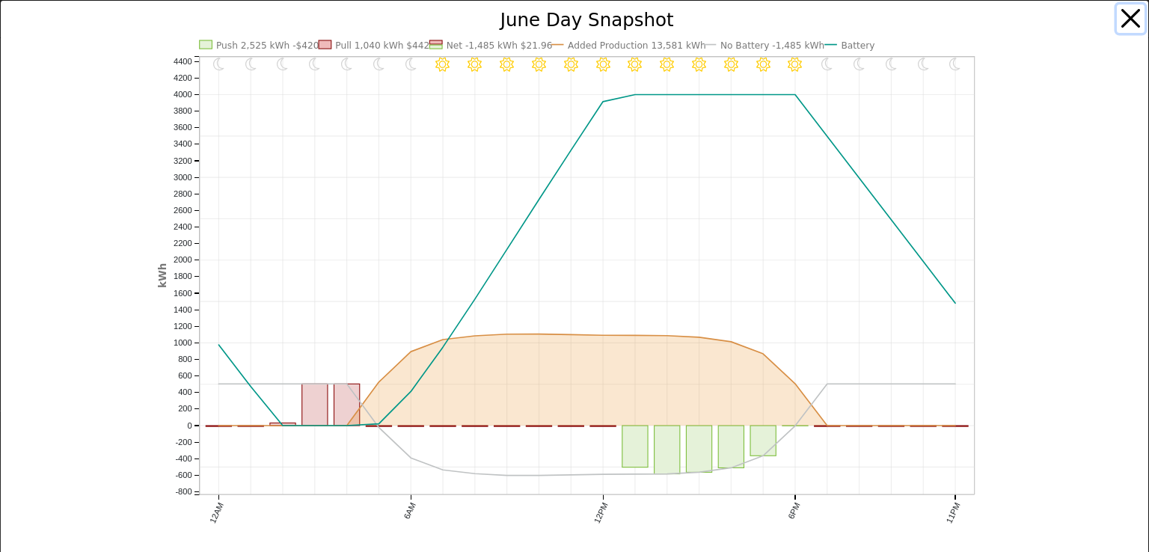
click at [1117, 16] on button "button" at bounding box center [1131, 18] width 28 height 28
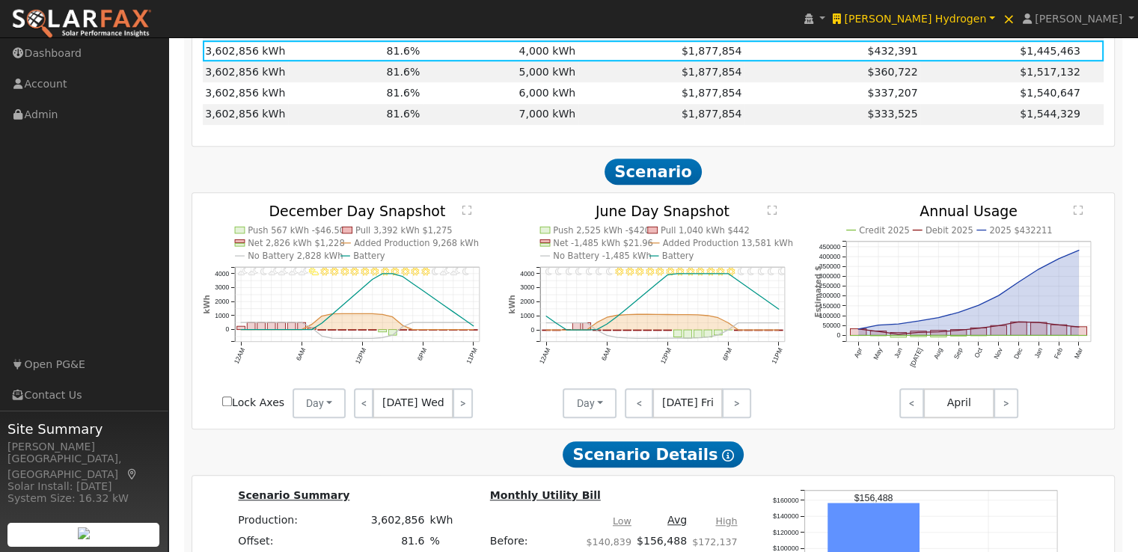
click at [578, 40] on td "$1,877,854" at bounding box center [661, 29] width 166 height 21
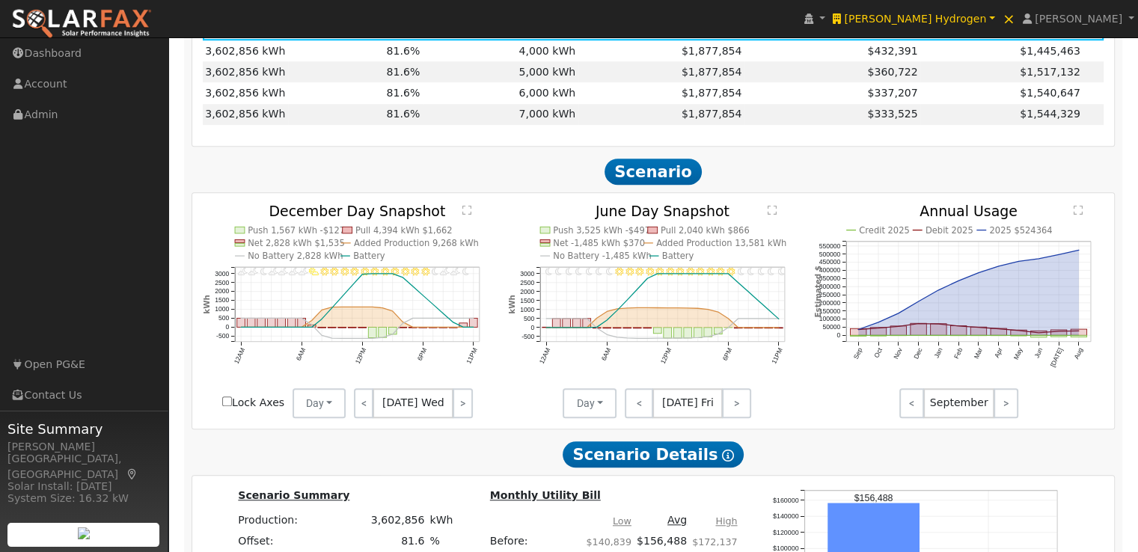
click at [771, 215] on text "" at bounding box center [772, 209] width 9 height 10
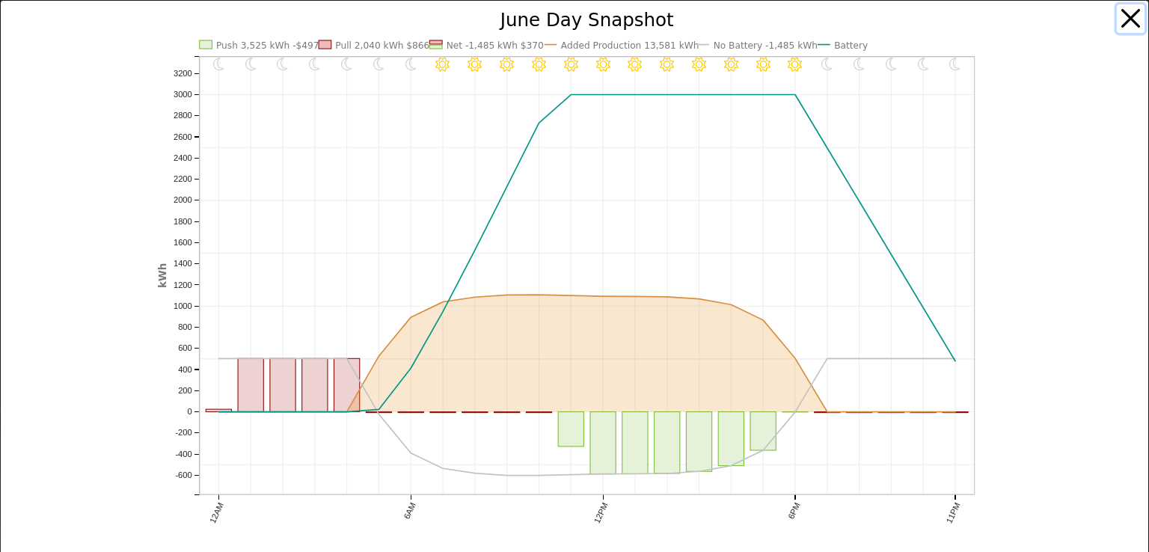
click at [1125, 22] on button "button" at bounding box center [1131, 18] width 28 height 28
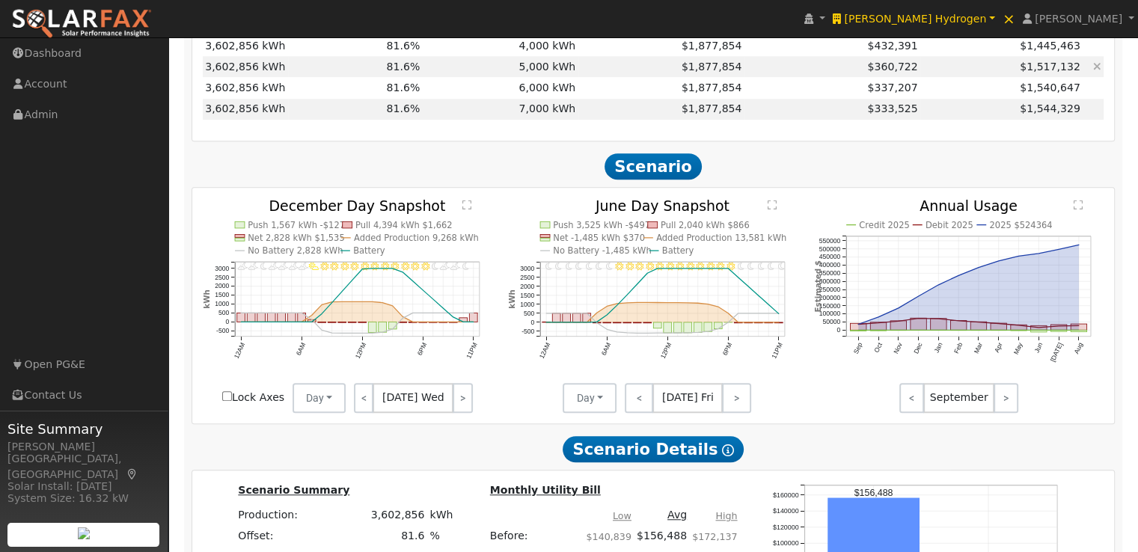
click at [560, 69] on td "5,000 kWh" at bounding box center [501, 66] width 156 height 21
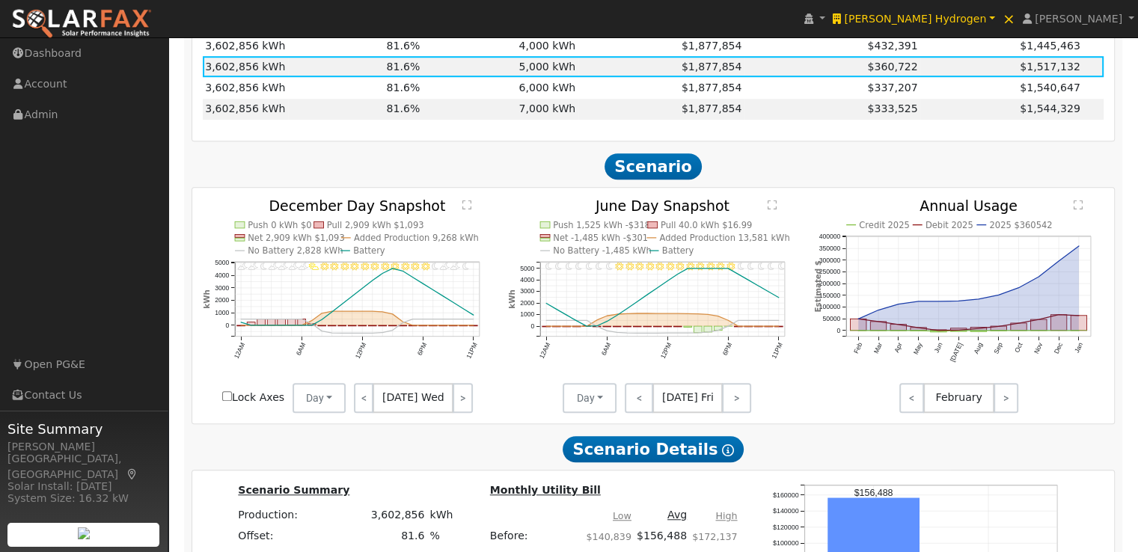
click at [772, 209] on text "" at bounding box center [772, 204] width 9 height 10
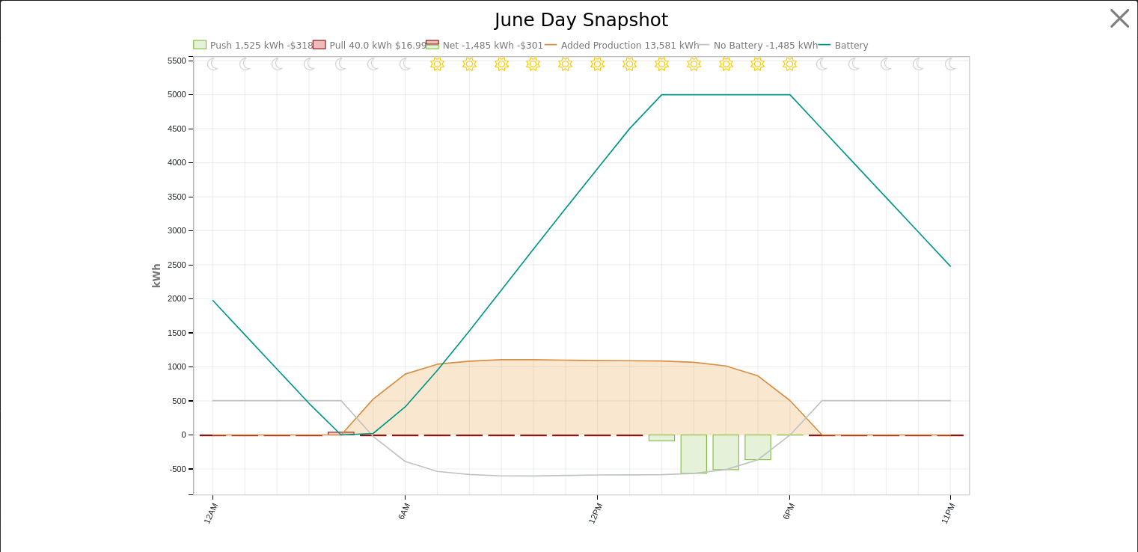
scroll to position [1144, 0]
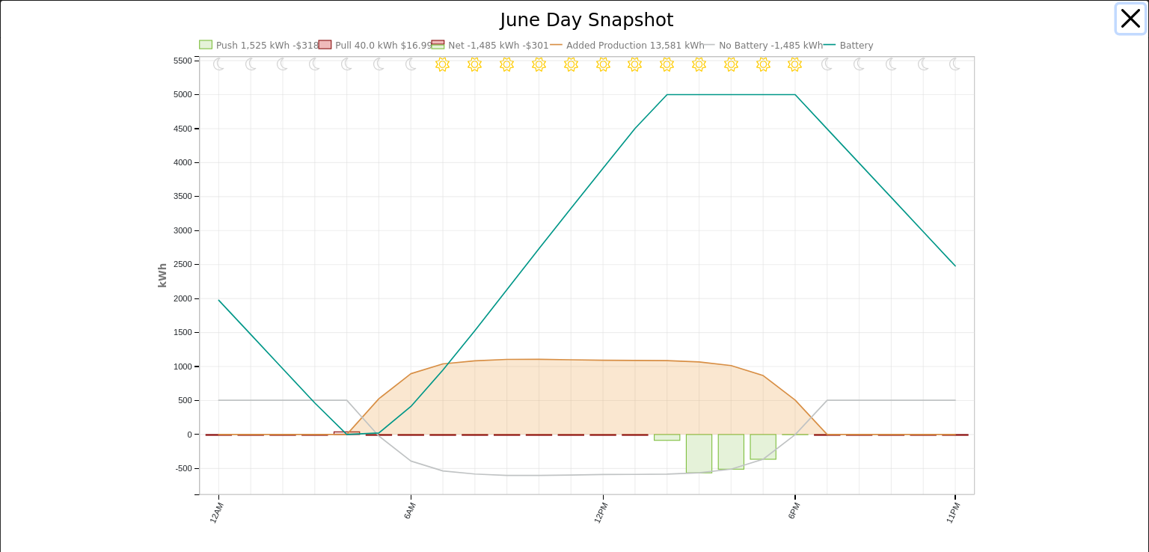
click at [1120, 17] on button "button" at bounding box center [1131, 18] width 28 height 28
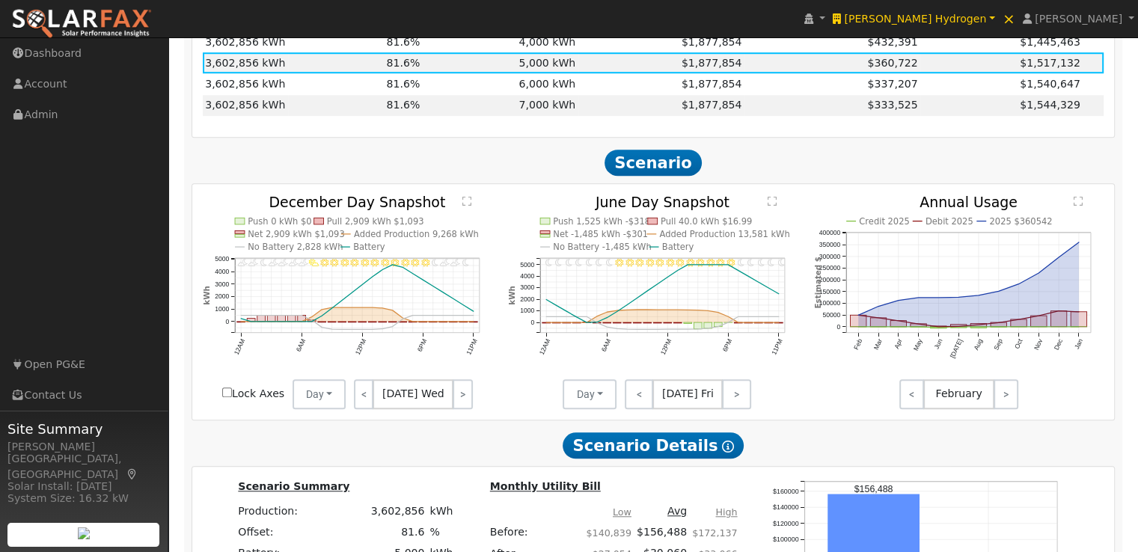
click at [491, 409] on div "Lock Axes Day Day Month Average < [DATE] Wed >" at bounding box center [348, 394] width 306 height 30
click at [772, 204] on text "" at bounding box center [772, 200] width 9 height 10
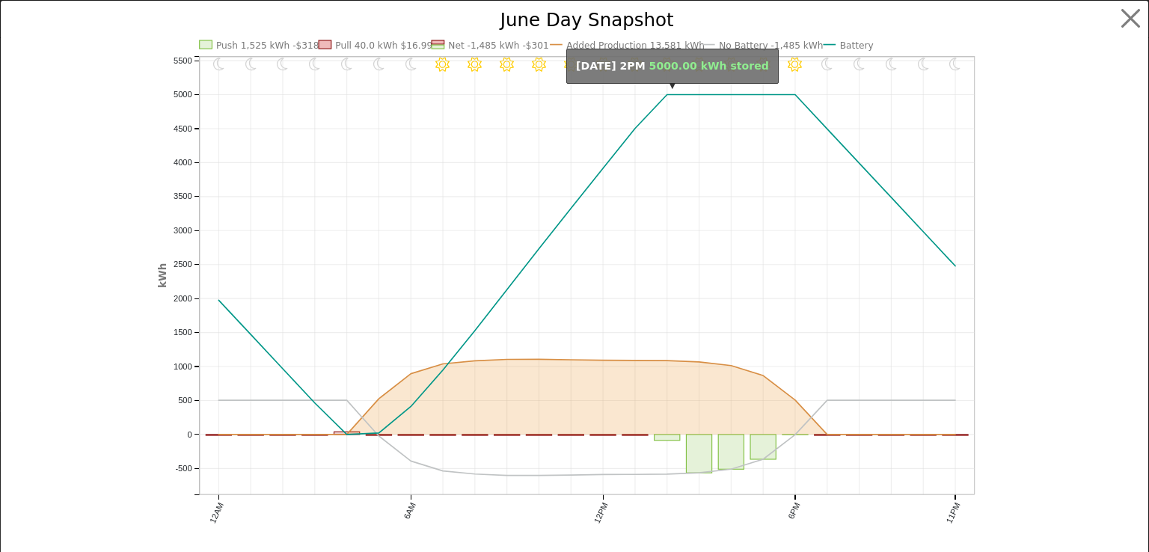
click at [663, 94] on g "11PM - Clear 10PM - Clear 9PM - Clear 8PM - Clear 7PM - Clear 6PM - Clear 5PM -…" at bounding box center [566, 266] width 818 height 515
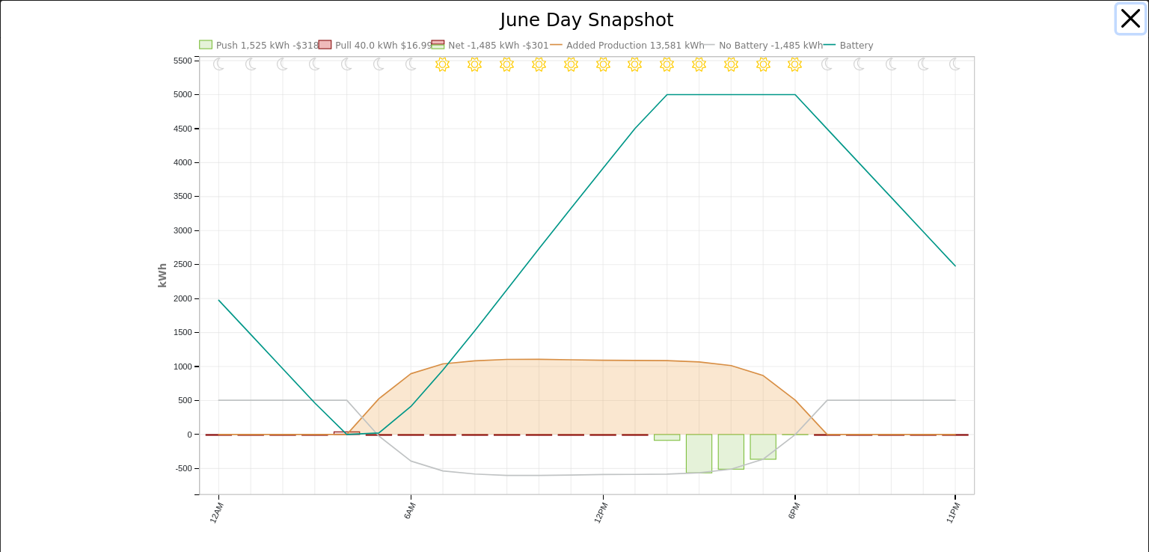
click at [1124, 16] on button "button" at bounding box center [1131, 18] width 28 height 28
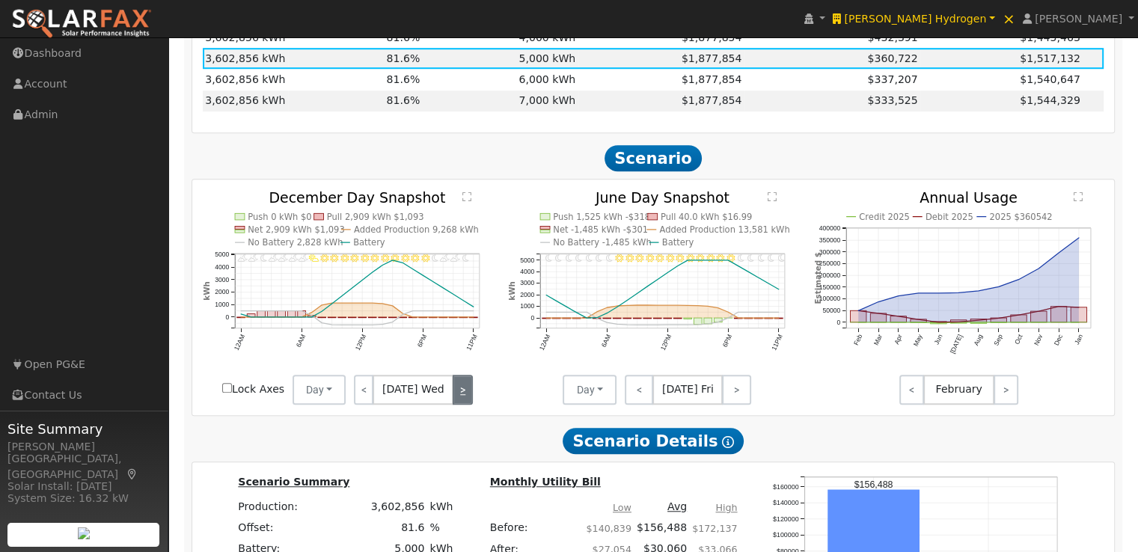
click at [458, 399] on link ">" at bounding box center [463, 390] width 20 height 30
click at [458, 399] on link ">" at bounding box center [462, 390] width 22 height 30
click at [464, 201] on text "" at bounding box center [466, 196] width 9 height 10
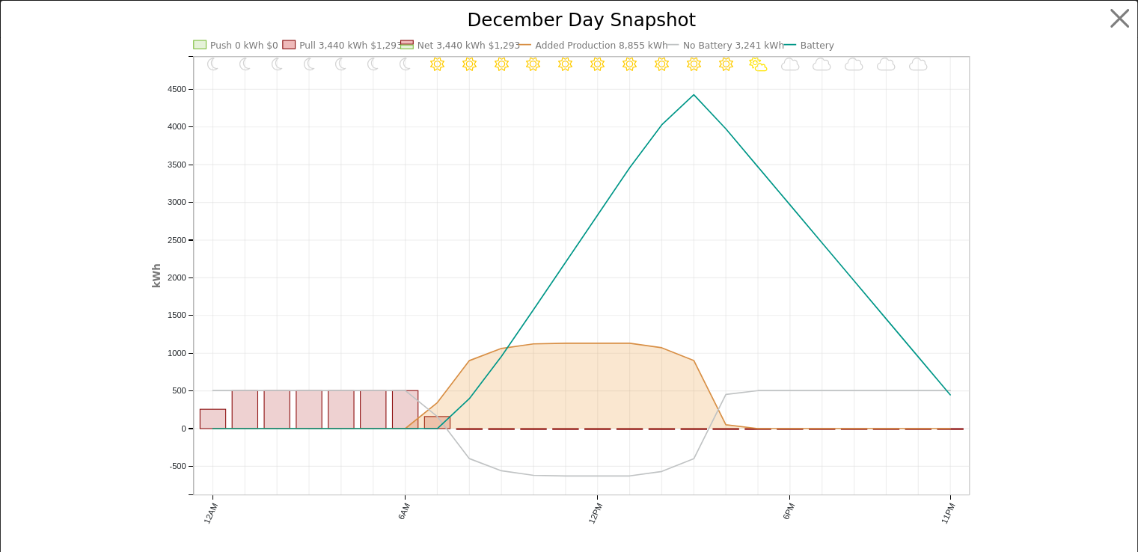
scroll to position [1152, 0]
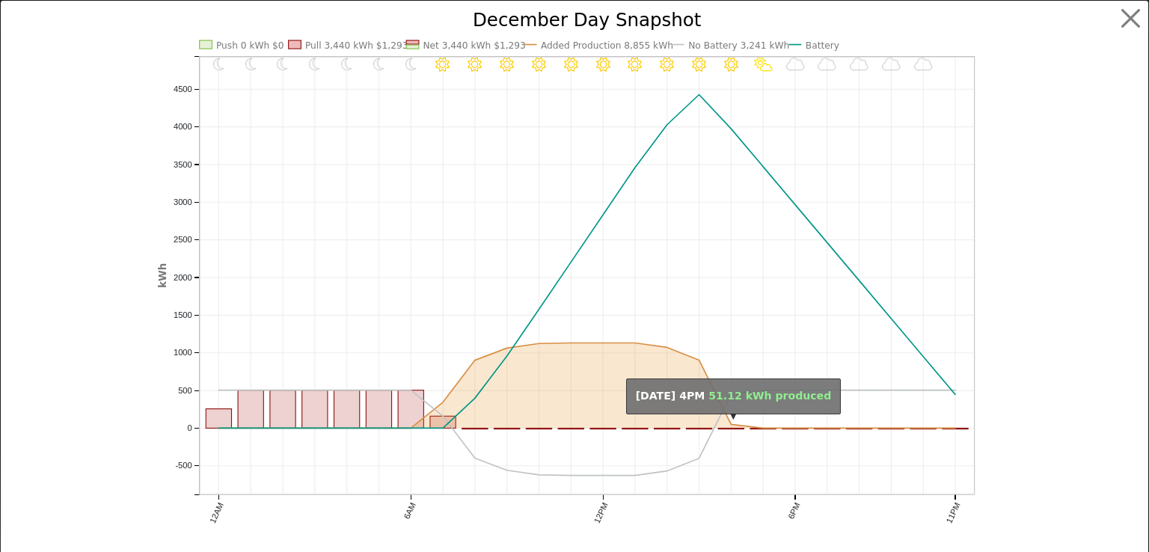
click at [728, 425] on circle "onclick=""" at bounding box center [731, 424] width 7 height 7
click at [728, 423] on circle "onclick=""" at bounding box center [731, 424] width 7 height 7
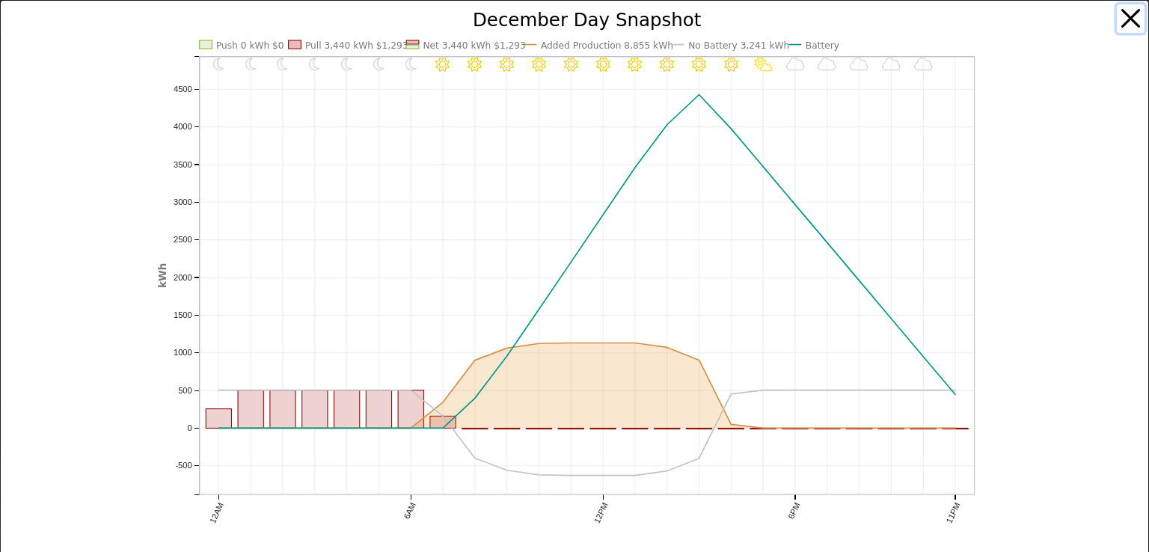
click at [1119, 16] on button "button" at bounding box center [1131, 18] width 28 height 28
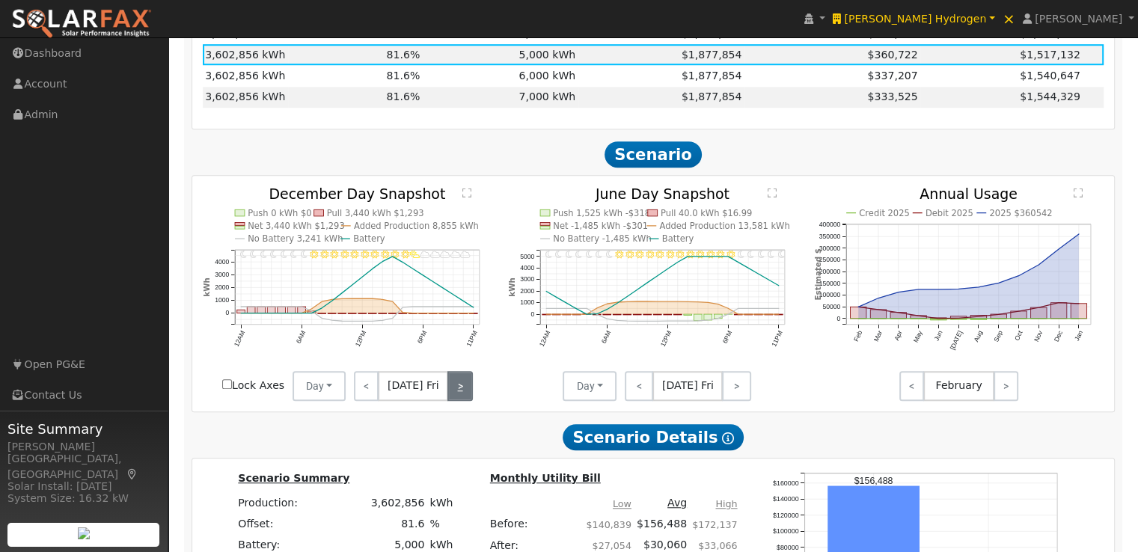
click at [457, 388] on link ">" at bounding box center [459, 386] width 25 height 30
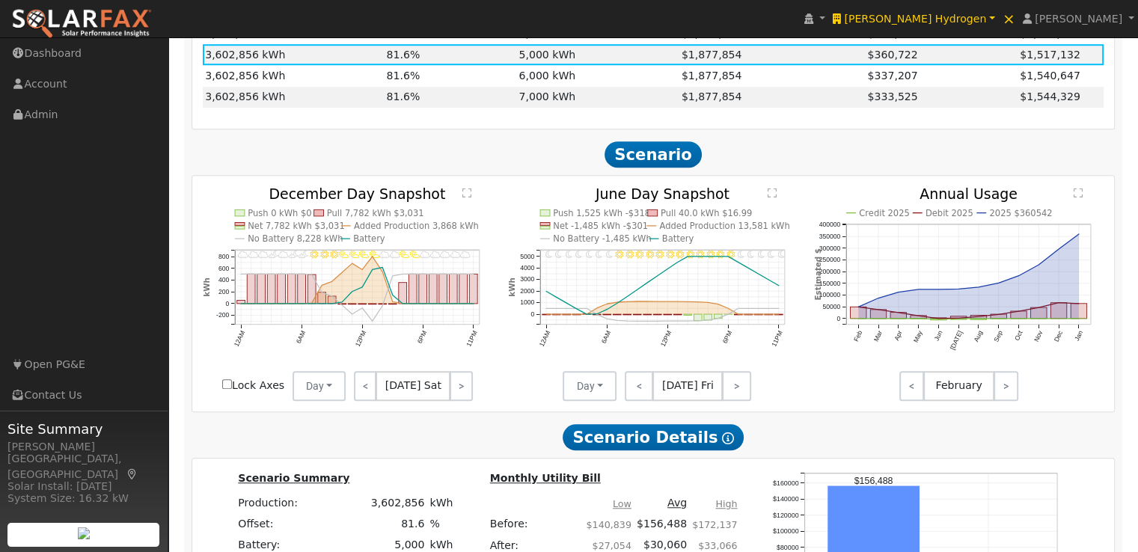
click at [465, 195] on text "" at bounding box center [466, 192] width 9 height 10
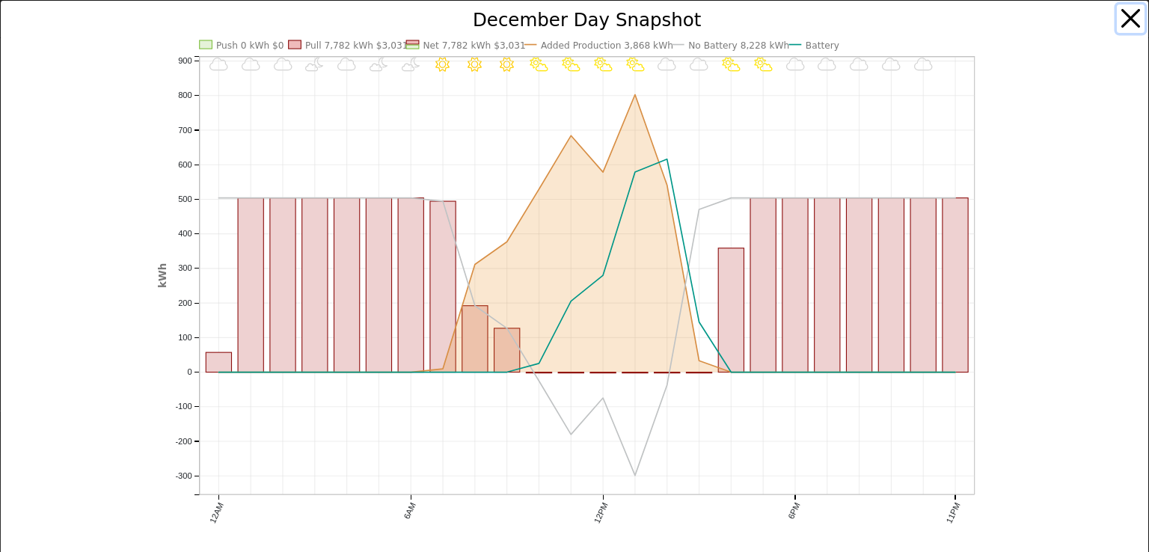
click at [1121, 16] on button "button" at bounding box center [1131, 18] width 28 height 28
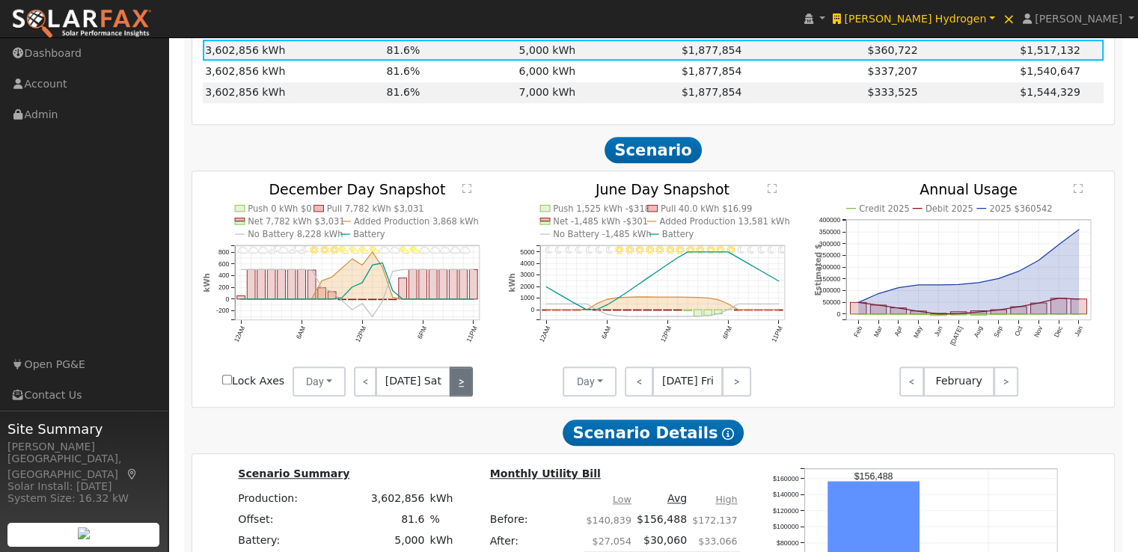
click at [456, 390] on link ">" at bounding box center [461, 382] width 22 height 30
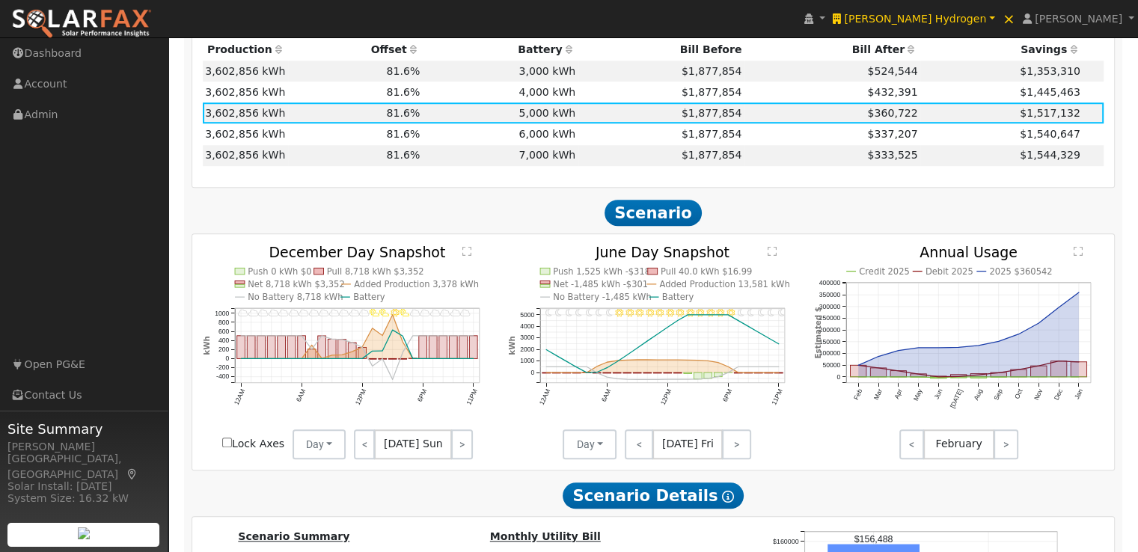
scroll to position [1093, 0]
click at [578, 75] on td "$1,877,854" at bounding box center [661, 71] width 166 height 21
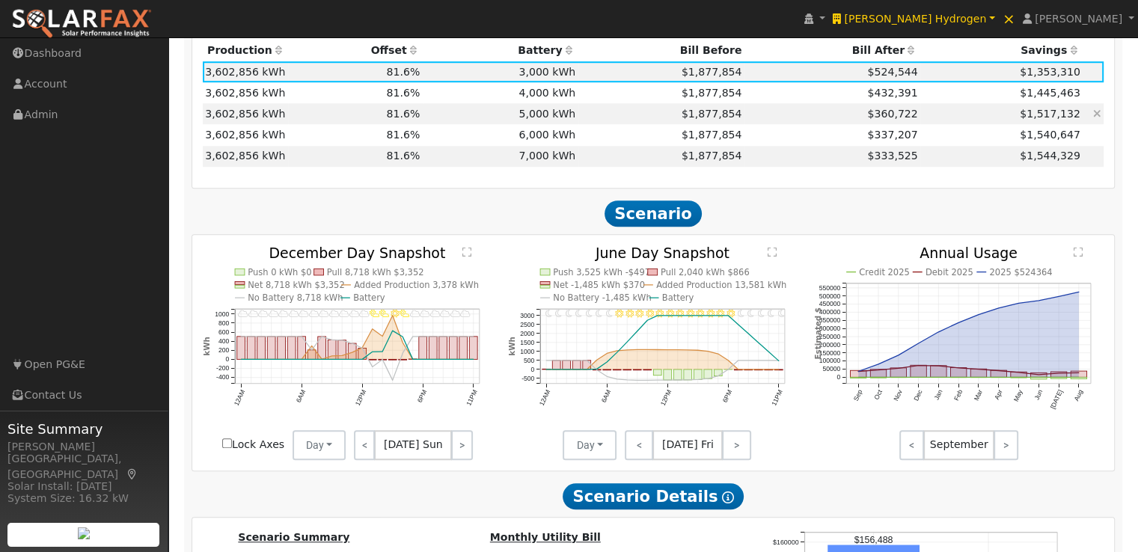
click at [570, 120] on td "5,000 kWh" at bounding box center [501, 113] width 156 height 21
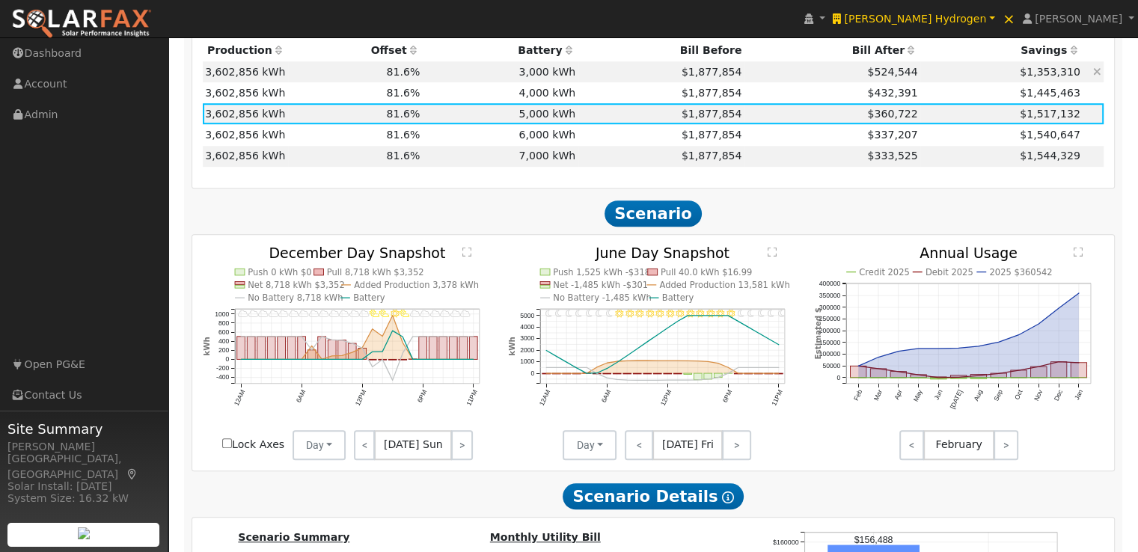
click at [578, 79] on td "$1,877,854" at bounding box center [661, 71] width 166 height 21
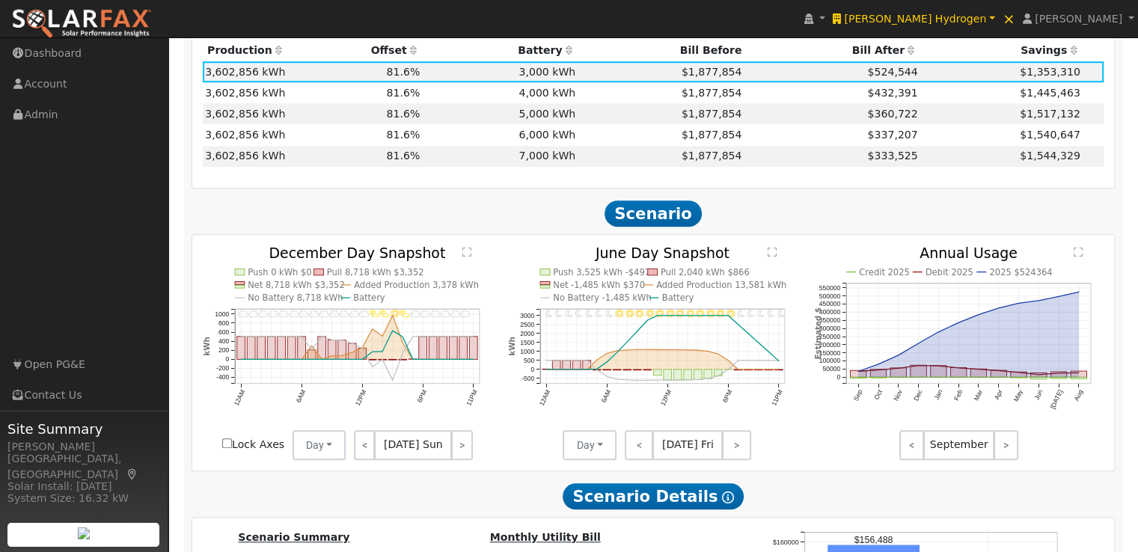
click at [845, 412] on icon "Credit 2025 Debit 2025 2025 $524364 Sep Oct Nov Dec Jan Feb Mar Apr May Jun [DA…" at bounding box center [959, 343] width 290 height 195
click at [458, 450] on link ">" at bounding box center [461, 445] width 21 height 30
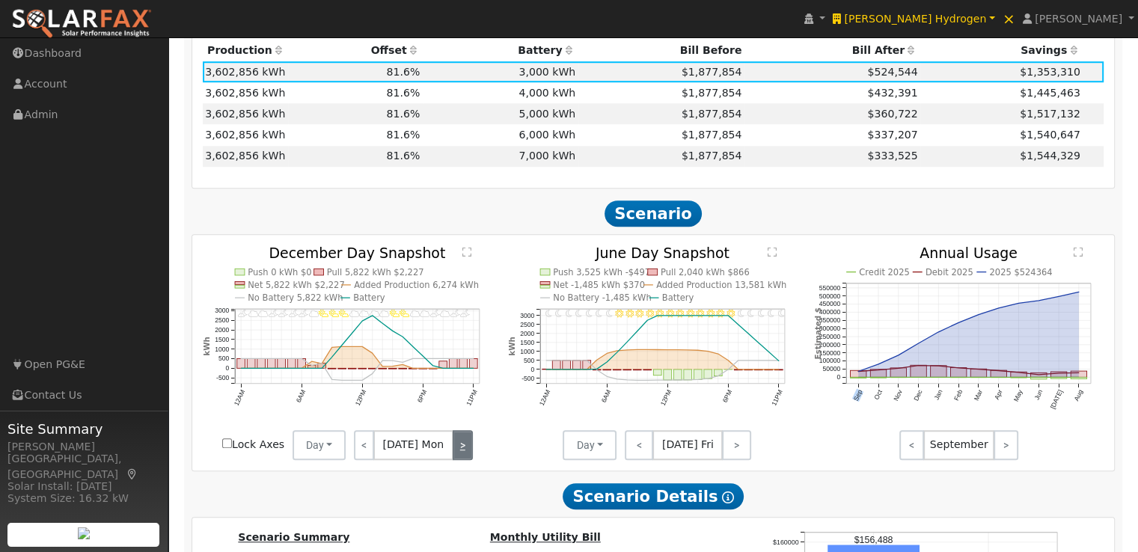
click at [461, 453] on link ">" at bounding box center [463, 445] width 20 height 30
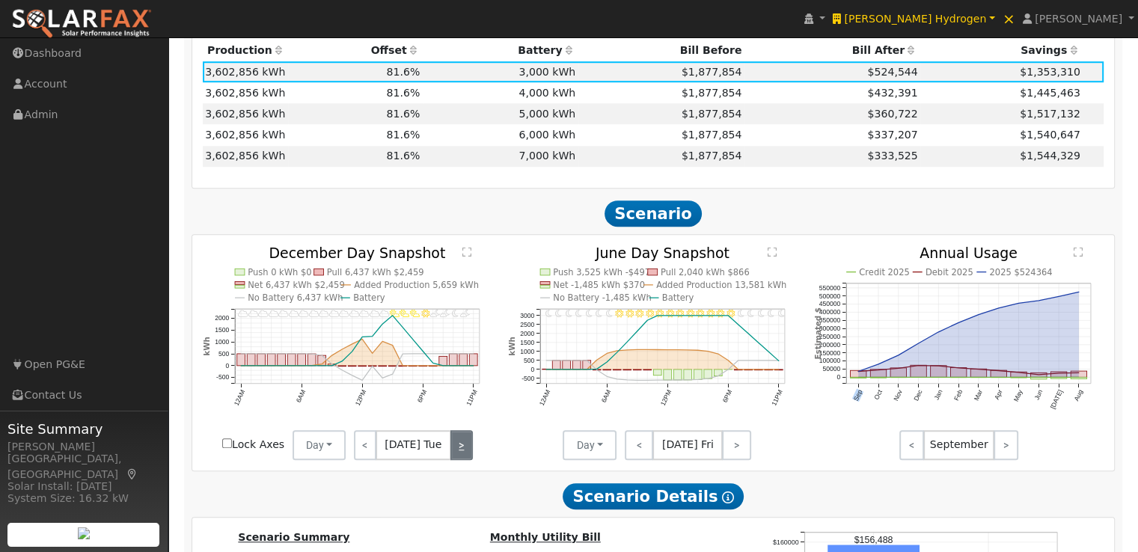
click at [461, 453] on link ">" at bounding box center [461, 445] width 22 height 30
click at [461, 453] on link ">" at bounding box center [463, 445] width 20 height 30
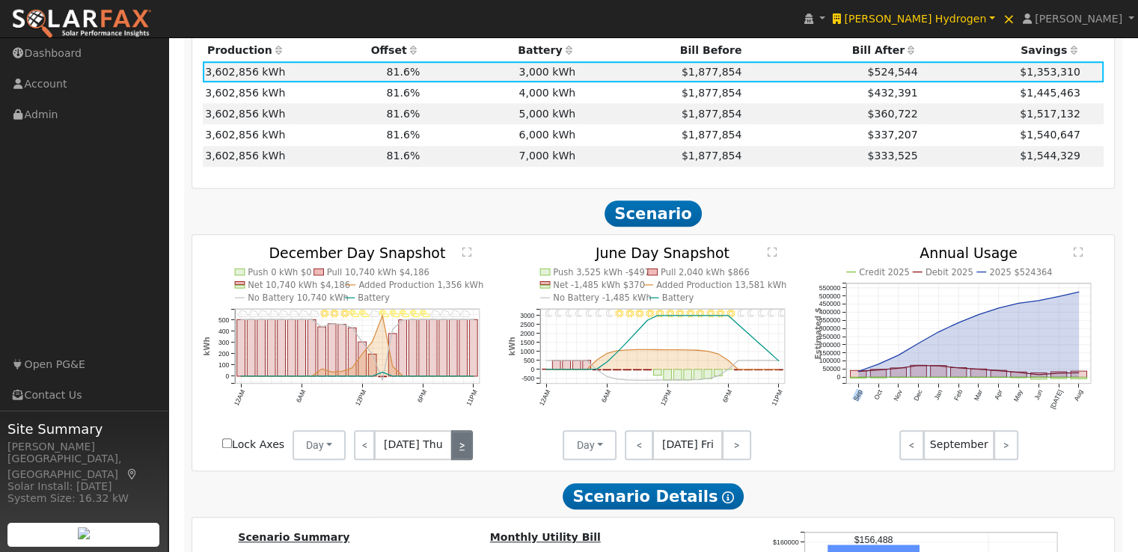
click at [461, 453] on link ">" at bounding box center [462, 445] width 22 height 30
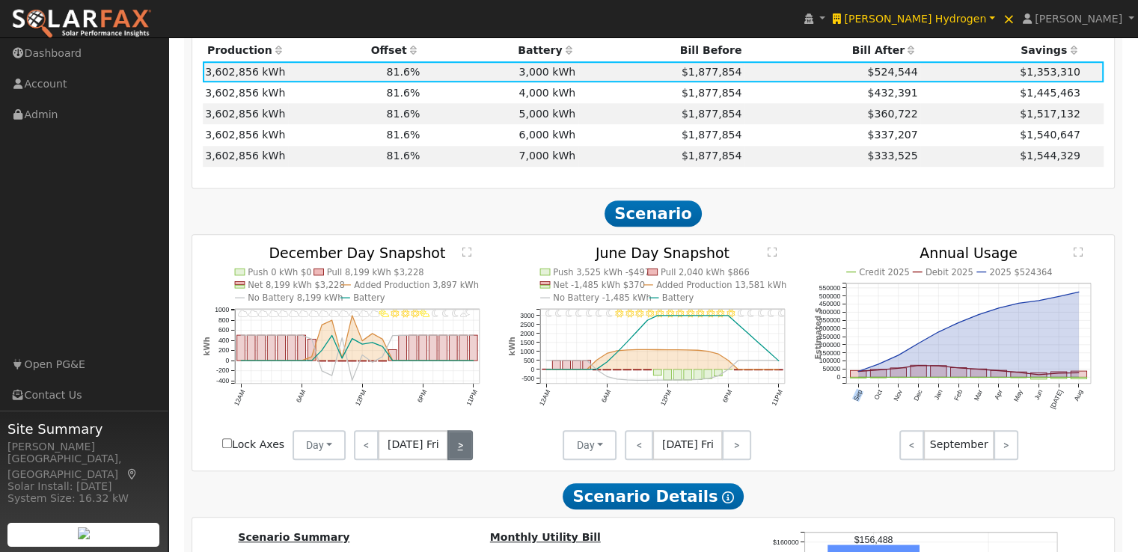
click at [461, 453] on link ">" at bounding box center [459, 445] width 25 height 30
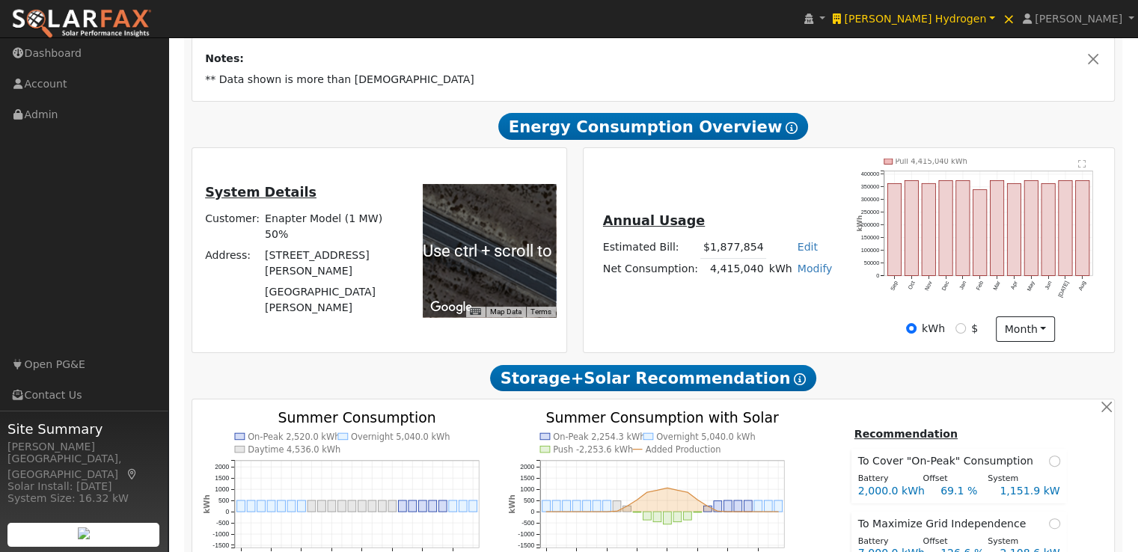
scroll to position [273, 0]
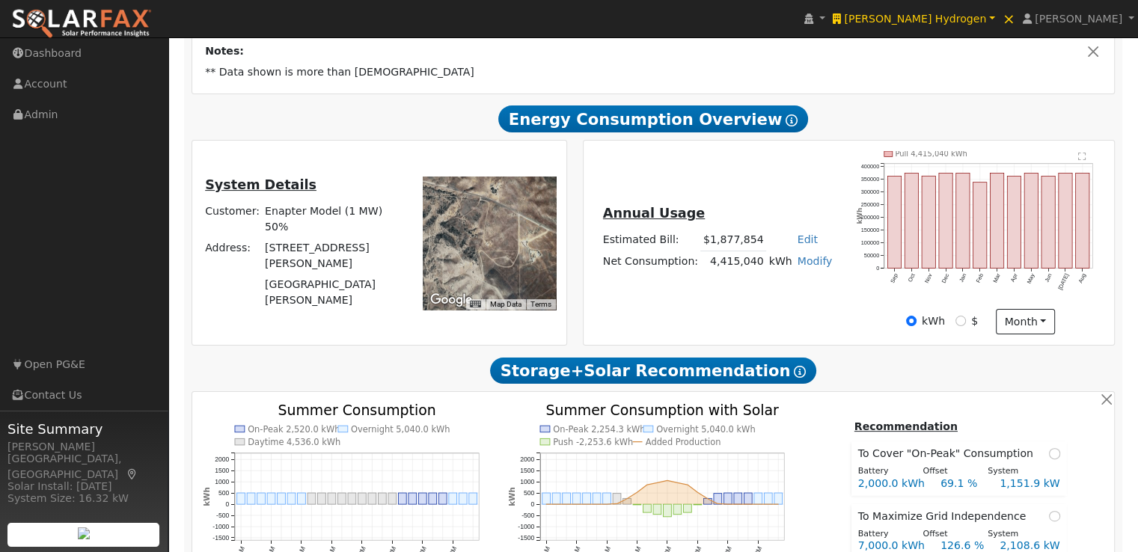
drag, startPoint x: 499, startPoint y: 257, endPoint x: 524, endPoint y: 212, distance: 51.6
click at [524, 212] on div at bounding box center [489, 243] width 133 height 133
